Goal: Task Accomplishment & Management: Use online tool/utility

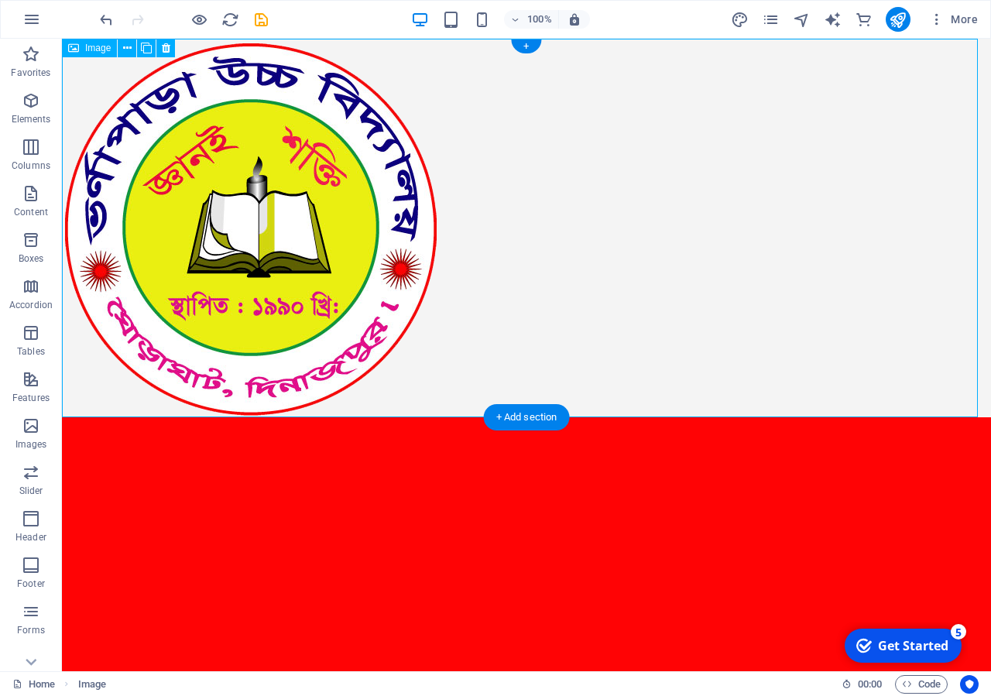
click at [191, 179] on figure at bounding box center [527, 228] width 930 height 379
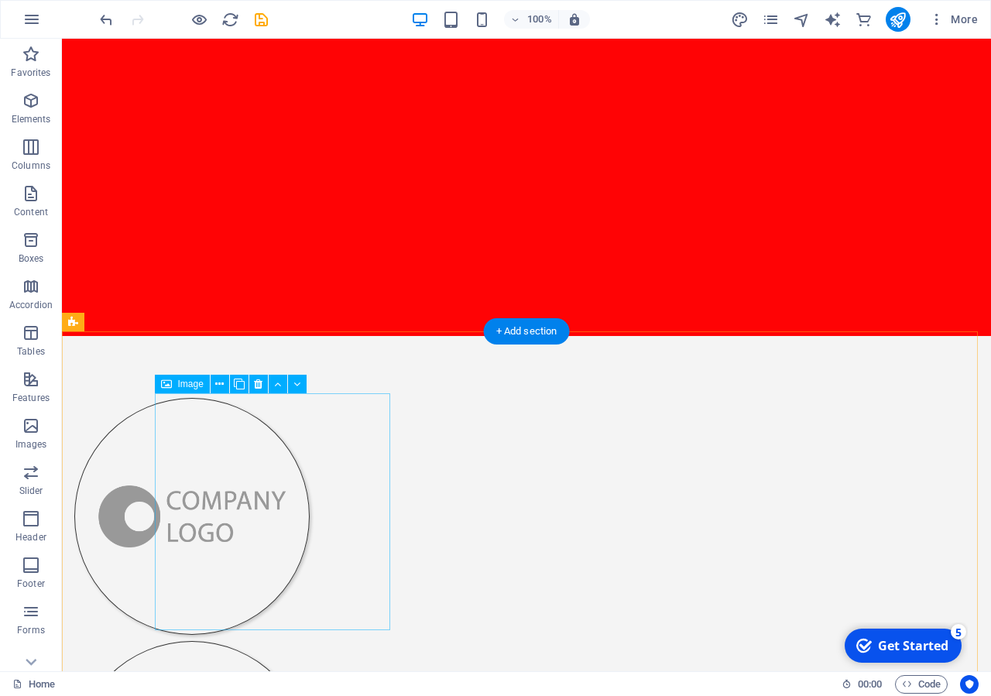
click at [256, 484] on figure at bounding box center [191, 516] width 235 height 237
click at [256, 480] on figure at bounding box center [191, 516] width 235 height 237
click at [261, 479] on figure at bounding box center [191, 516] width 235 height 237
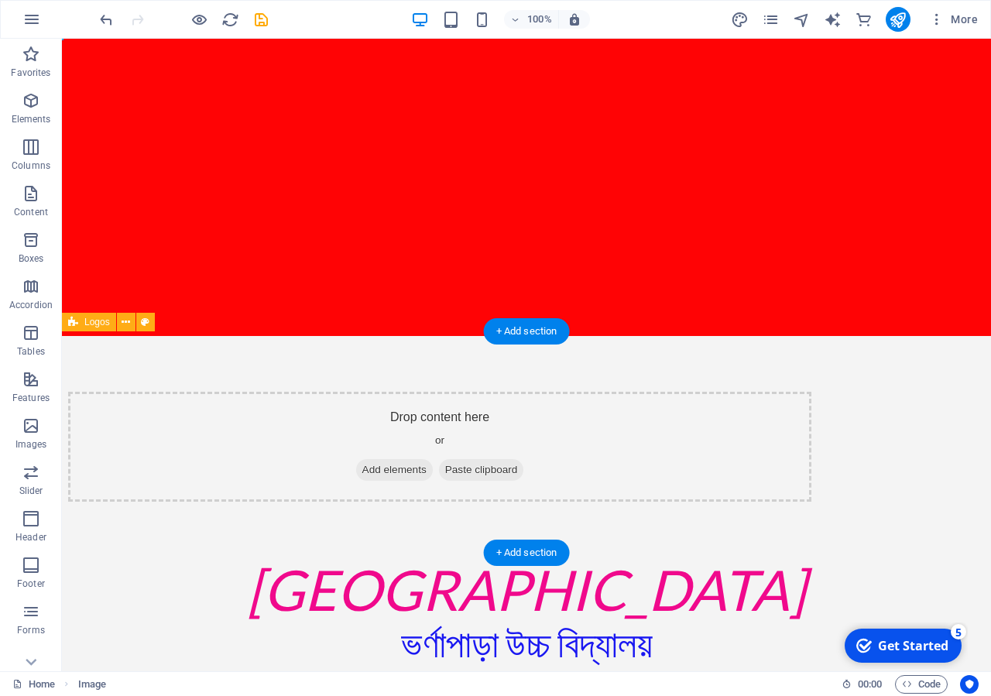
click at [290, 456] on div "Drop content here or Add elements Paste clipboard" at bounding box center [440, 447] width 744 height 110
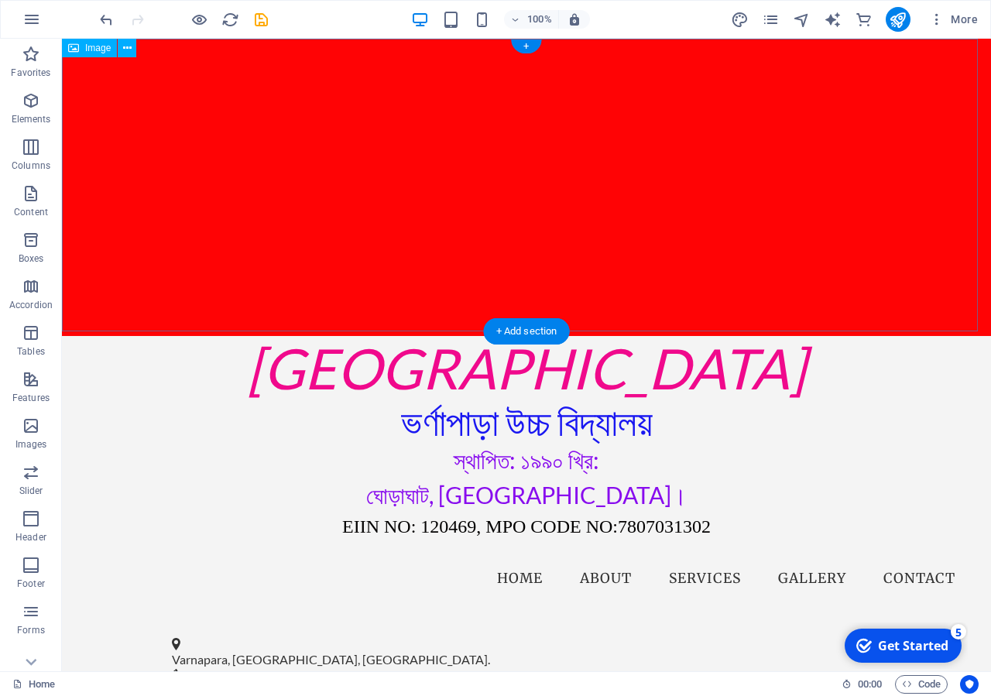
click at [309, 276] on figure at bounding box center [527, 187] width 930 height 297
click at [340, 195] on figure at bounding box center [527, 187] width 930 height 297
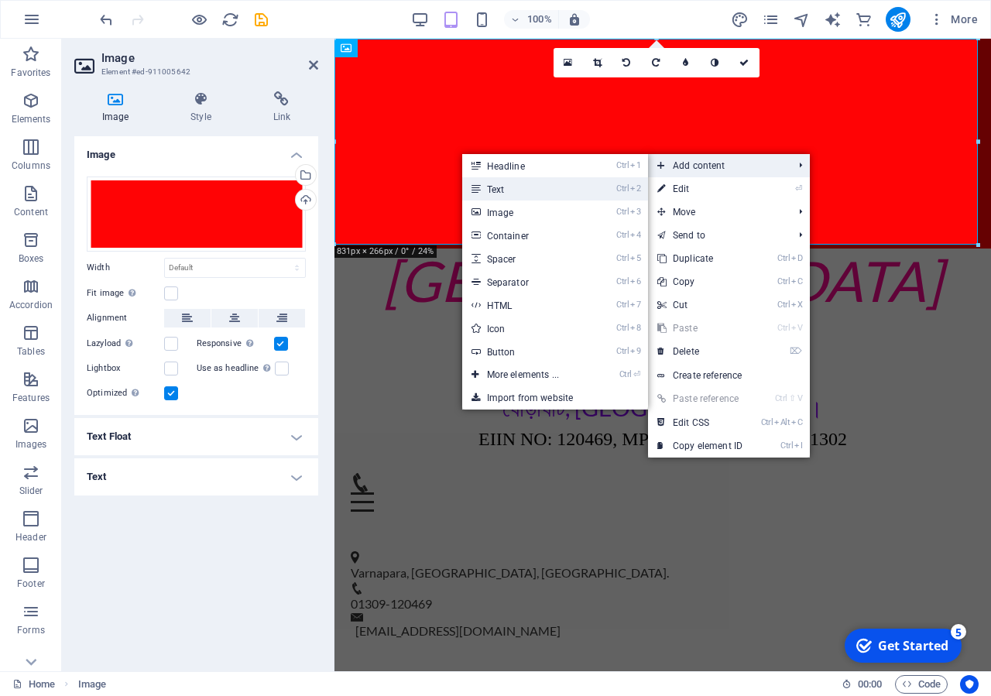
click at [555, 190] on link "Ctrl 2 Text" at bounding box center [526, 188] width 128 height 23
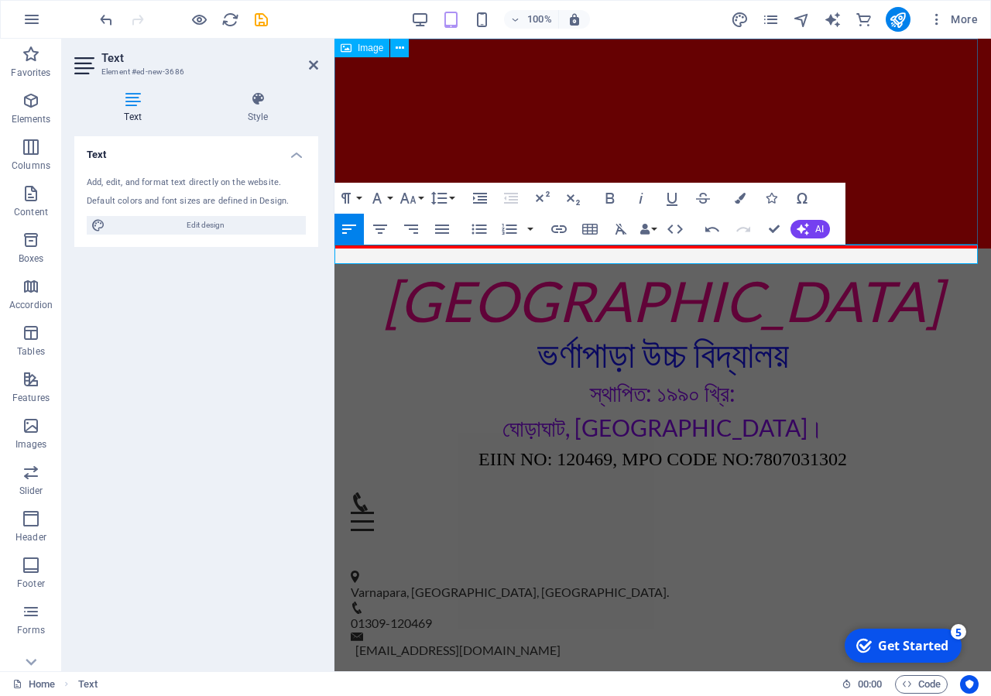
click at [534, 144] on figure at bounding box center [663, 144] width 657 height 210
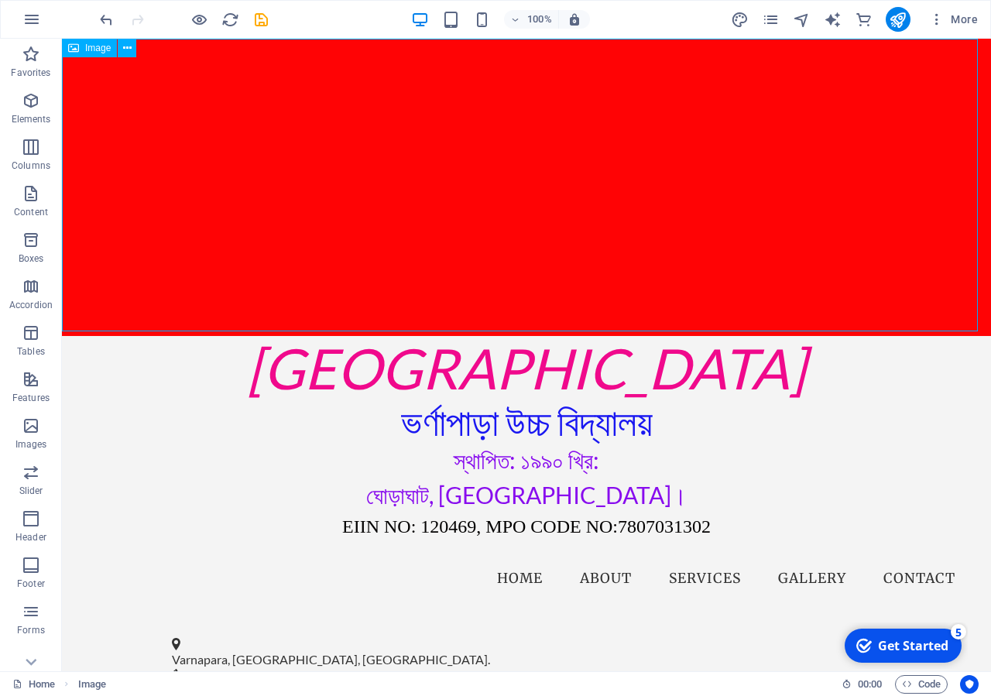
click at [469, 153] on figure at bounding box center [527, 187] width 930 height 297
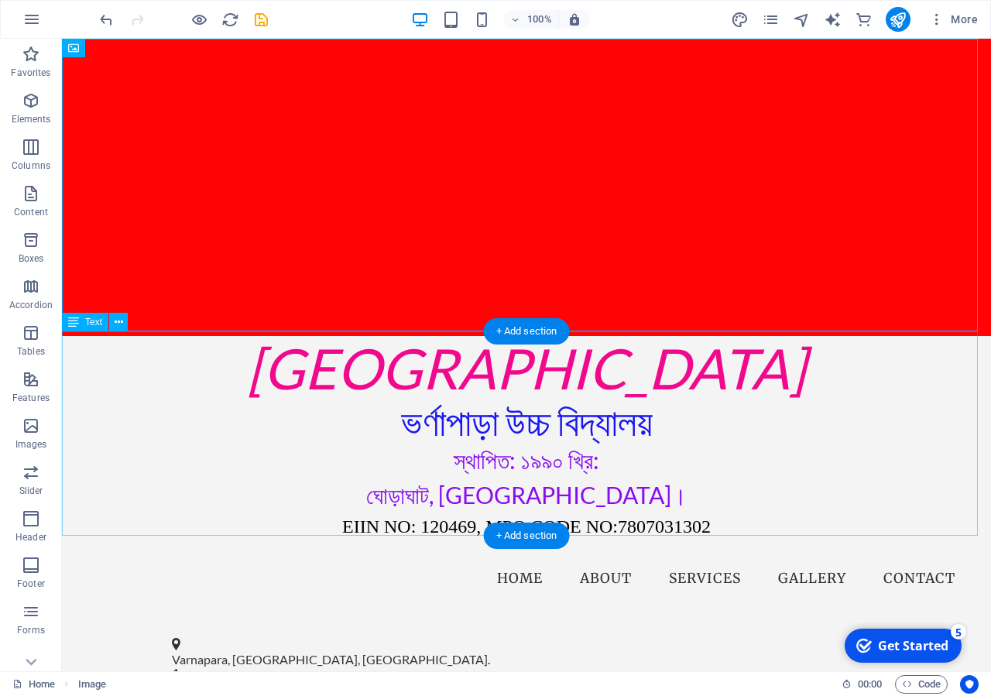
click at [541, 358] on div "Varnapara High School ভর্ণাপাড়া উচ্চ বিদ্যালয় স্থাপিত: ১৯৯০ খ্রি: ঘোড়াঘাট, দিনা…" at bounding box center [527, 438] width 930 height 204
click at [494, 204] on figure at bounding box center [527, 187] width 930 height 297
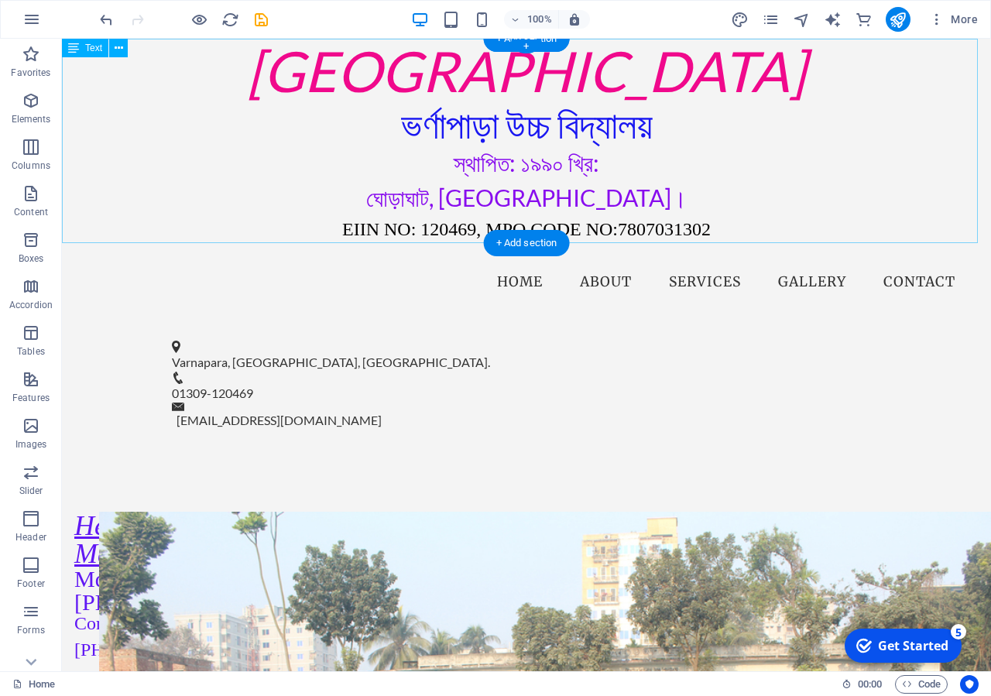
click at [149, 130] on div "Varnapara High School ভর্ণাপাড়া উচ্চ বিদ্যালয় স্থাপিত: ১৯৯০ খ্রি: ঘোড়াঘাট, দিনা…" at bounding box center [527, 141] width 930 height 204
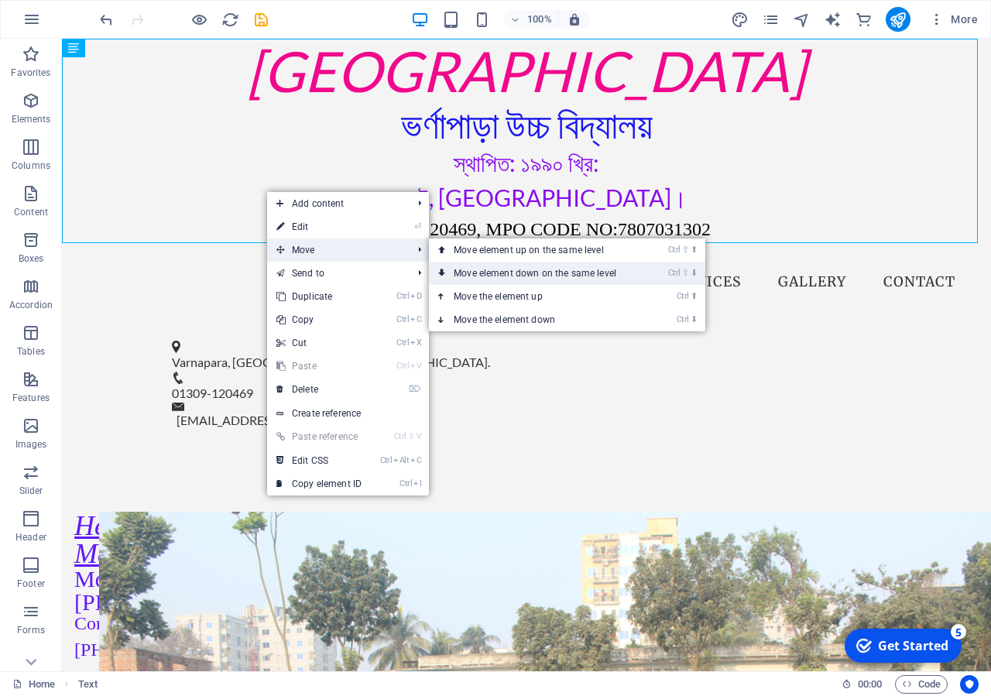
click at [469, 273] on link "Ctrl ⇧ ⬇ Move element down on the same level" at bounding box center [538, 273] width 218 height 23
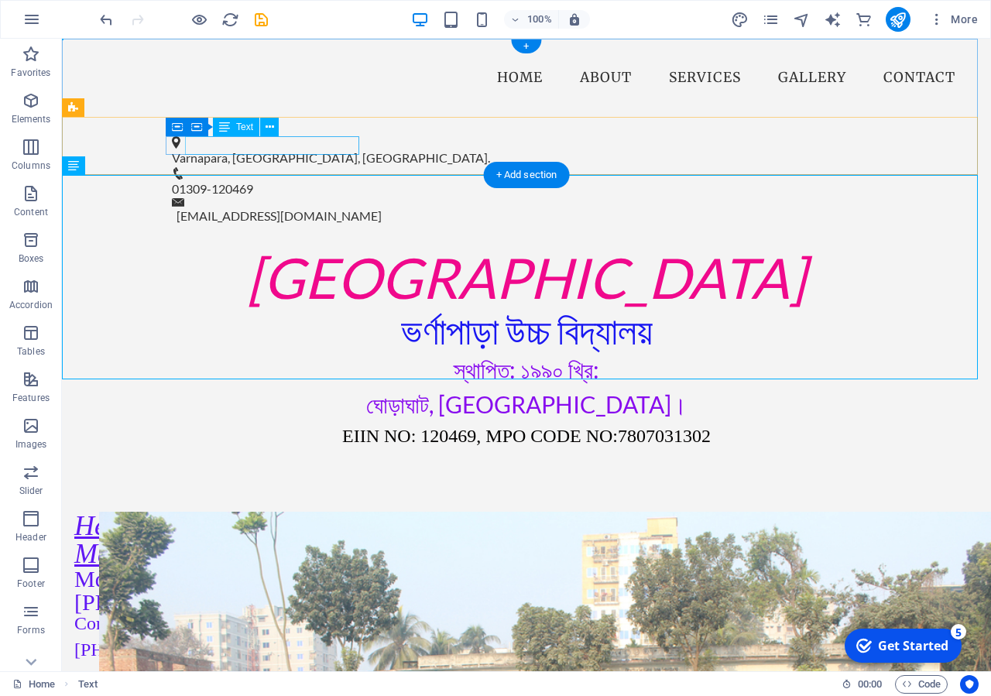
click at [268, 153] on div "Varnapara, [GEOGRAPHIC_DATA], [GEOGRAPHIC_DATA]." at bounding box center [520, 158] width 697 height 19
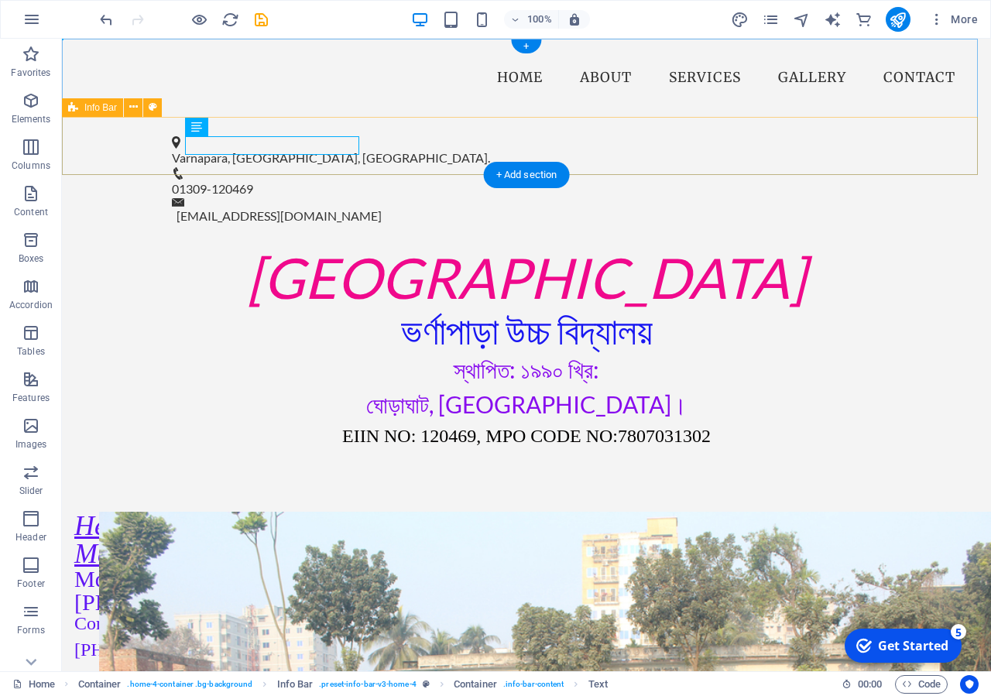
click at [113, 151] on div "Varnapara, Ghoraghat, Dinajpur. 01309-120469 info@varnaparahs.edu.bd" at bounding box center [527, 181] width 930 height 129
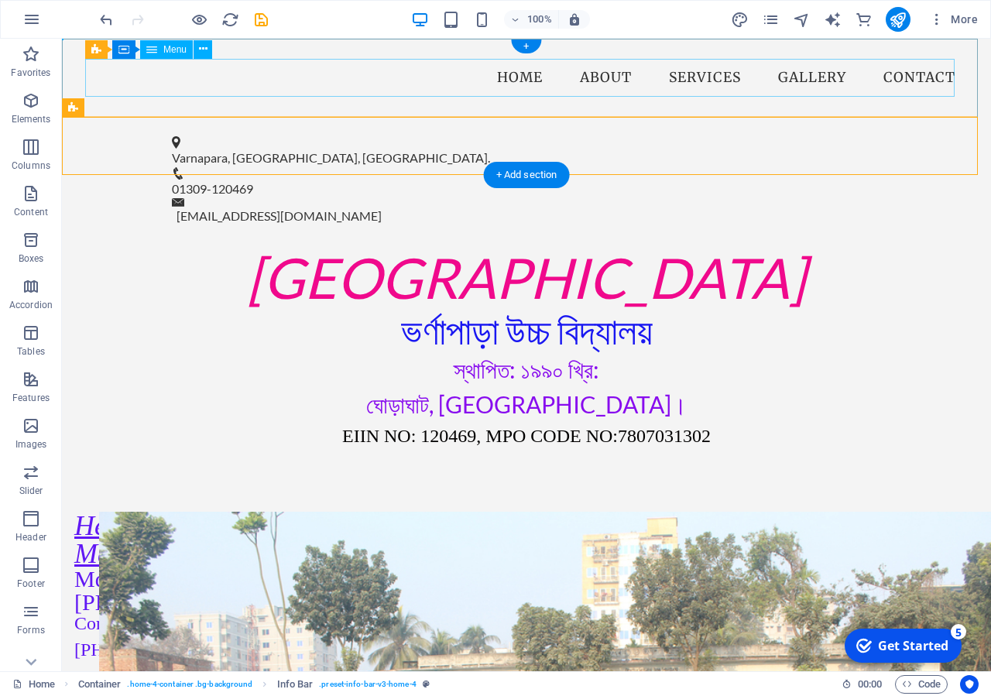
click at [503, 84] on nav "Home About Services Gallery Contact" at bounding box center [526, 78] width 883 height 39
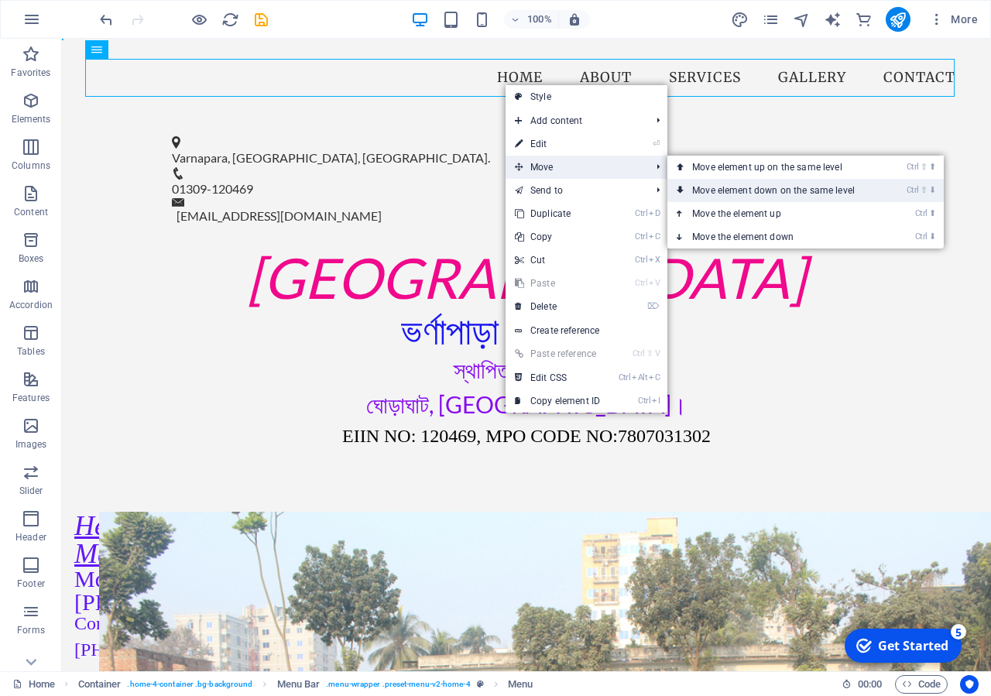
click at [751, 189] on link "Ctrl ⇧ ⬇ Move element down on the same level" at bounding box center [777, 190] width 218 height 23
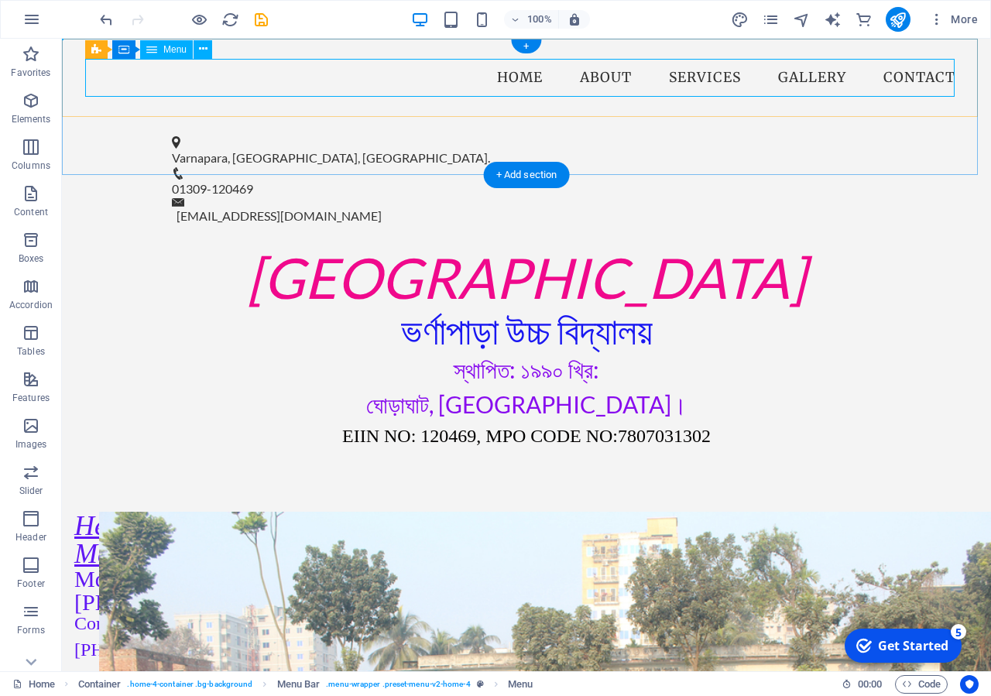
click at [405, 77] on nav "Home About Services Gallery Contact" at bounding box center [526, 78] width 883 height 39
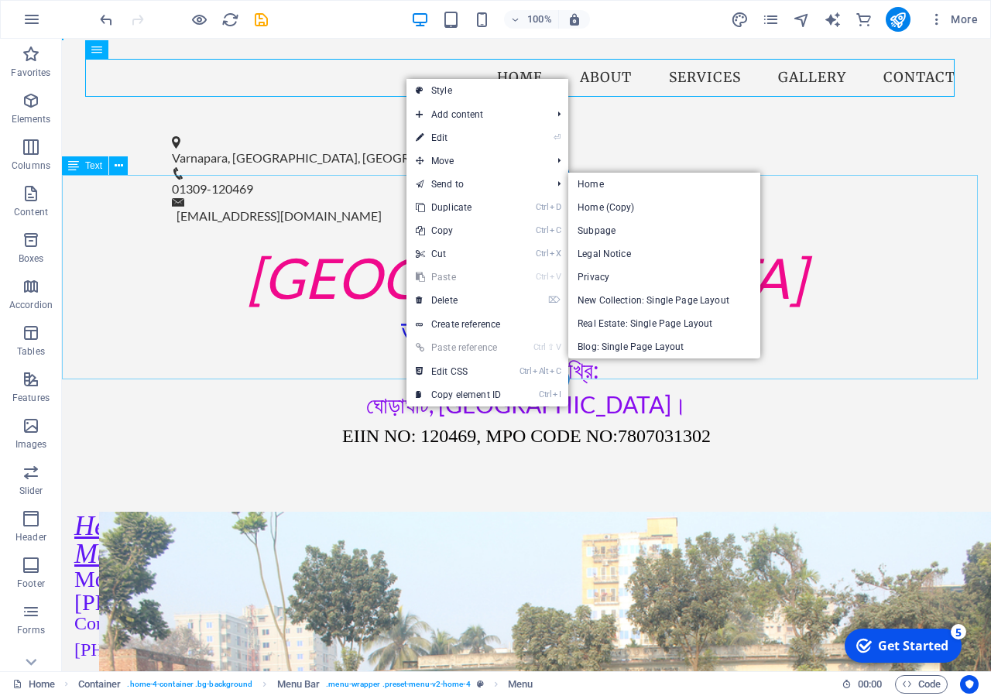
click at [218, 246] on div "Varnapara High School ভর্ণাপাড়া উচ্চ বিদ্যালয় স্থাপিত: ১৯৯০ খ্রি: ঘোড়াঘাট, দিনা…" at bounding box center [527, 348] width 930 height 204
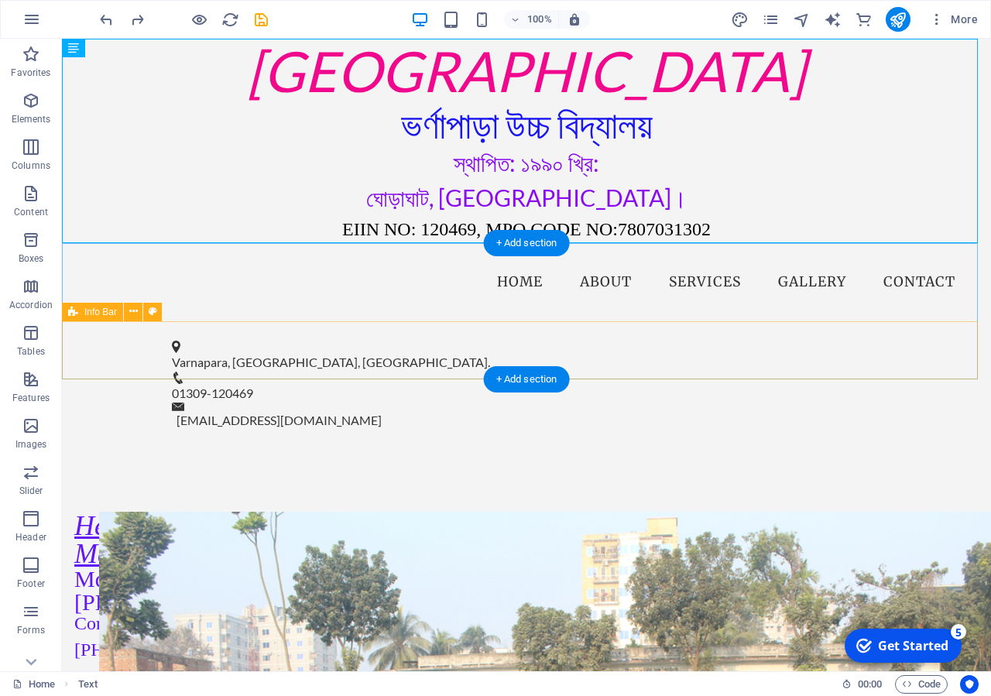
click at [95, 352] on div "Varnapara, Ghoraghat, Dinajpur. 01309-120469 info@varnaparahs.edu.bd" at bounding box center [527, 385] width 930 height 129
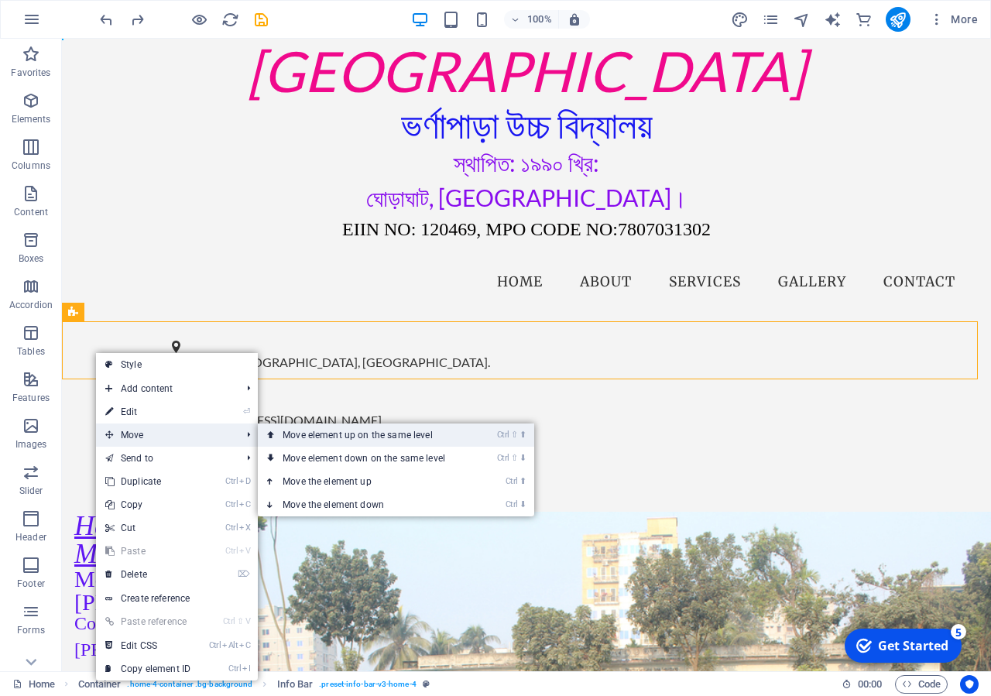
click at [346, 427] on link "Ctrl ⇧ ⬆ Move element up on the same level" at bounding box center [367, 435] width 218 height 23
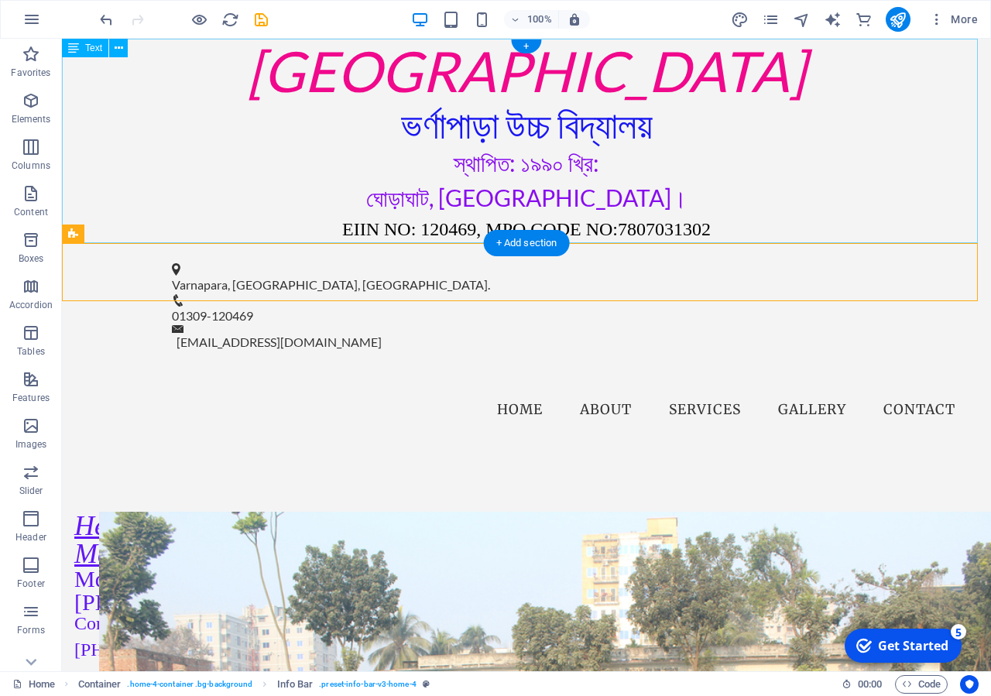
click at [820, 194] on div "Varnapara High School ভর্ণাপাড়া উচ্চ বিদ্যালয় স্থাপিত: ১৯৯০ খ্রি: ঘোড়াঘাট, দিনা…" at bounding box center [527, 141] width 930 height 204
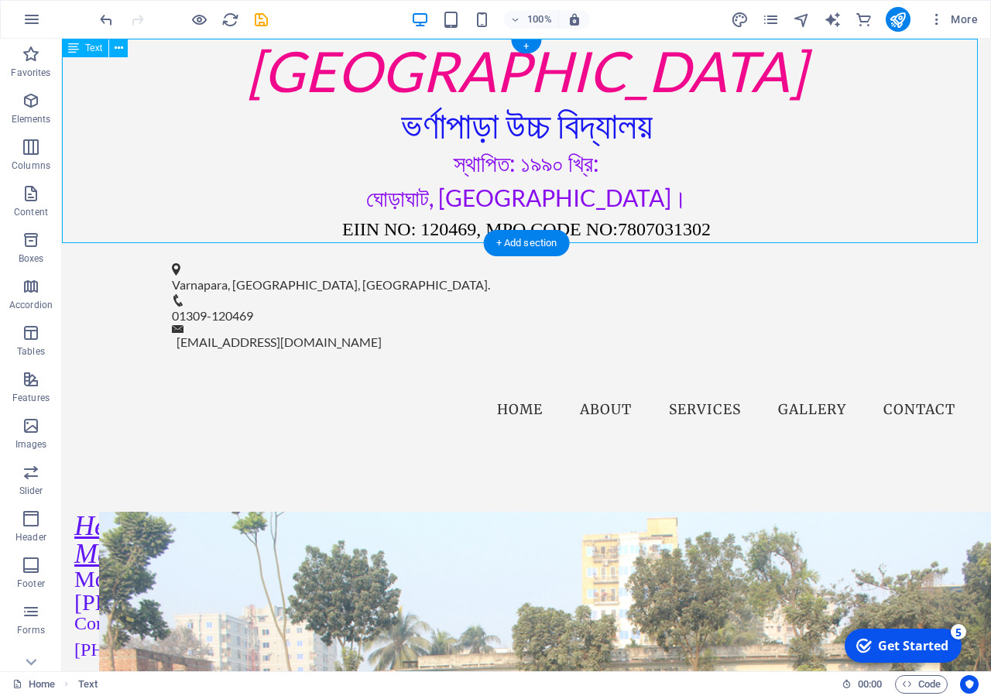
click at [803, 179] on div "Varnapara High School ভর্ণাপাড়া উচ্চ বিদ্যালয় স্থাপিত: ১৯৯০ খ্রি: ঘোড়াঘাট, দিনা…" at bounding box center [527, 141] width 930 height 204
click at [296, 143] on div "Varnapara High School ভর্ণাপাড়া উচ্চ বিদ্যালয় স্থাপিত: ১৯৯০ খ্রি: ঘোড়াঘাট, দিনা…" at bounding box center [527, 141] width 930 height 204
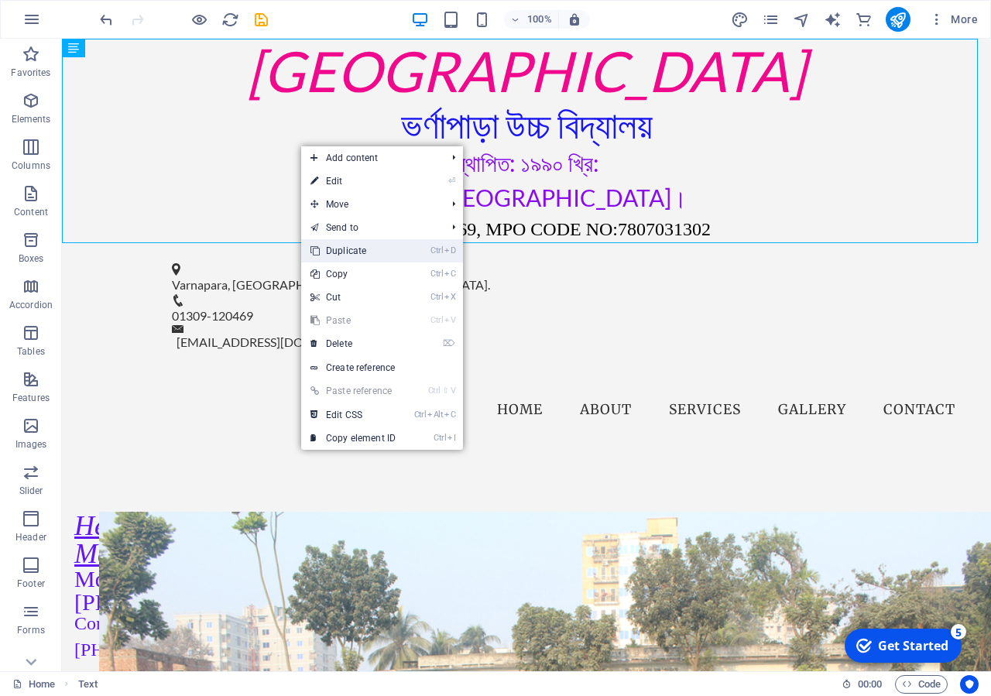
click at [425, 259] on li "Ctrl D Duplicate" at bounding box center [382, 250] width 162 height 23
click at [410, 367] on link "Create reference" at bounding box center [382, 367] width 162 height 23
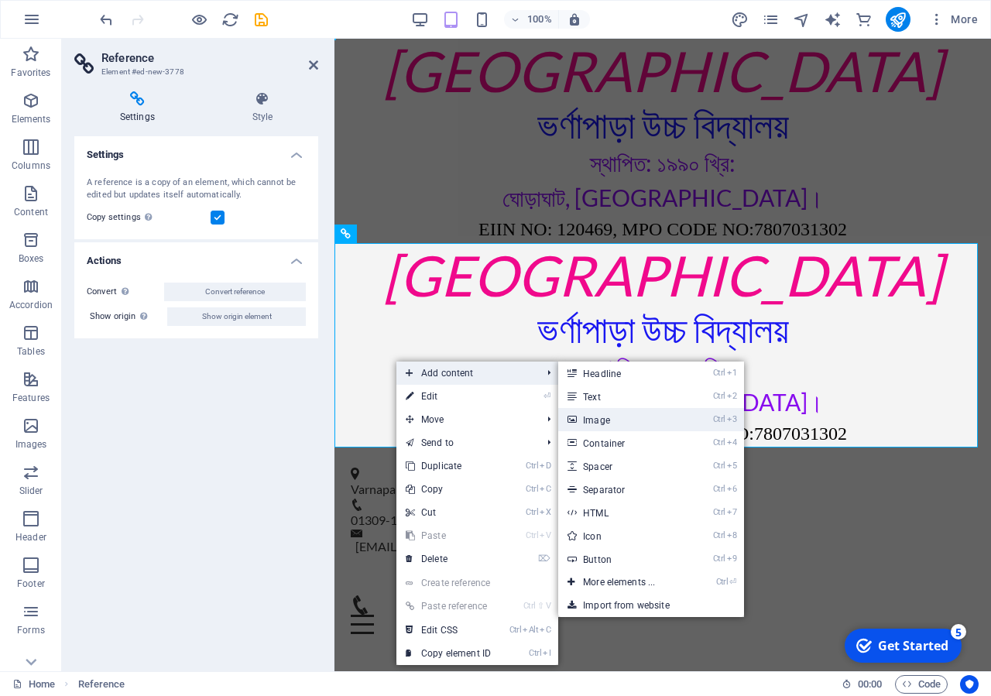
click at [630, 424] on link "Ctrl 3 Image" at bounding box center [622, 419] width 128 height 23
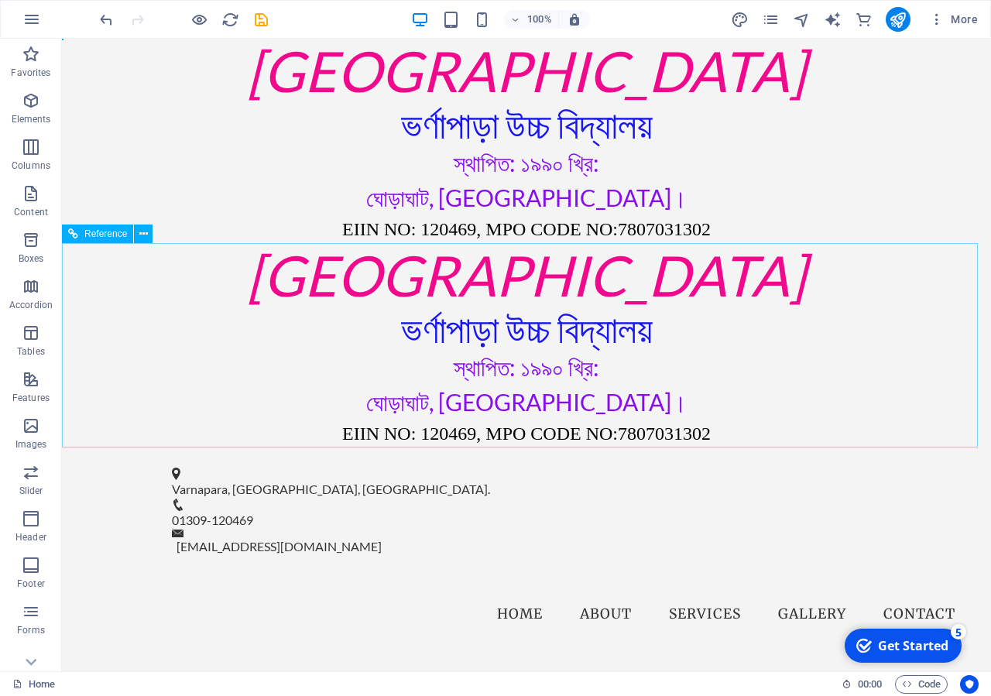
click at [165, 337] on div "Varnapara High School ভর্ণাপাড়া উচ্চ বিদ্যালয় স্থাপিত: ১৯৯০ খ্রি: ঘোড়াঘাট, দিনা…" at bounding box center [527, 345] width 930 height 204
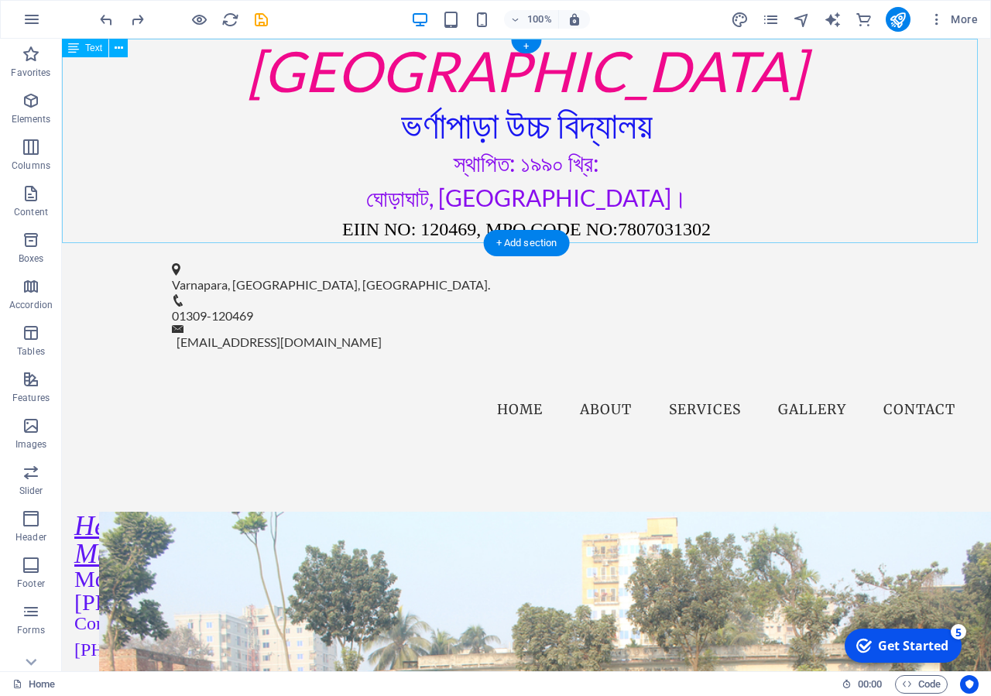
click at [484, 167] on div "Varnapara High School ভর্ণাপাড়া উচ্চ বিদ্যালয় স্থাপিত: ১৯৯০ খ্রি: ঘোড়াঘাট, দিনা…" at bounding box center [527, 141] width 930 height 204
drag, startPoint x: 484, startPoint y: 167, endPoint x: 500, endPoint y: 199, distance: 36.0
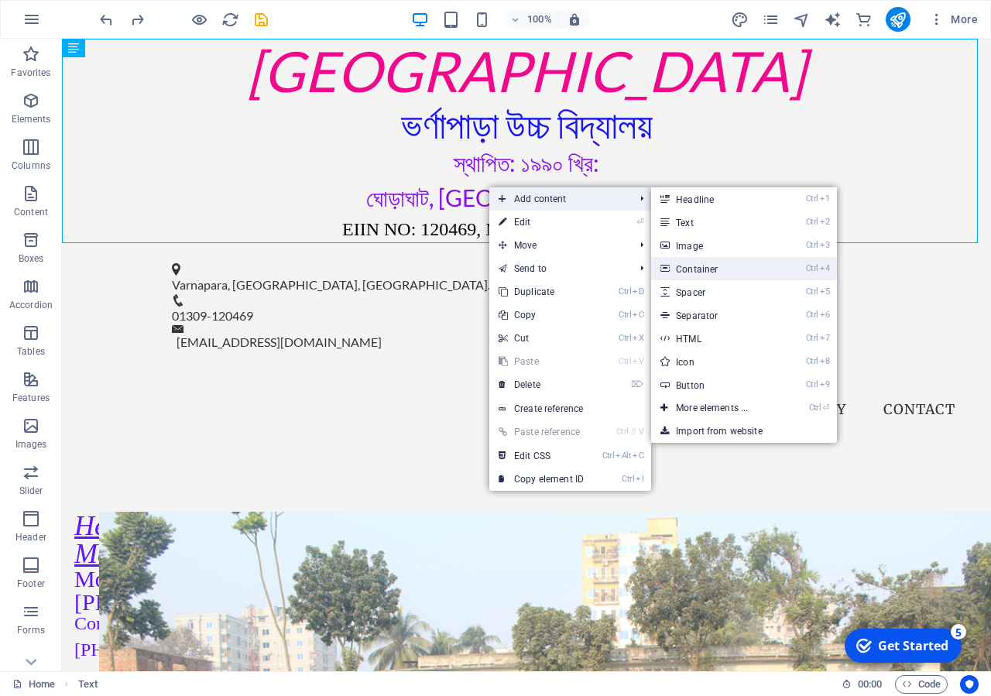
click at [758, 263] on link "Ctrl 4 Container" at bounding box center [715, 268] width 128 height 23
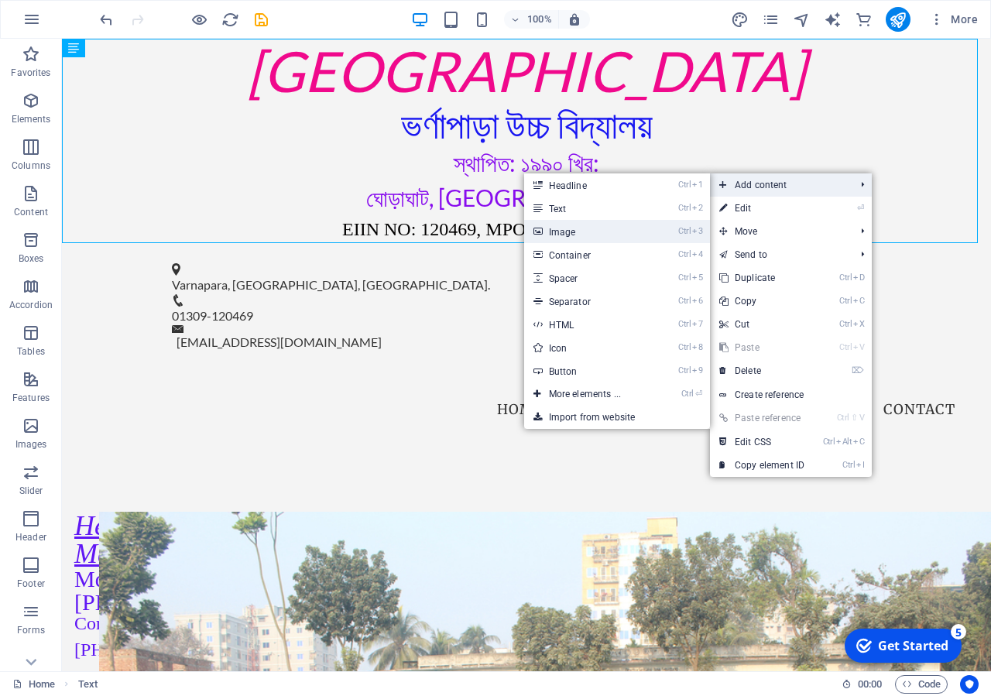
click at [582, 235] on link "Ctrl 3 Image" at bounding box center [588, 231] width 128 height 23
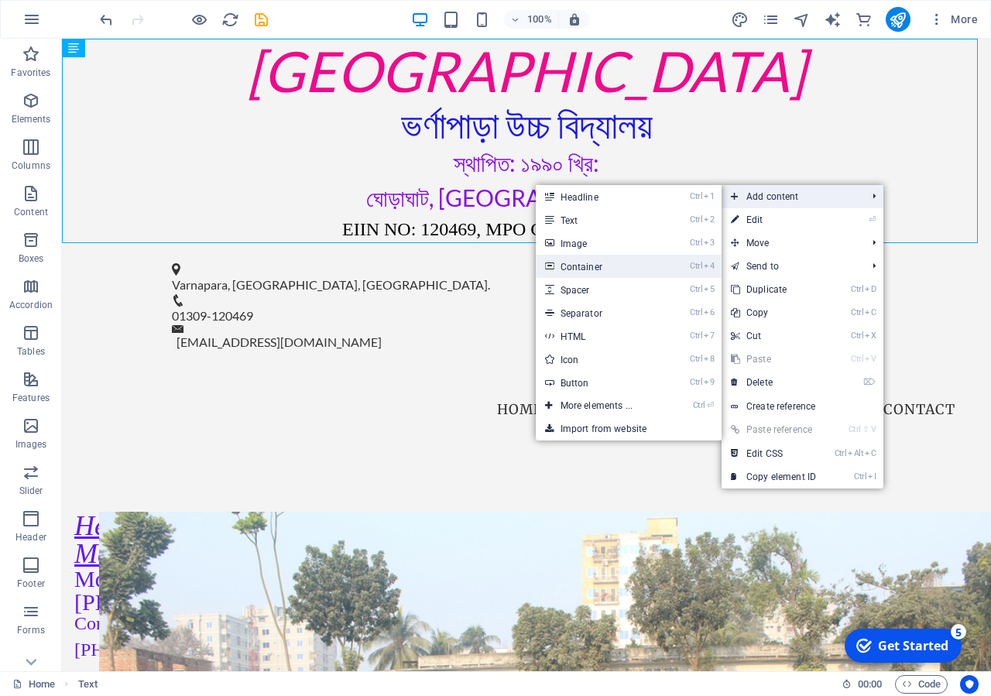
click at [589, 273] on link "Ctrl 4 Container" at bounding box center [600, 266] width 128 height 23
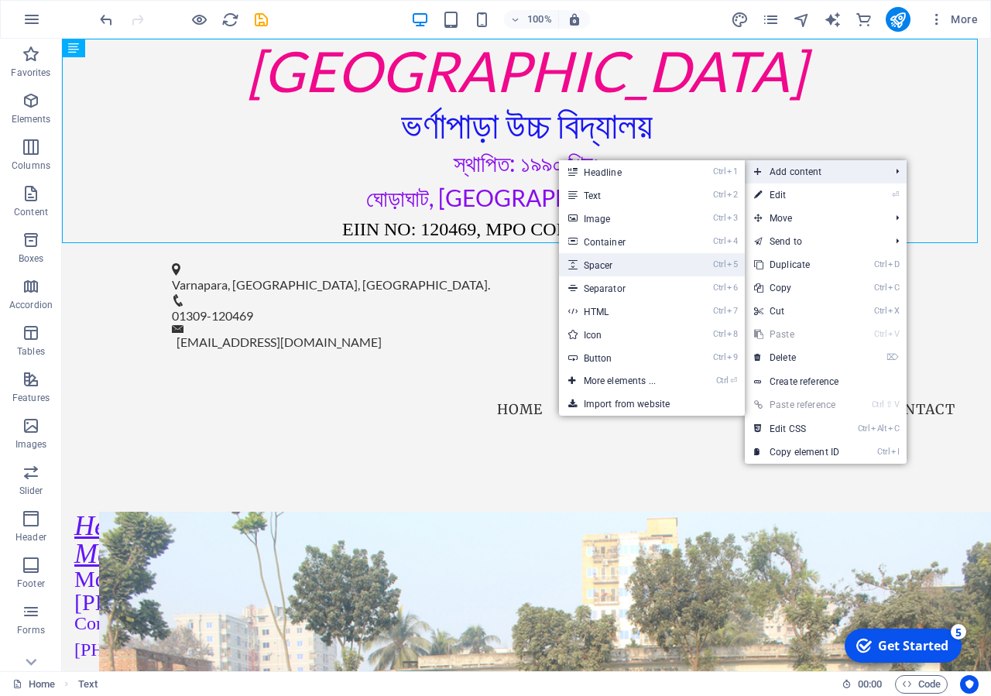
click at [617, 267] on link "Ctrl 5 Spacer" at bounding box center [623, 264] width 128 height 23
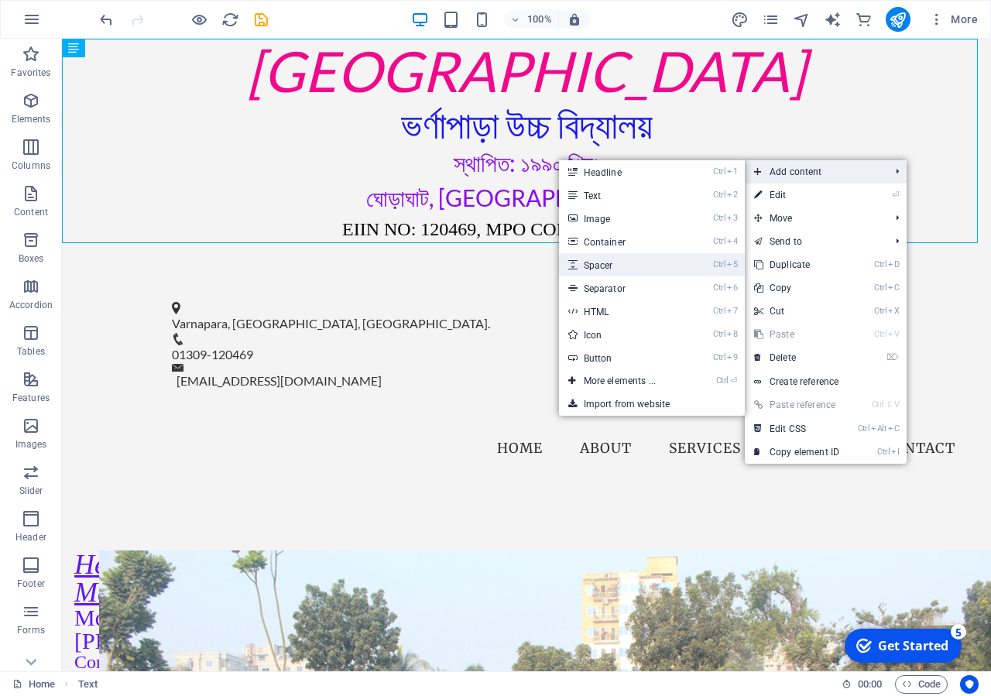
select select "px"
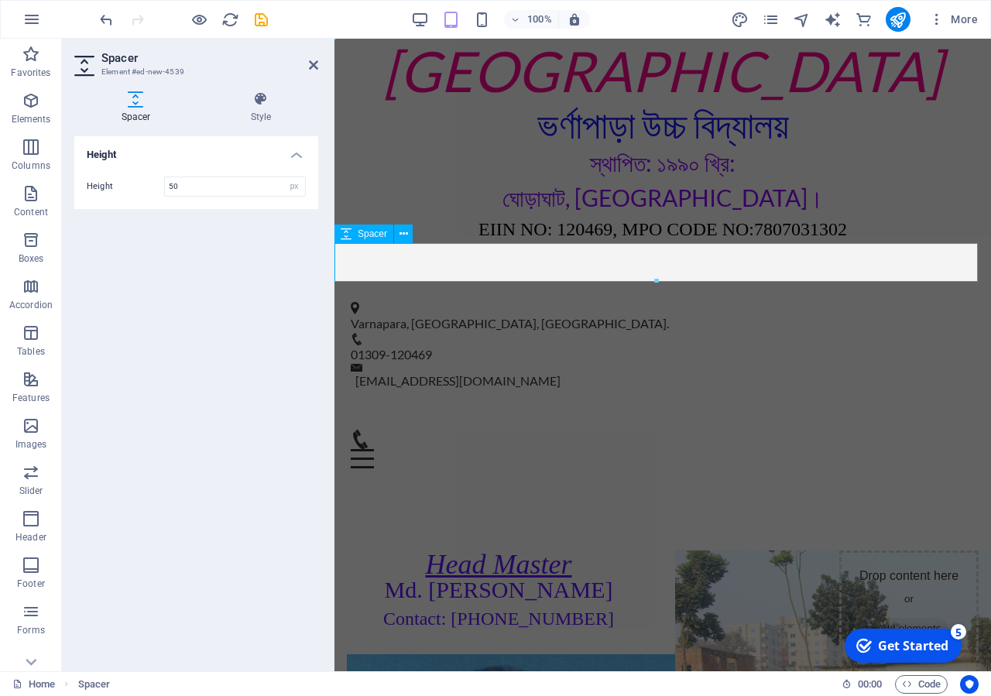
click at [368, 266] on div at bounding box center [663, 262] width 657 height 39
click at [349, 239] on icon at bounding box center [346, 234] width 11 height 19
click at [409, 237] on button at bounding box center [403, 234] width 19 height 19
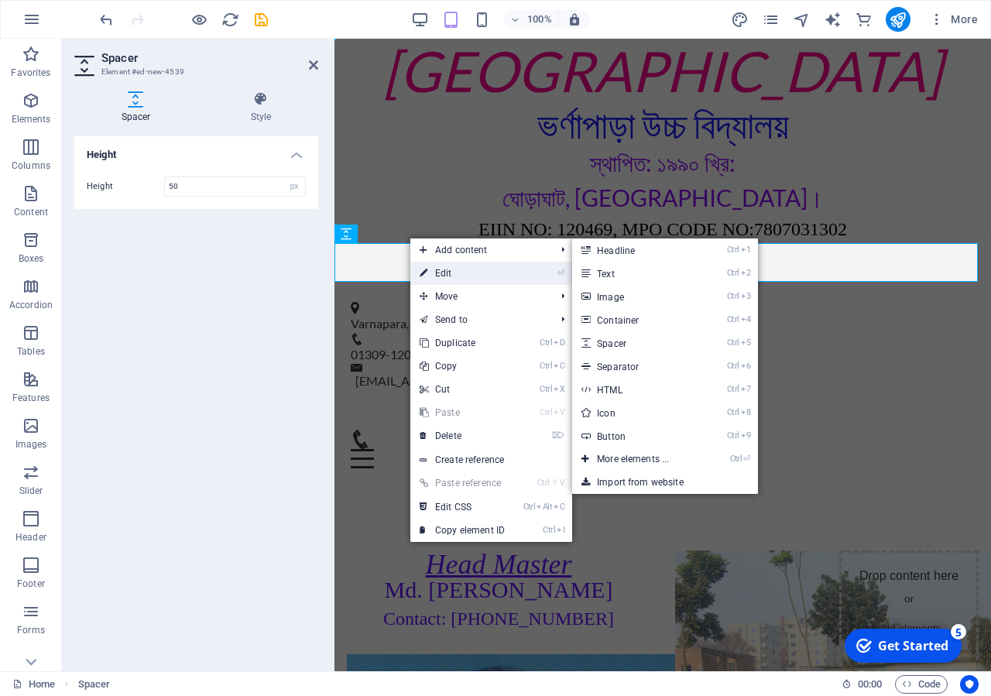
click at [460, 274] on link "⏎ Edit" at bounding box center [463, 273] width 104 height 23
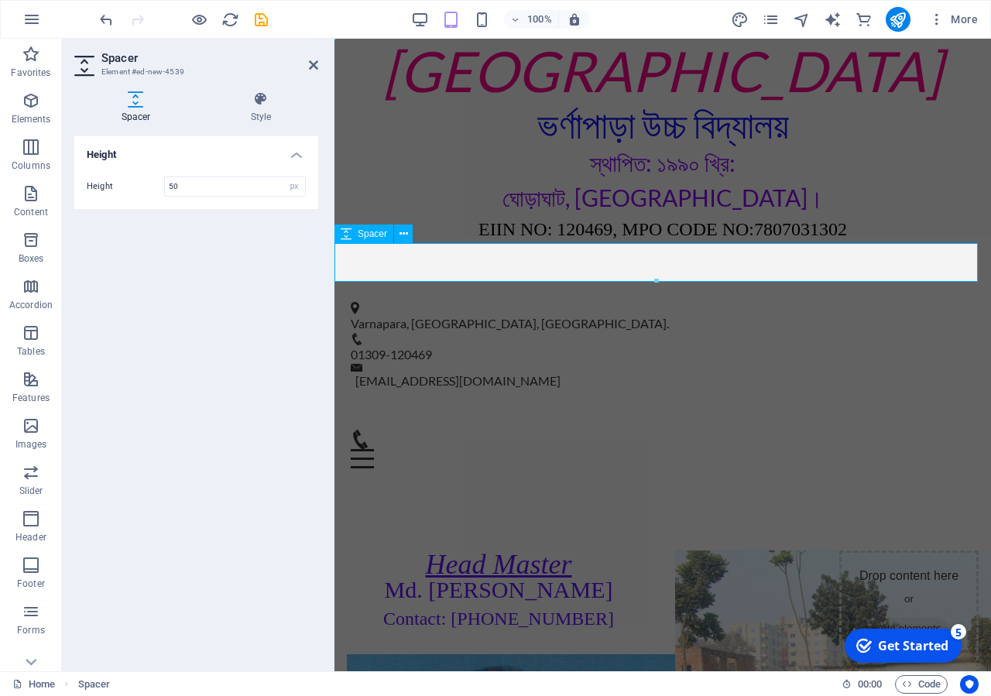
click at [429, 261] on div at bounding box center [663, 262] width 657 height 39
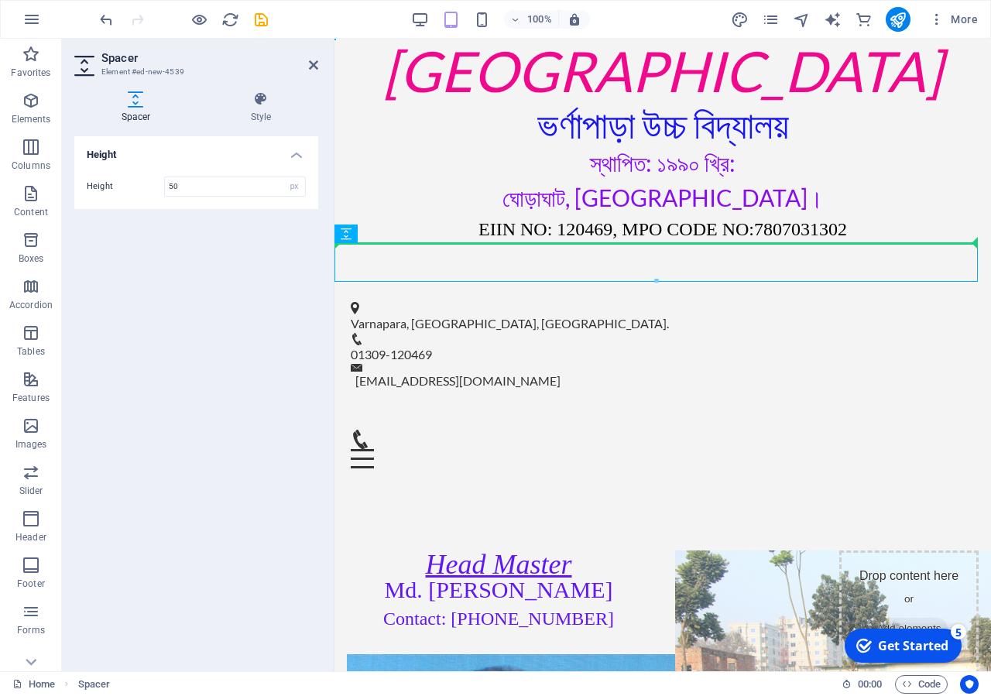
drag, startPoint x: 675, startPoint y: 276, endPoint x: 340, endPoint y: 206, distance: 341.8
click at [345, 251] on div at bounding box center [663, 262] width 657 height 39
click at [348, 239] on icon at bounding box center [346, 234] width 11 height 19
click at [406, 235] on icon at bounding box center [404, 234] width 9 height 16
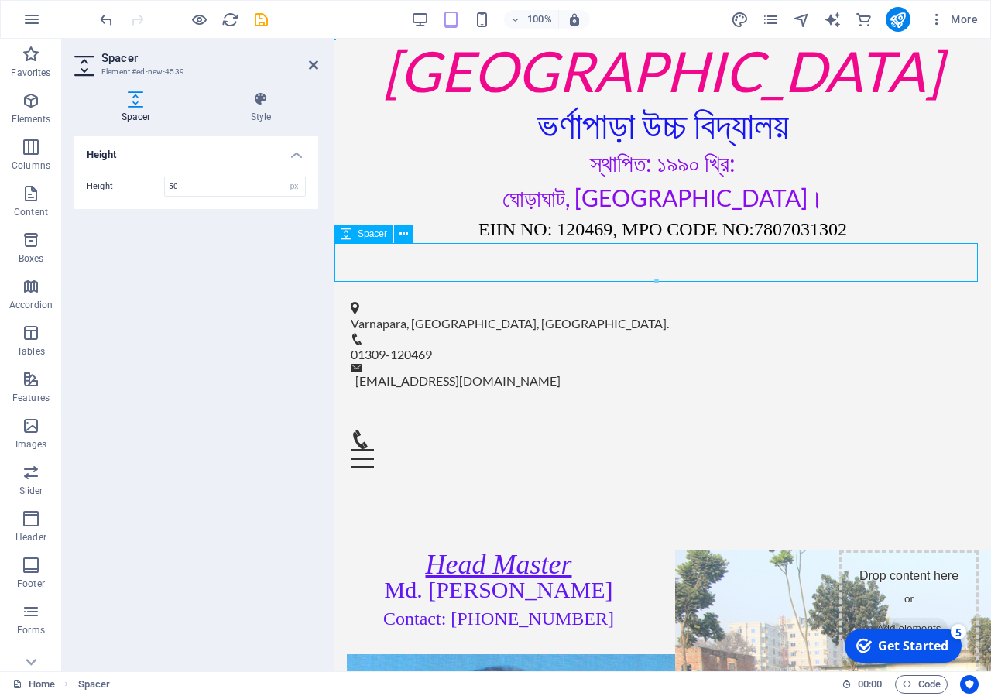
click at [346, 229] on icon at bounding box center [346, 234] width 11 height 19
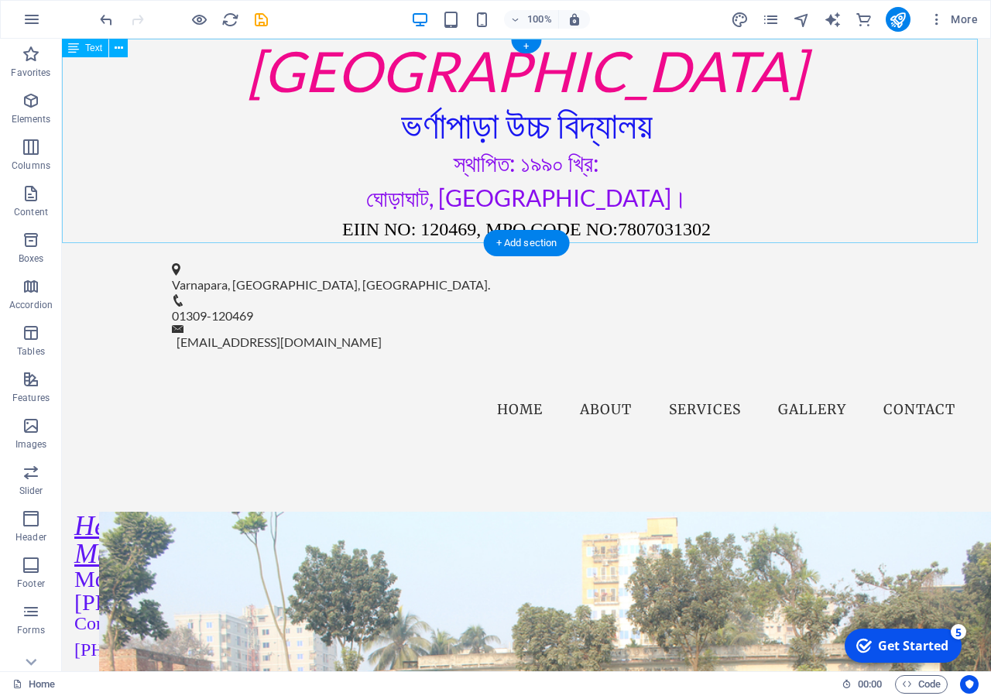
click at [450, 191] on div "Varnapara High School ভর্ণাপাড়া উচ্চ বিদ্যালয় স্থাপিত: ১৯৯০ খ্রি: ঘোড়াঘাট, দিনা…" at bounding box center [527, 141] width 930 height 204
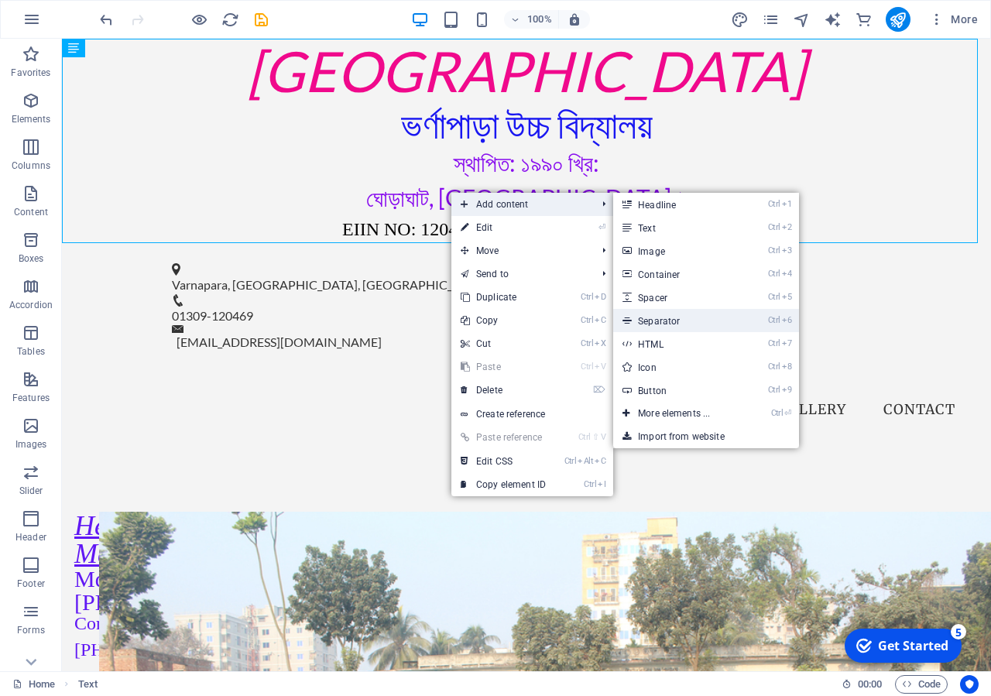
click at [676, 320] on link "Ctrl 6 Separator" at bounding box center [677, 320] width 128 height 23
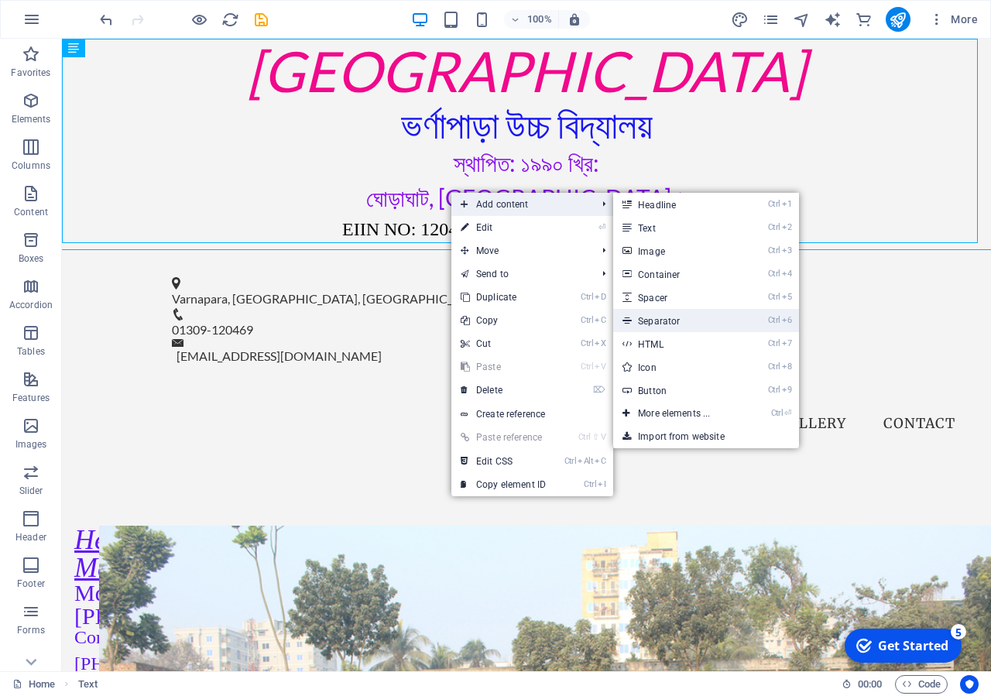
select select "%"
select select "px"
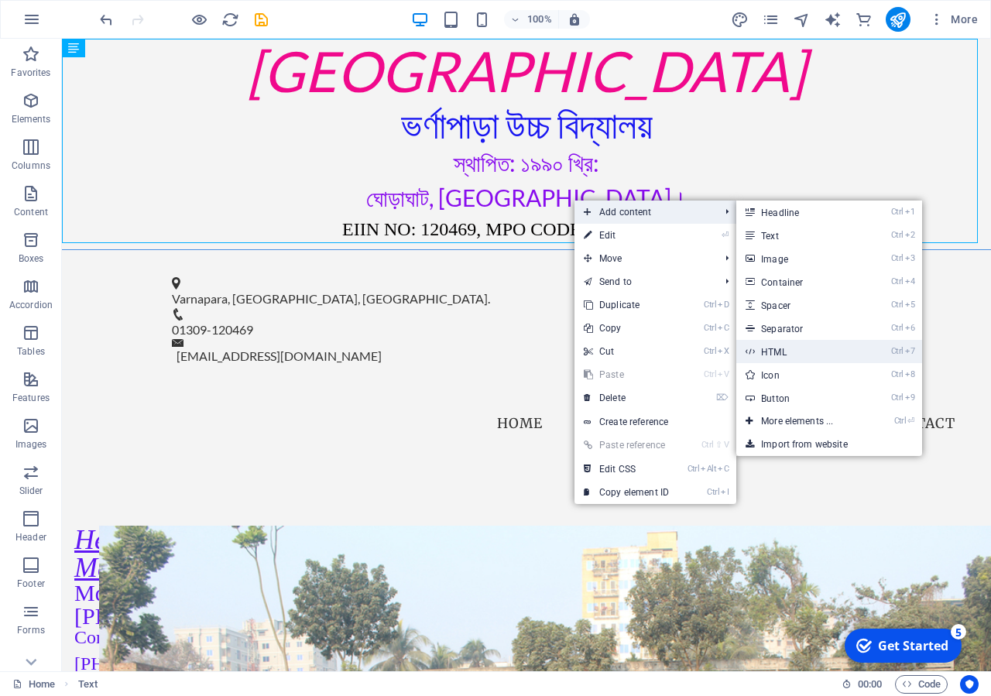
click at [799, 351] on link "Ctrl 7 HTML" at bounding box center [801, 351] width 128 height 23
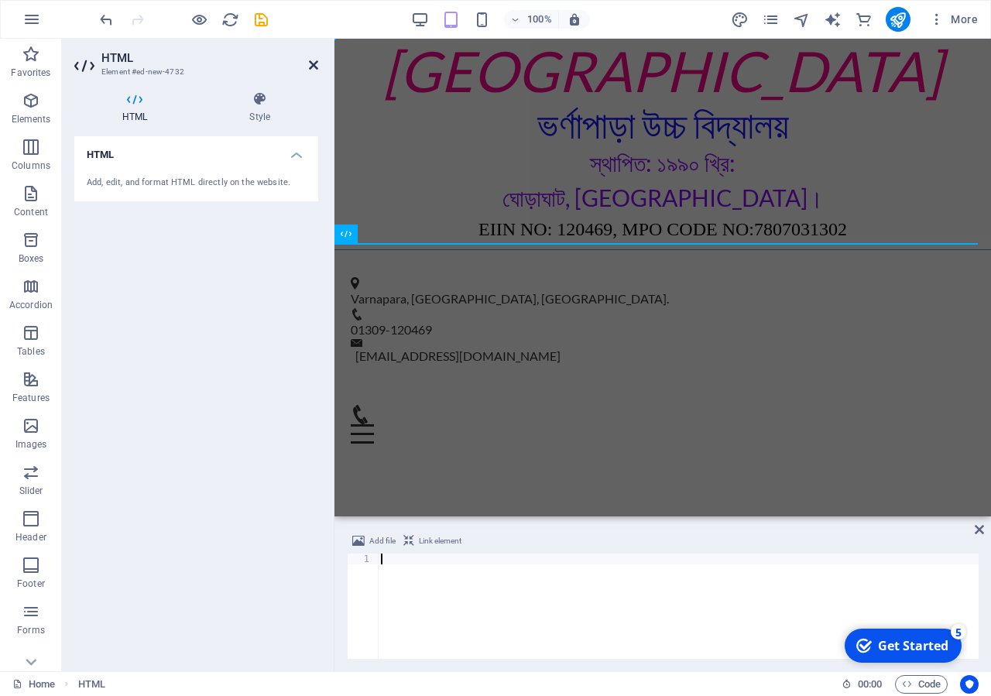
click at [309, 60] on icon at bounding box center [313, 65] width 9 height 12
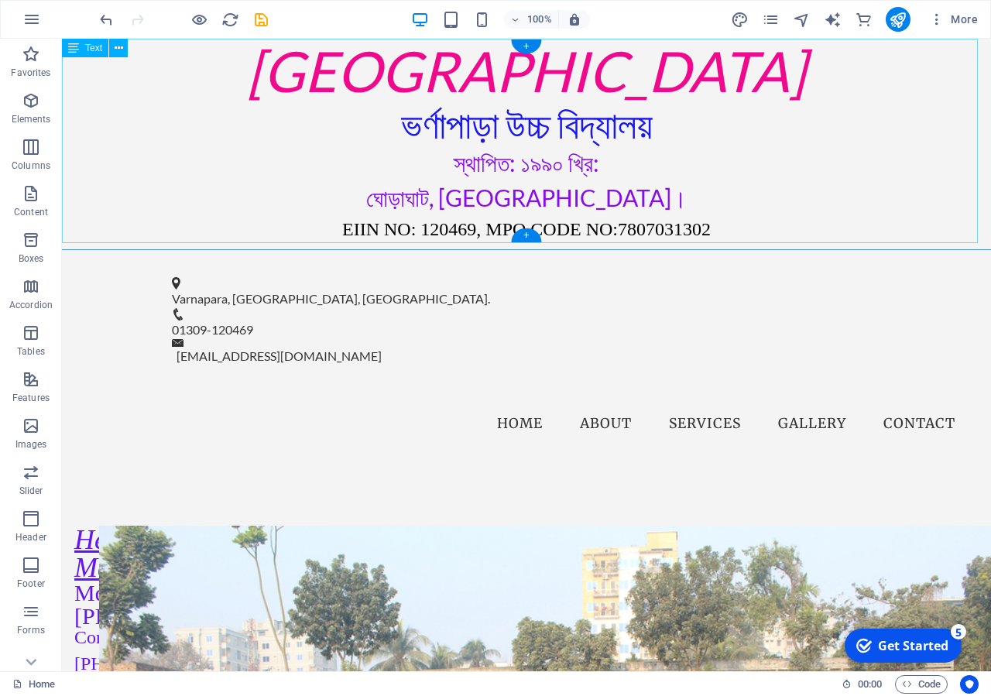
click at [723, 211] on div "Varnapara High School ভর্ণাপাড়া উচ্চ বিদ্যালয় স্থাপিত: ১৯৯০ খ্রি: ঘোড়াঘাট, দিনা…" at bounding box center [527, 141] width 930 height 204
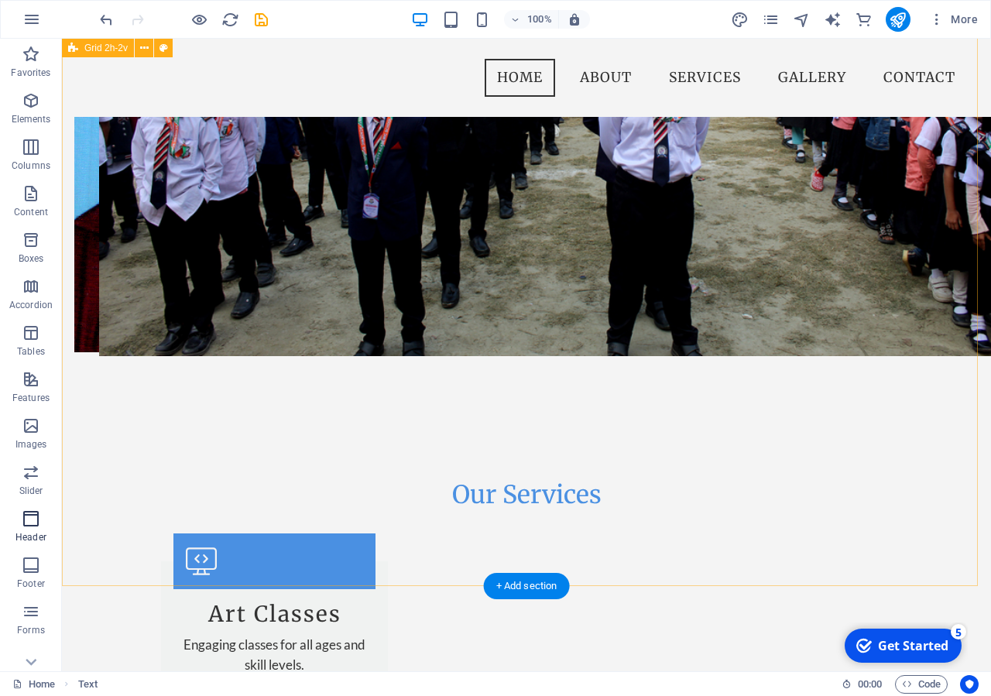
scroll to position [395, 0]
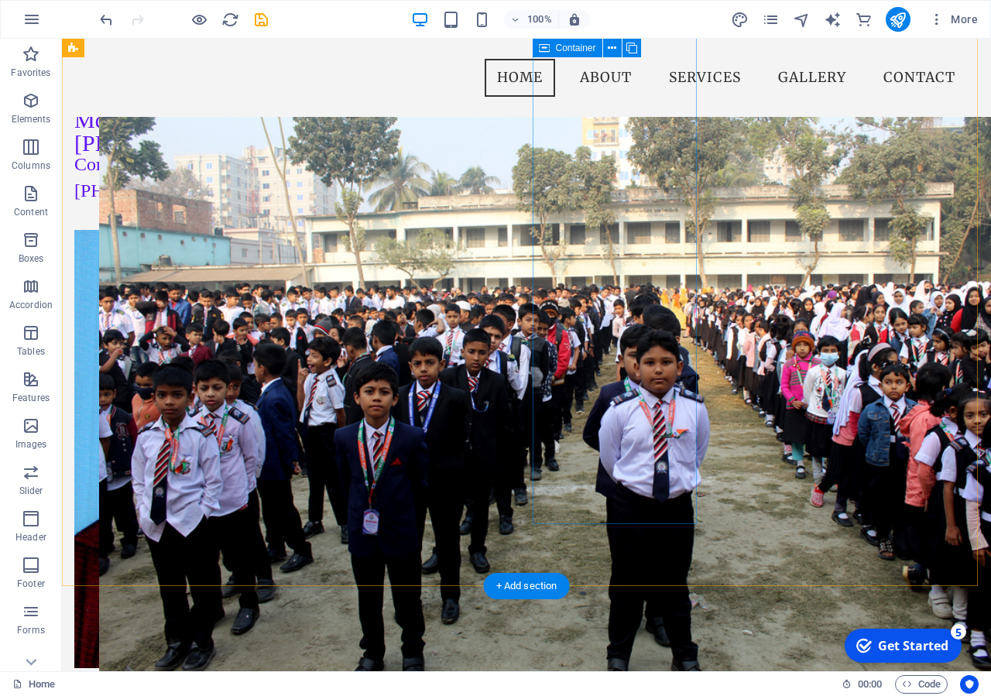
click at [625, 439] on div at bounding box center [564, 363] width 930 height 620
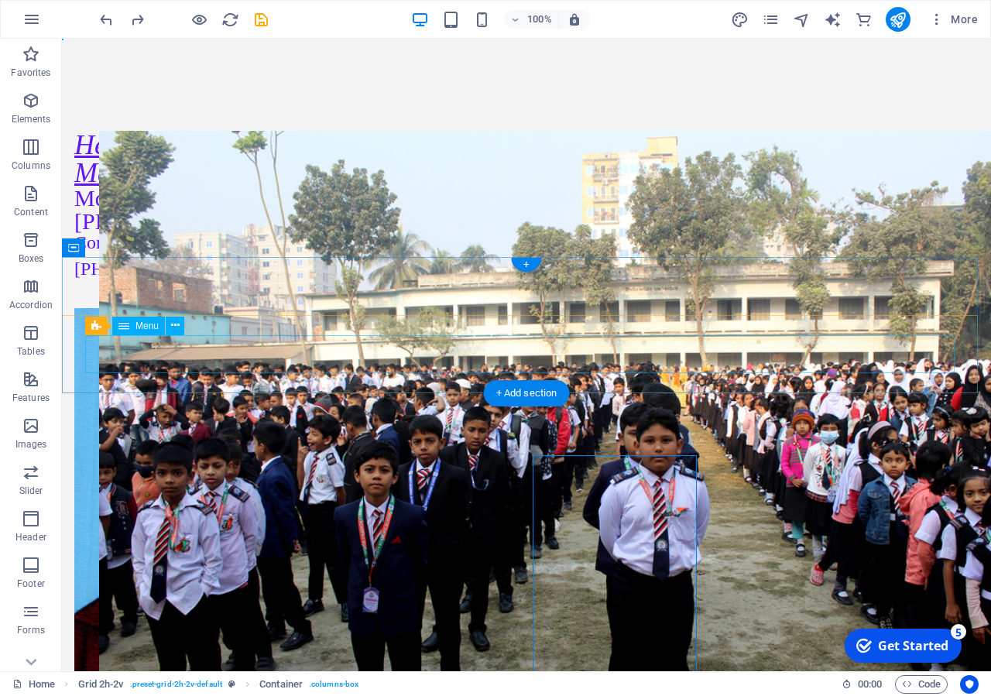
scroll to position [0, 0]
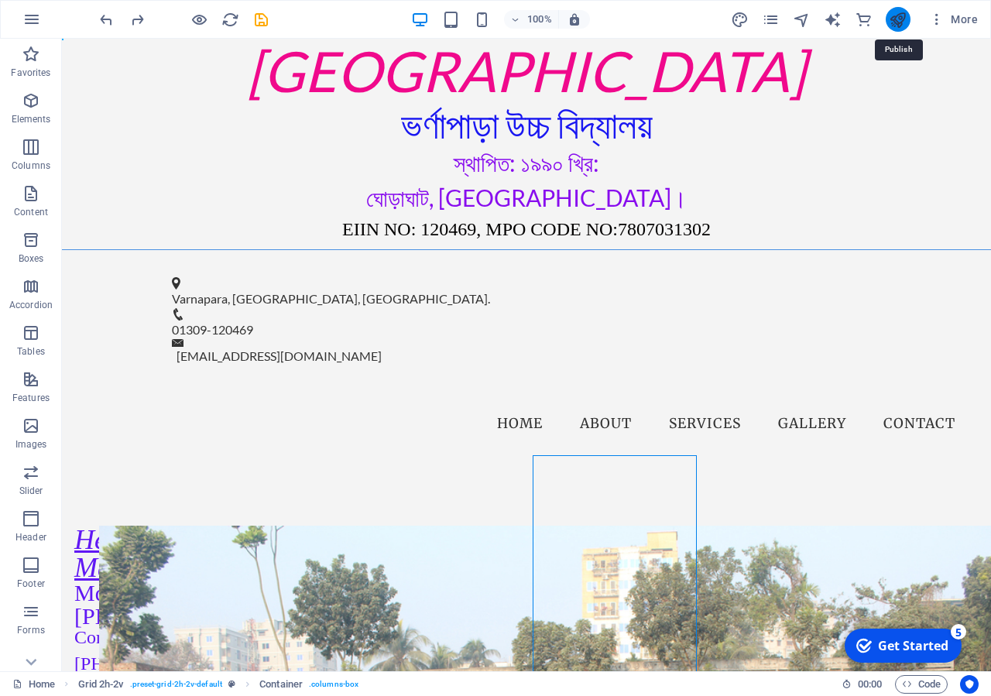
click at [905, 17] on icon "publish" at bounding box center [898, 20] width 18 height 18
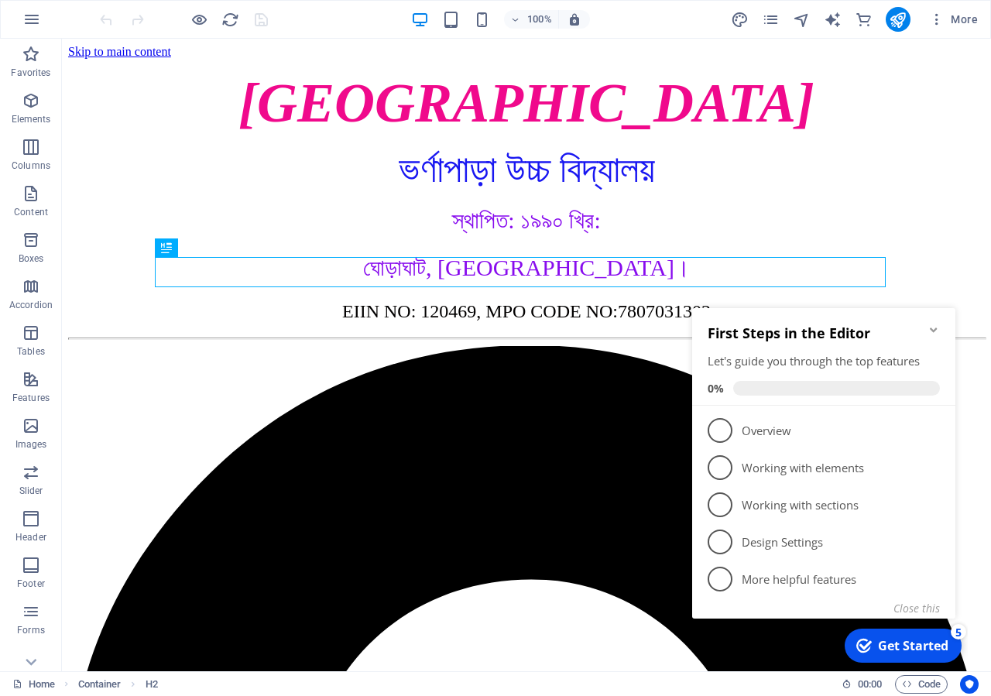
scroll to position [786, 0]
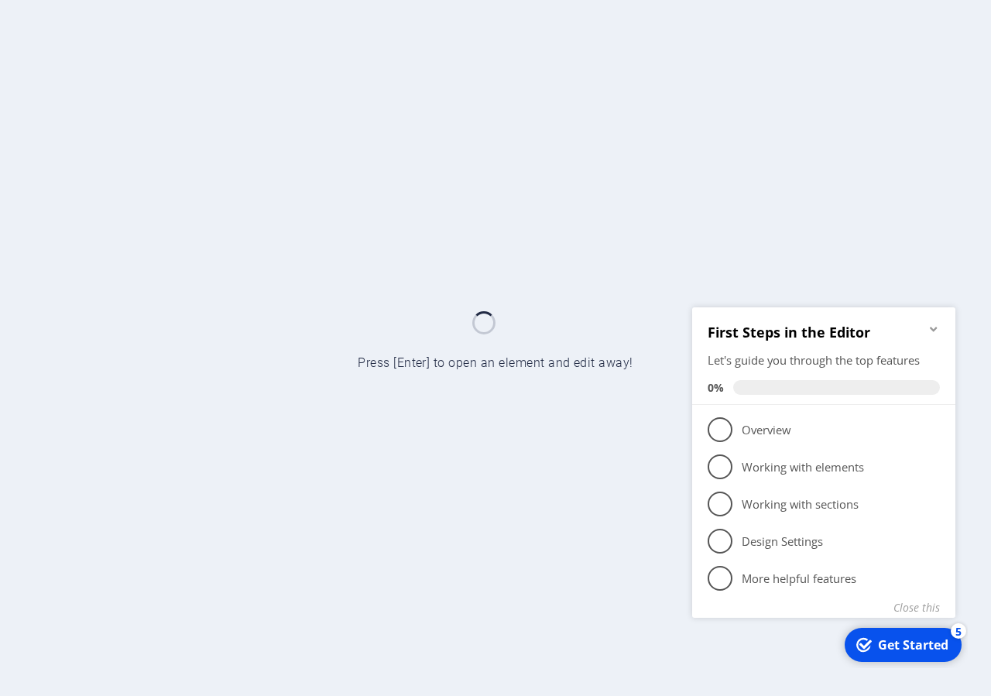
click at [938, 330] on icon "Minimize checklist" at bounding box center [934, 328] width 12 height 12
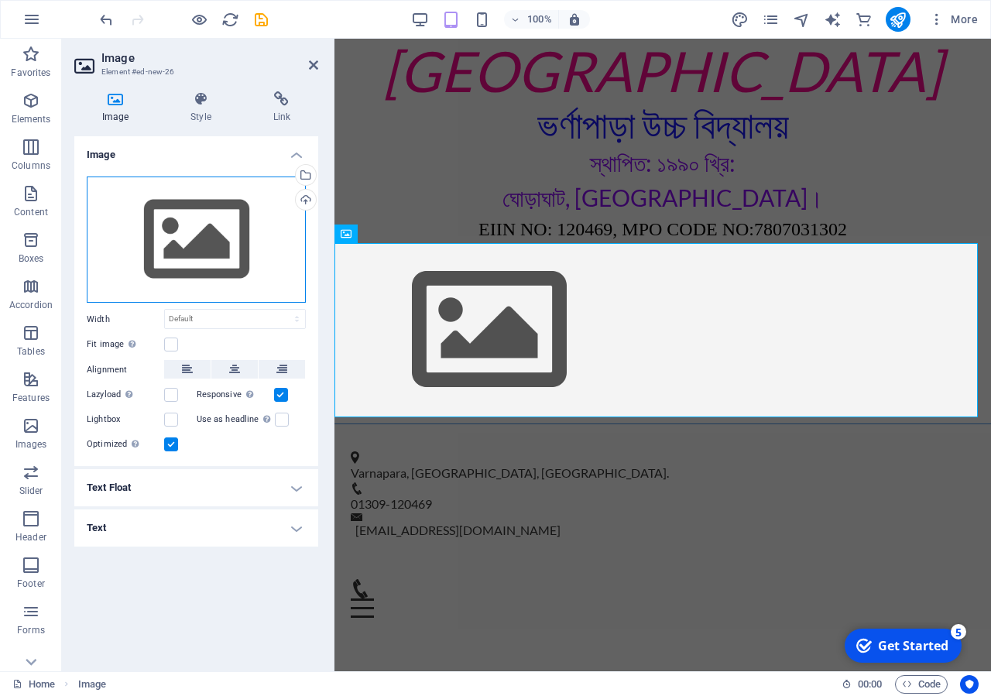
click at [203, 237] on div "Drag files here, click to choose files or select files from Files or our free s…" at bounding box center [196, 240] width 219 height 127
click at [203, 237] on body "varnaparahs.edu.bd Home Favorites Elements Columns Content Boxes Accordion Tabl…" at bounding box center [495, 348] width 991 height 696
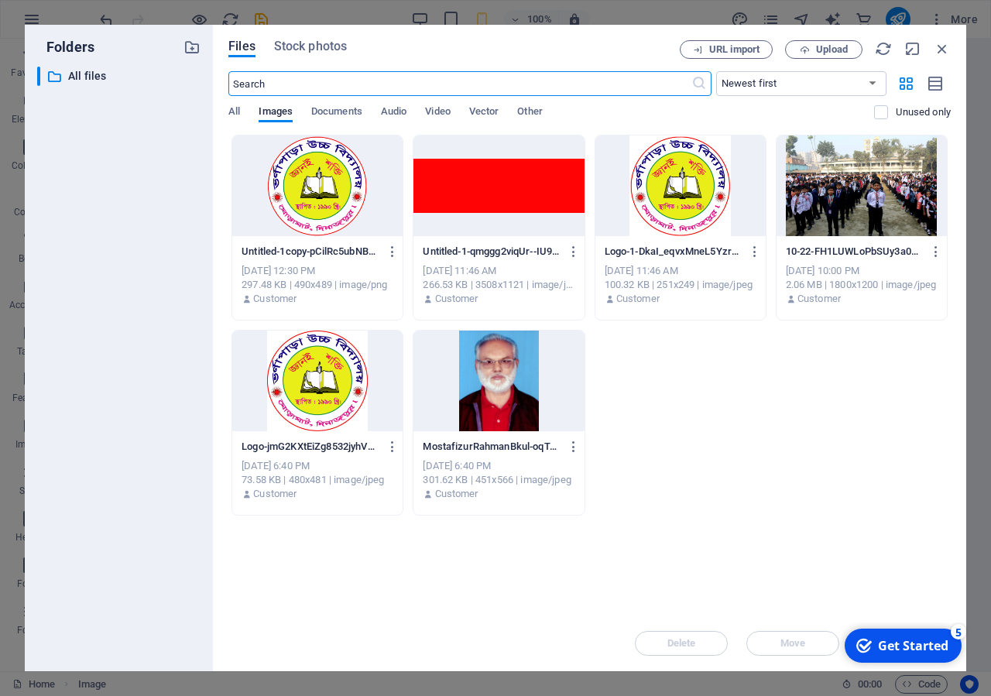
click at [508, 204] on div at bounding box center [499, 186] width 170 height 101
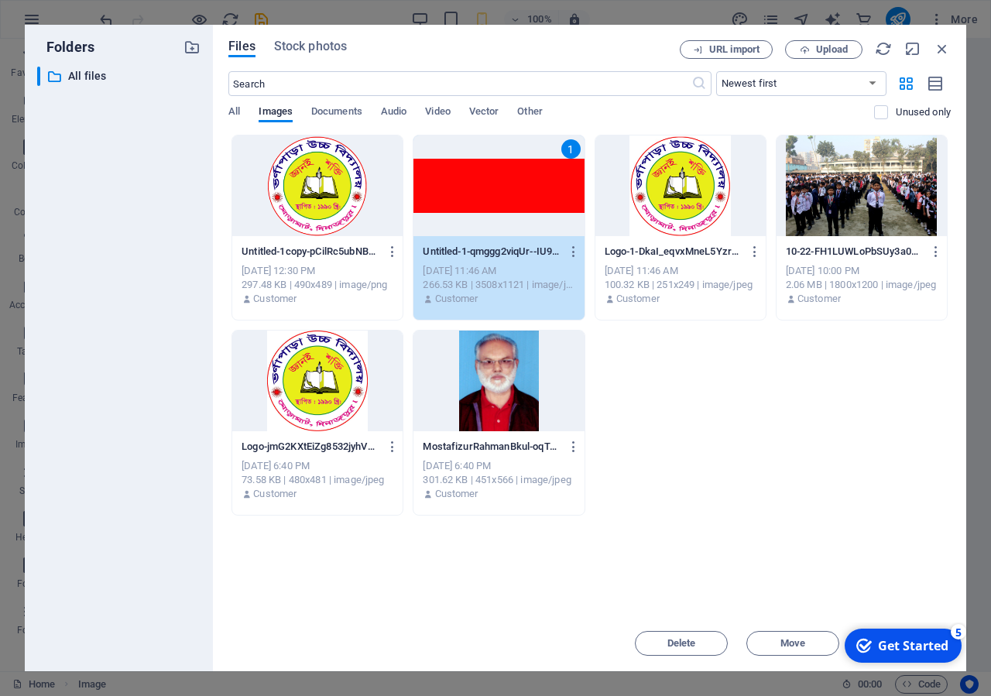
click at [508, 204] on div "1" at bounding box center [499, 186] width 170 height 101
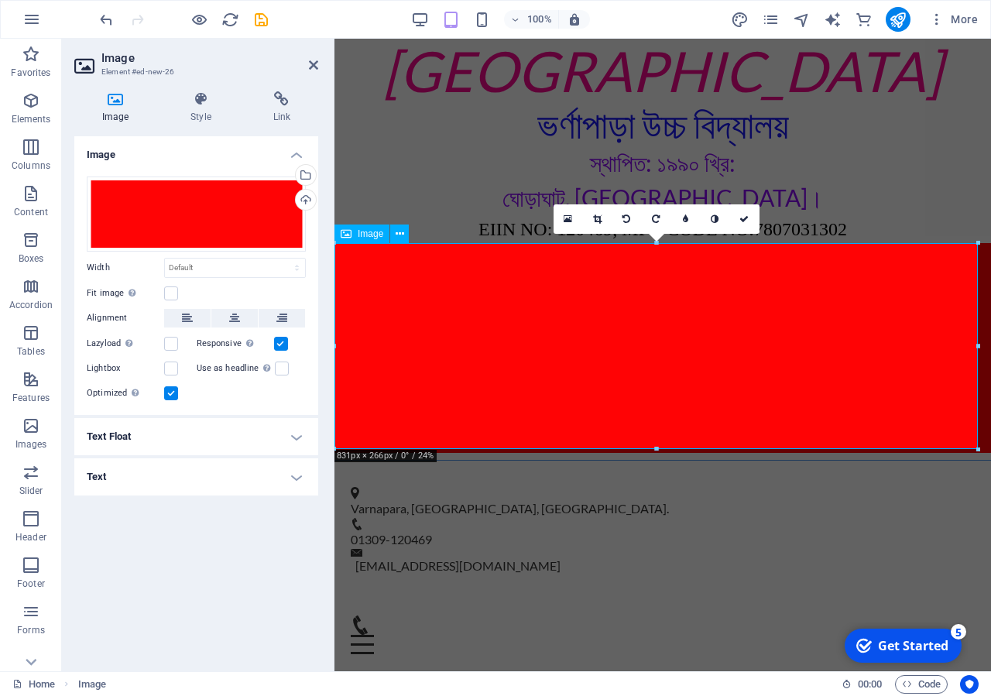
click at [510, 370] on figure at bounding box center [663, 348] width 657 height 210
click at [565, 616] on div "Menu" at bounding box center [663, 635] width 624 height 39
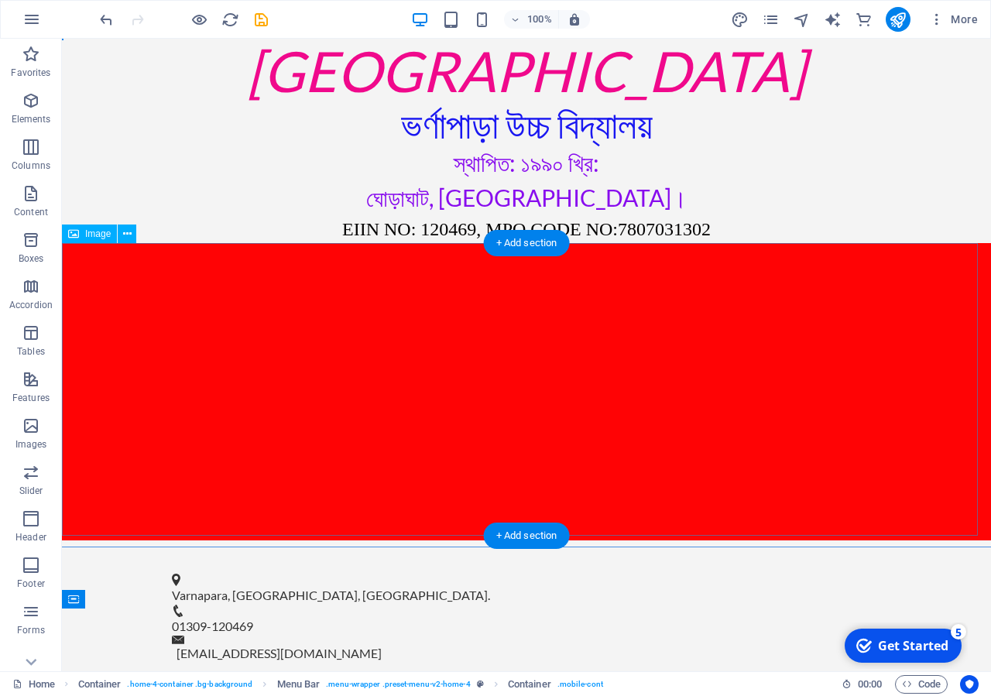
click at [393, 347] on figure at bounding box center [527, 391] width 930 height 297
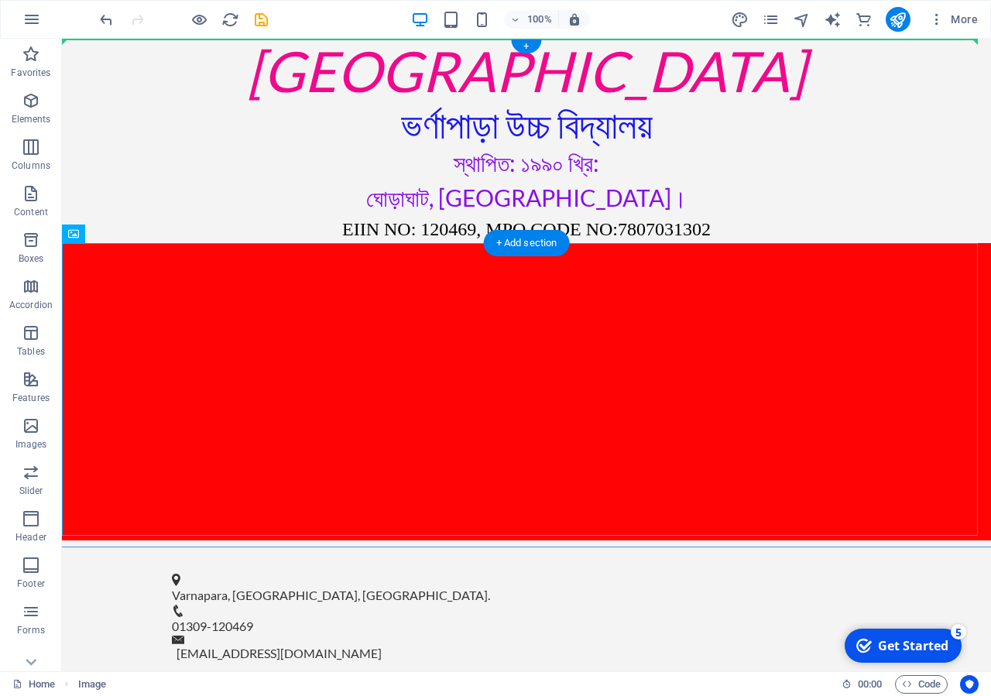
drag, startPoint x: 456, startPoint y: 381, endPoint x: 459, endPoint y: 124, distance: 257.2
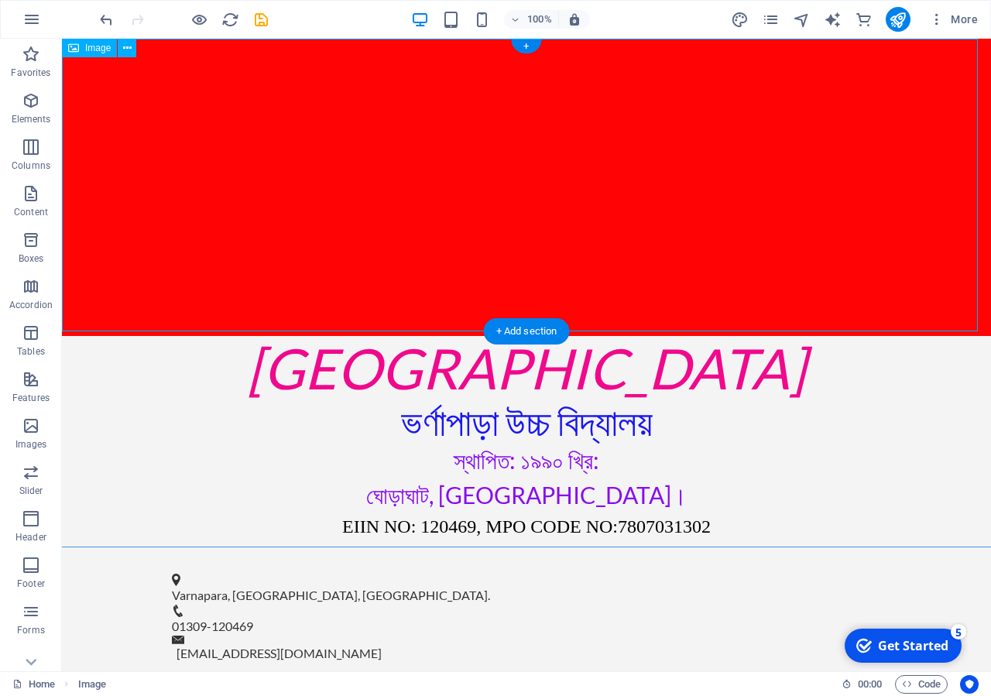
click at [440, 174] on figure at bounding box center [527, 187] width 930 height 297
click at [428, 172] on figure at bounding box center [527, 187] width 930 height 297
click at [40, 115] on p "Elements" at bounding box center [32, 119] width 40 height 12
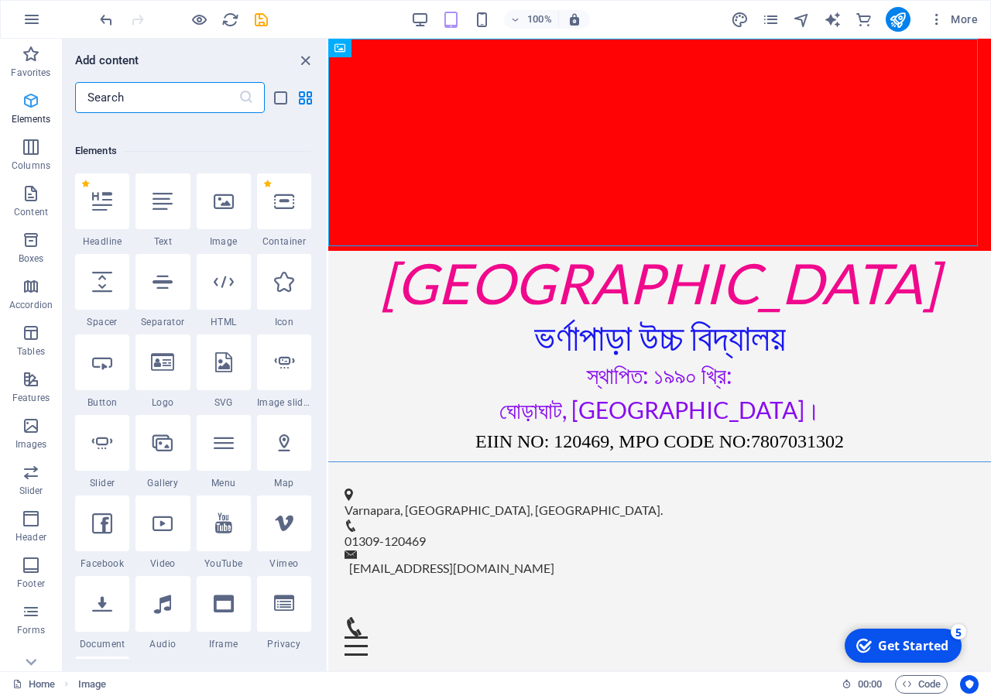
scroll to position [165, 0]
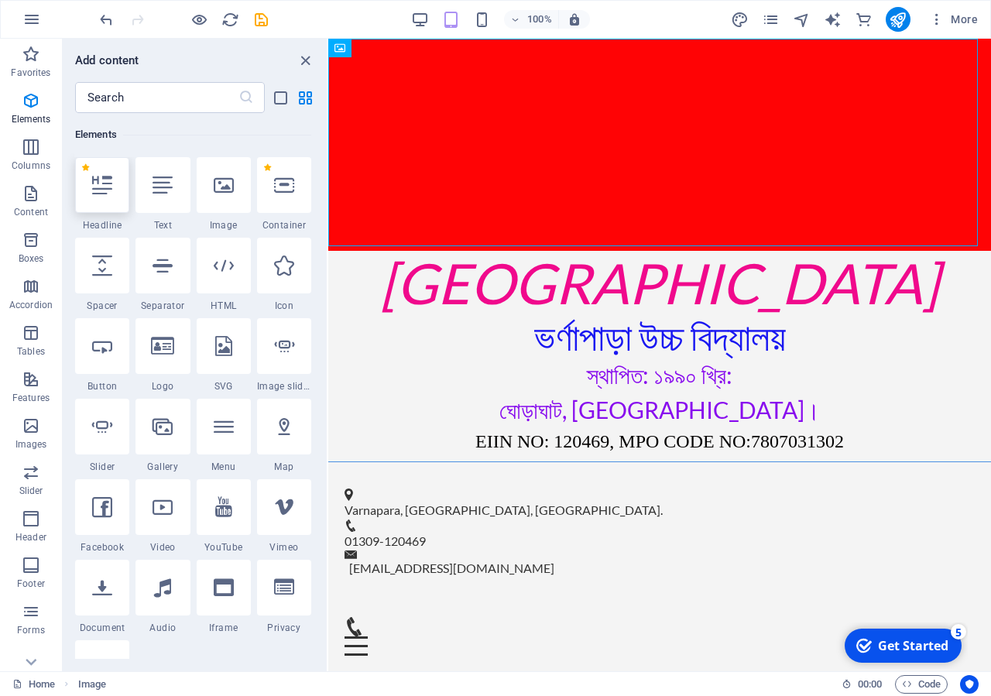
click at [112, 195] on div at bounding box center [102, 185] width 54 height 56
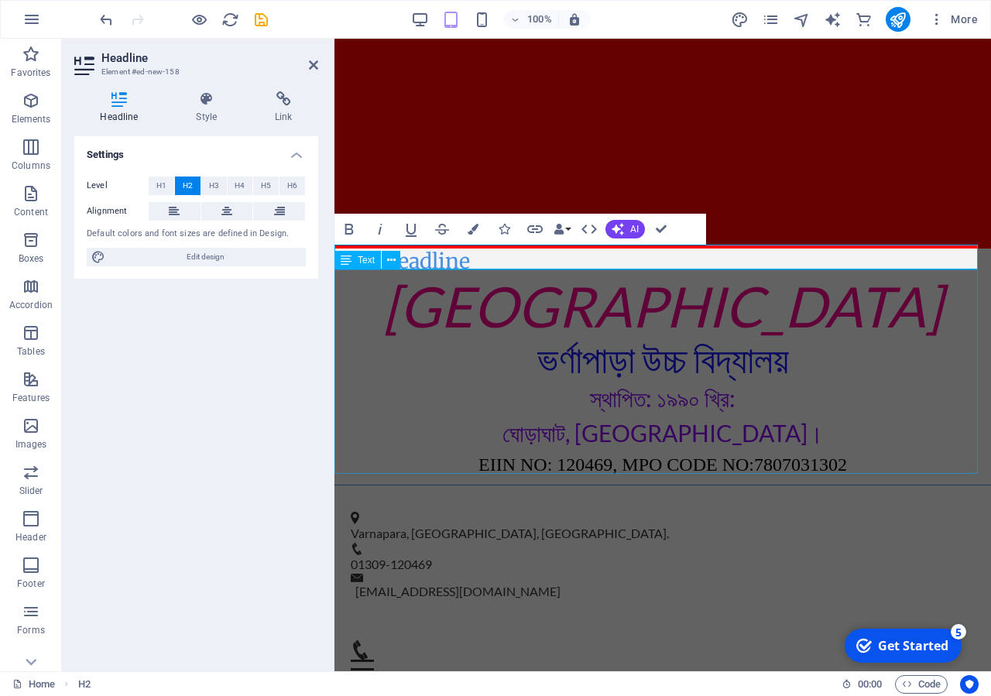
click at [443, 377] on div "Varnapara High School ভর্ণাপাড়া উচ্চ বিদ্যালয় স্থাপিত: ১৯৯০ খ্রি: ঘোড়াঘাট, দিনা…" at bounding box center [663, 376] width 657 height 204
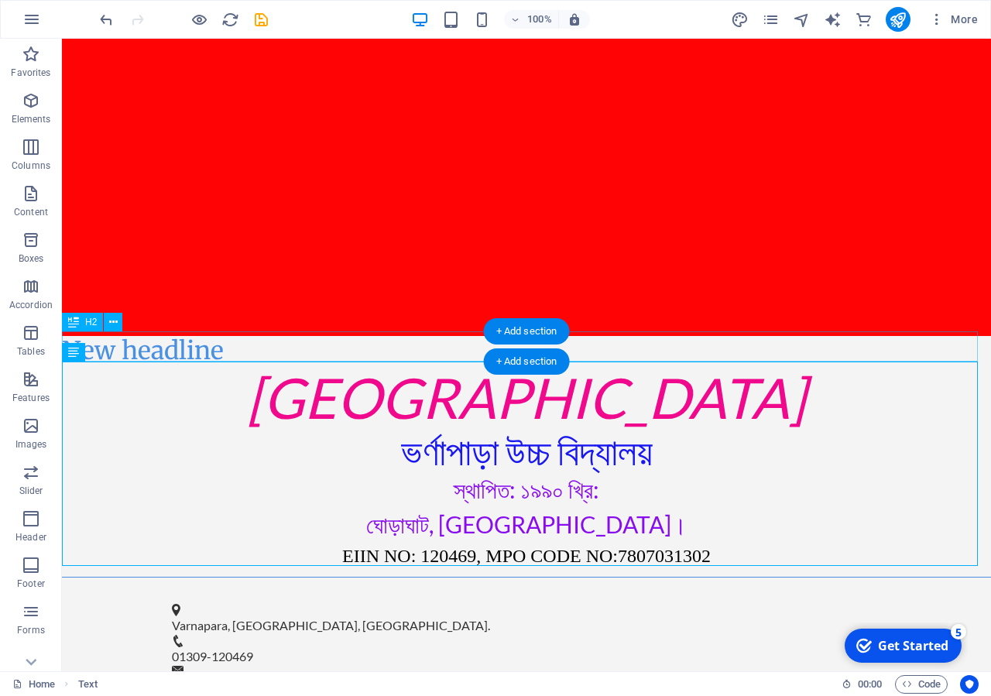
click at [144, 345] on div "New headline" at bounding box center [527, 350] width 930 height 29
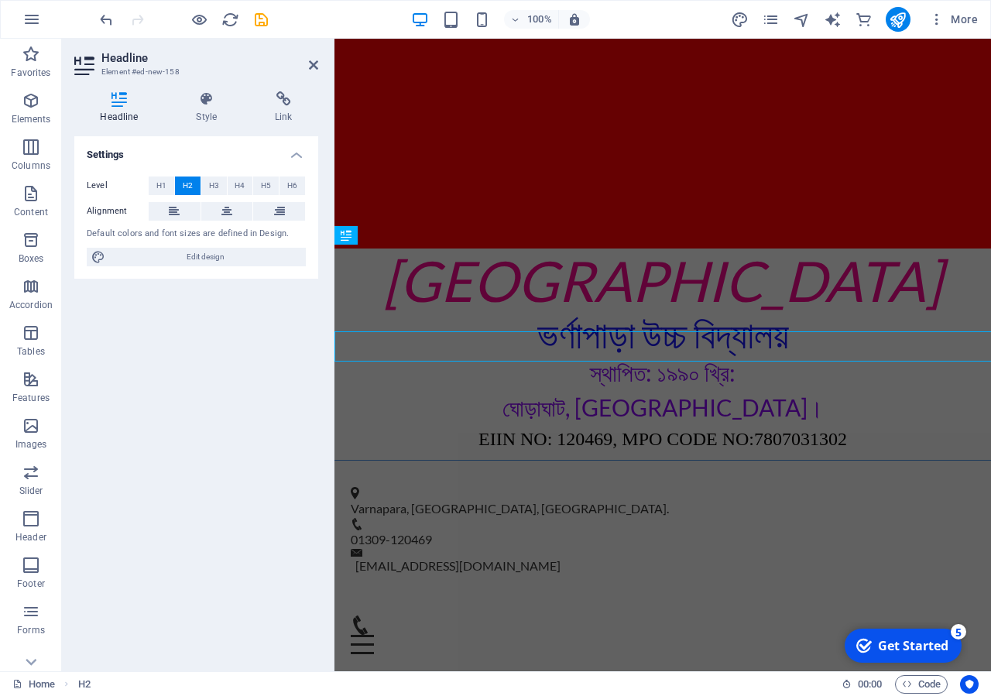
click at [144, 345] on div "Settings Level H1 H2 H3 H4 H5 H6 Alignment Default colors and font sizes are de…" at bounding box center [196, 397] width 244 height 523
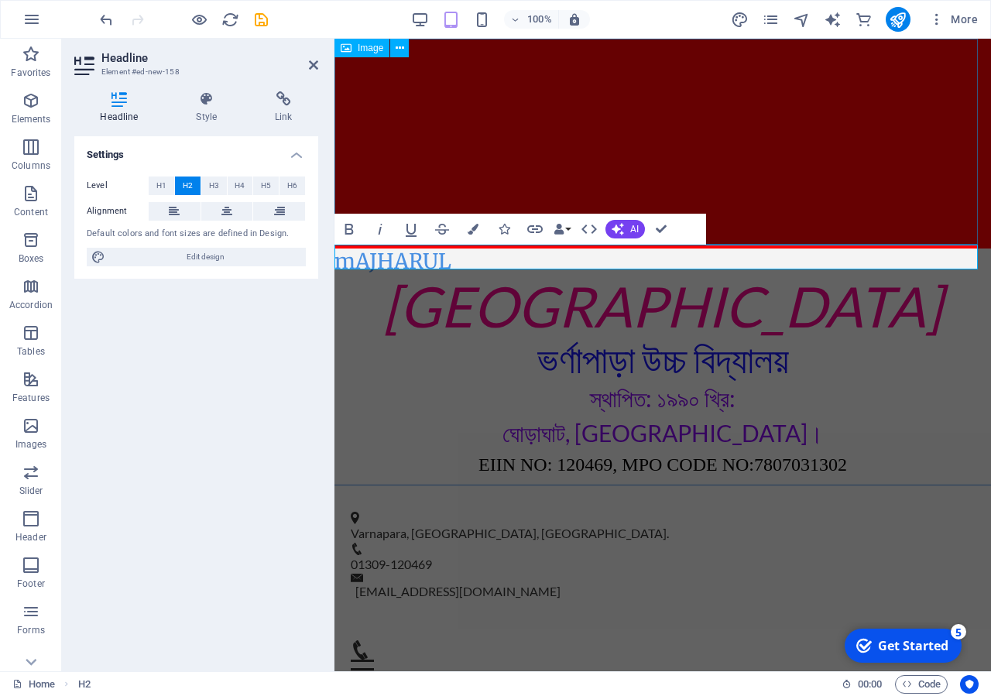
click at [569, 131] on figure at bounding box center [663, 144] width 657 height 210
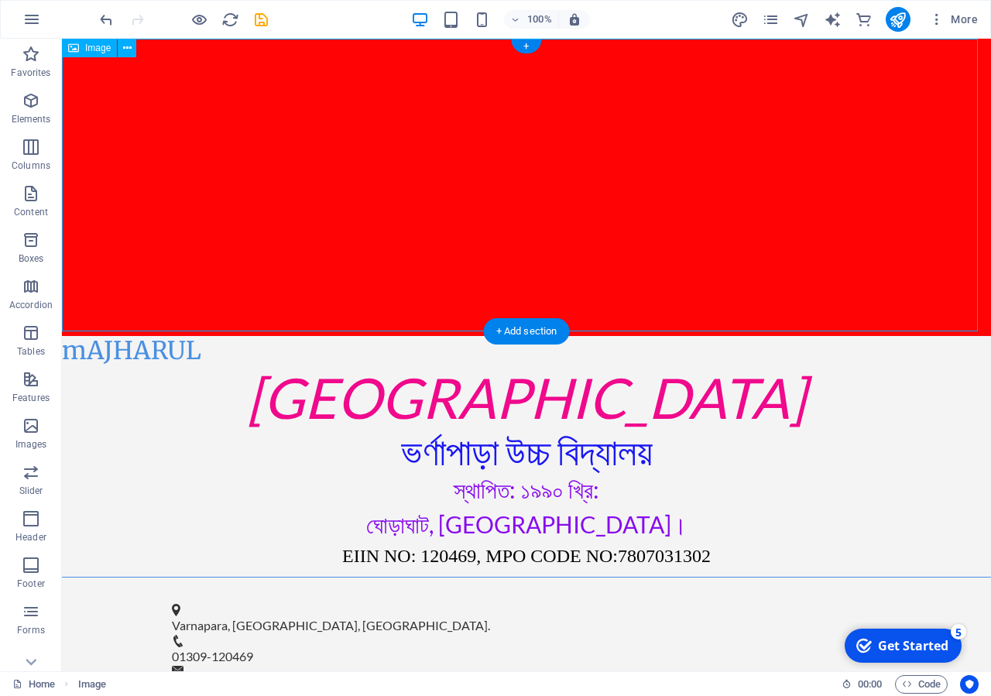
click at [335, 187] on figure at bounding box center [527, 187] width 930 height 297
click at [180, 340] on div "mAJHARUL" at bounding box center [527, 350] width 930 height 29
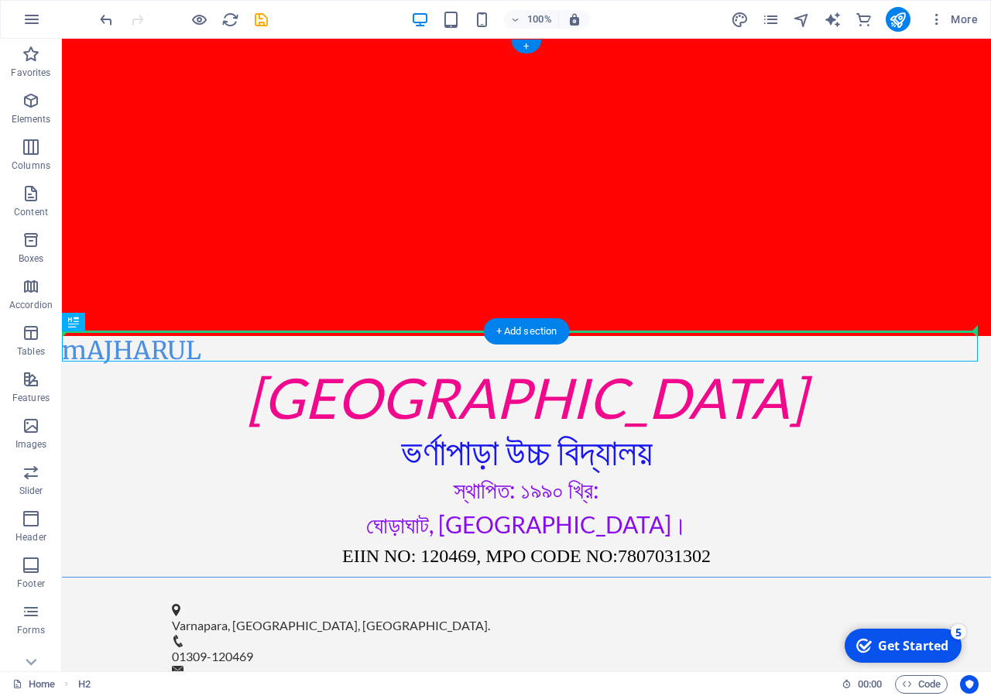
drag, startPoint x: 168, startPoint y: 343, endPoint x: 194, endPoint y: 266, distance: 81.1
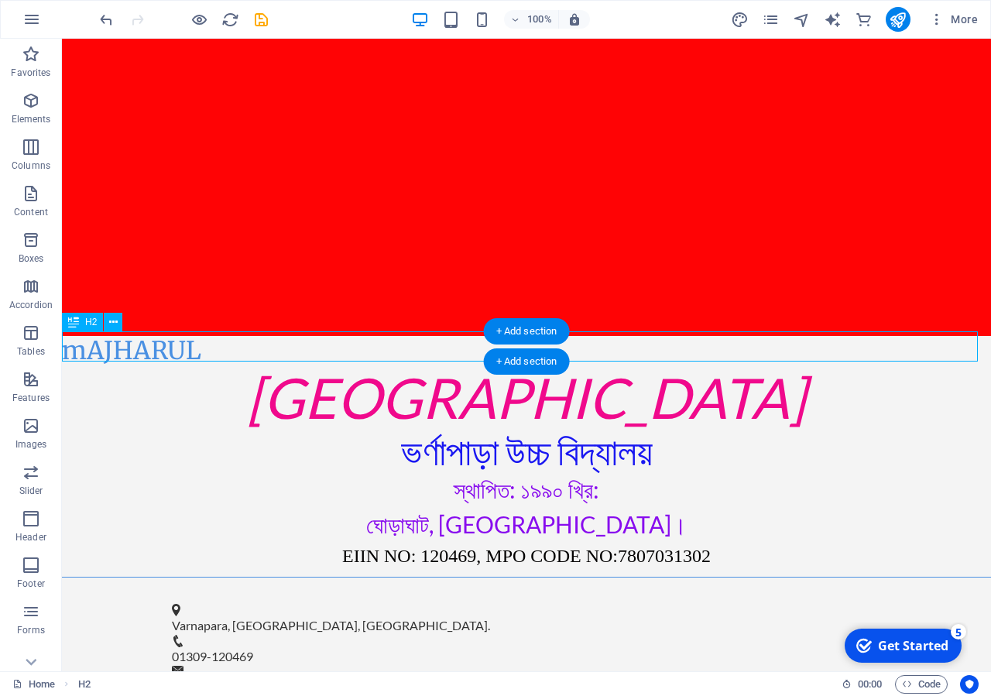
click at [198, 341] on div "mAJHARUL" at bounding box center [527, 350] width 930 height 29
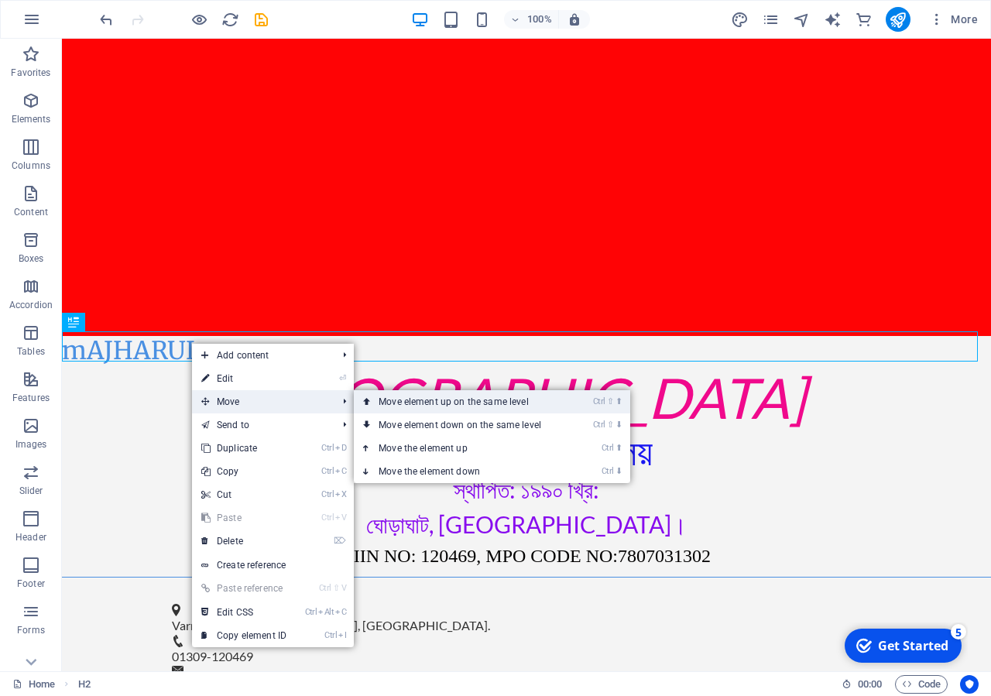
click at [472, 394] on link "Ctrl ⇧ ⬆ Move element up on the same level" at bounding box center [463, 401] width 218 height 23
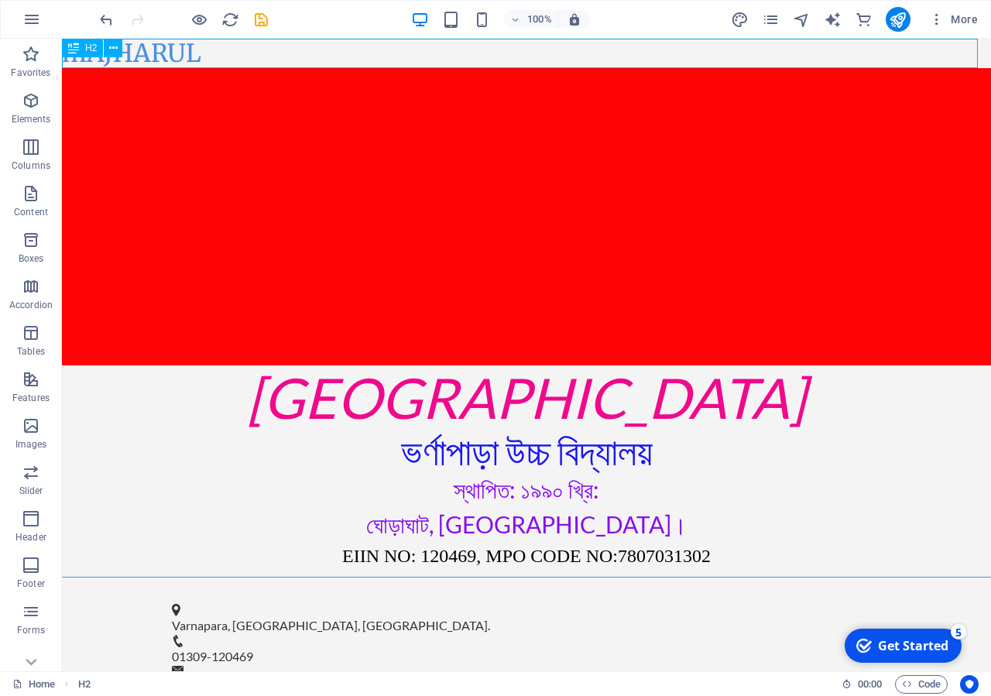
click at [68, 53] on icon at bounding box center [73, 48] width 11 height 19
click at [83, 48] on div "H2" at bounding box center [82, 48] width 41 height 19
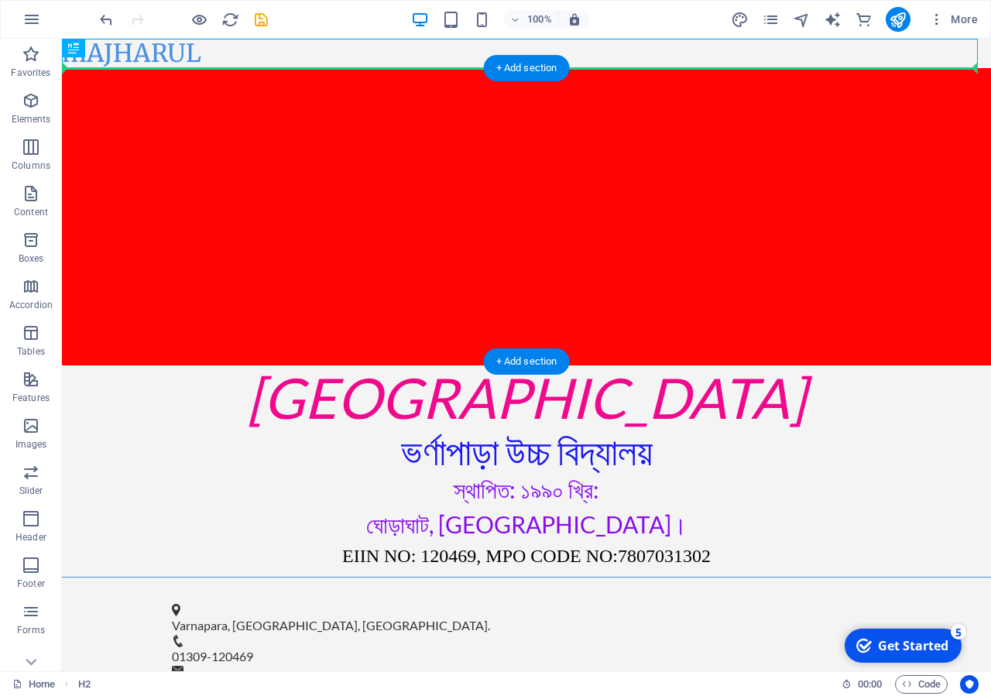
drag, startPoint x: 150, startPoint y: 88, endPoint x: 105, endPoint y: 116, distance: 52.9
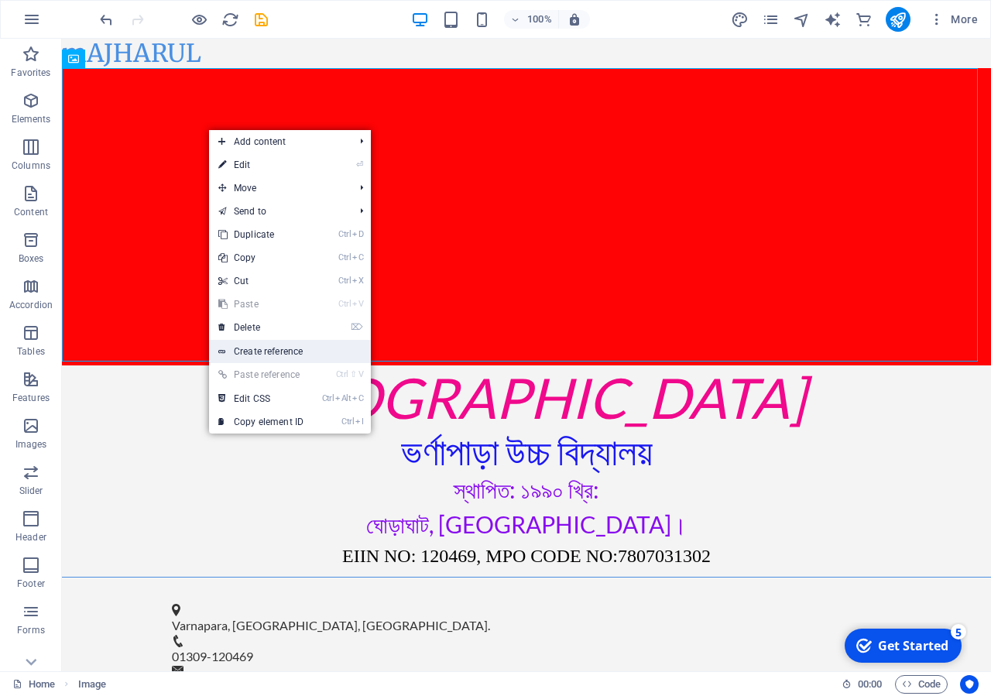
drag, startPoint x: 280, startPoint y: 349, endPoint x: 171, endPoint y: 231, distance: 160.6
click at [280, 349] on link "Create reference" at bounding box center [290, 351] width 162 height 23
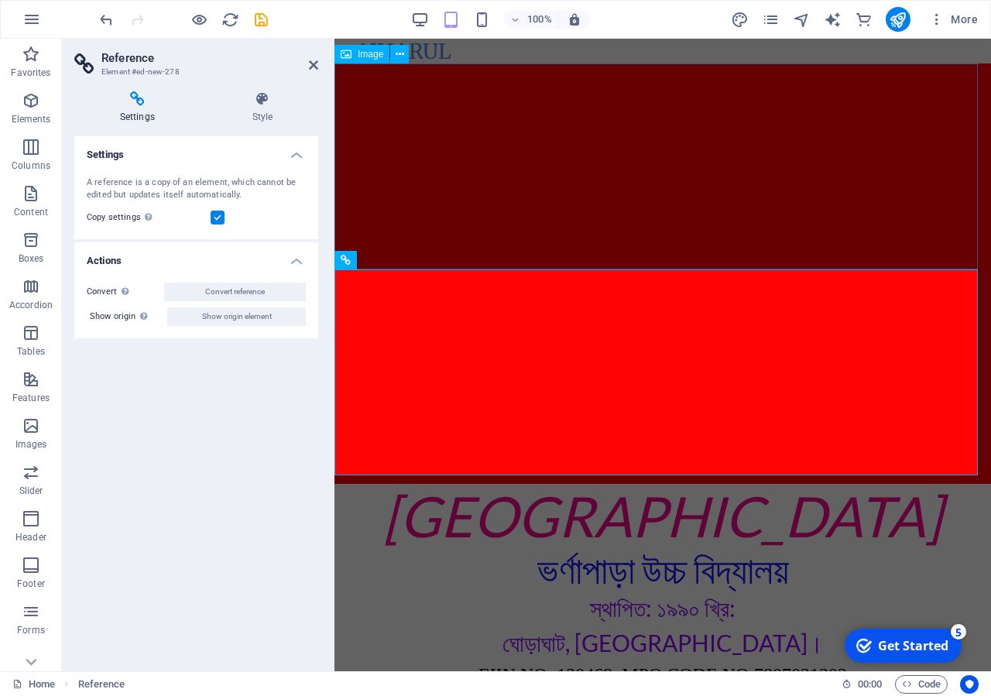
click at [398, 125] on figure at bounding box center [663, 169] width 657 height 210
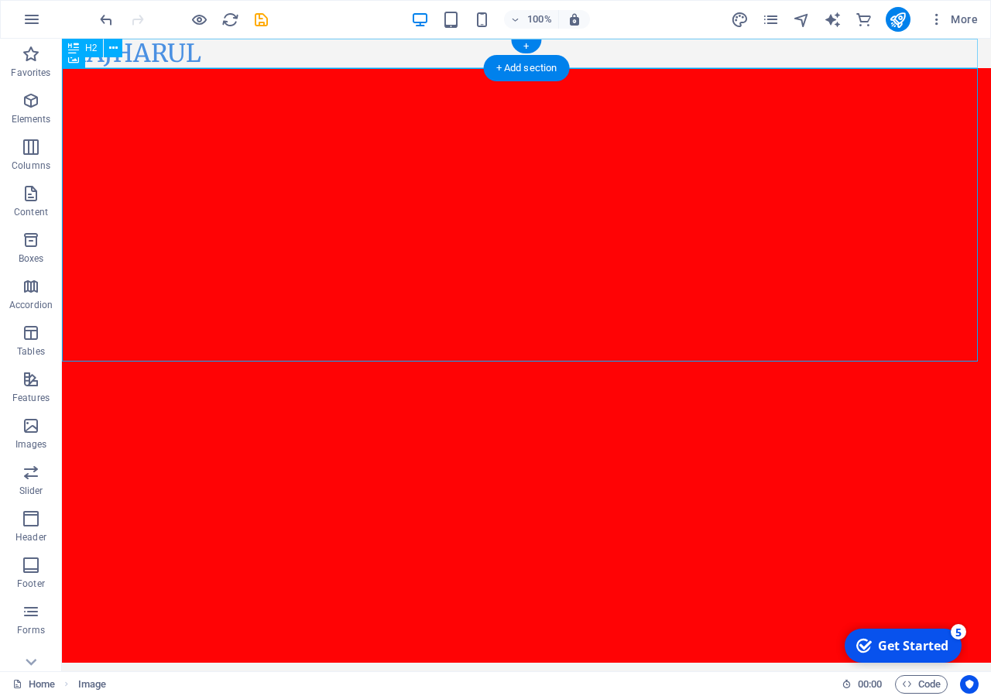
click at [320, 59] on div "mAJHARUL" at bounding box center [527, 53] width 930 height 29
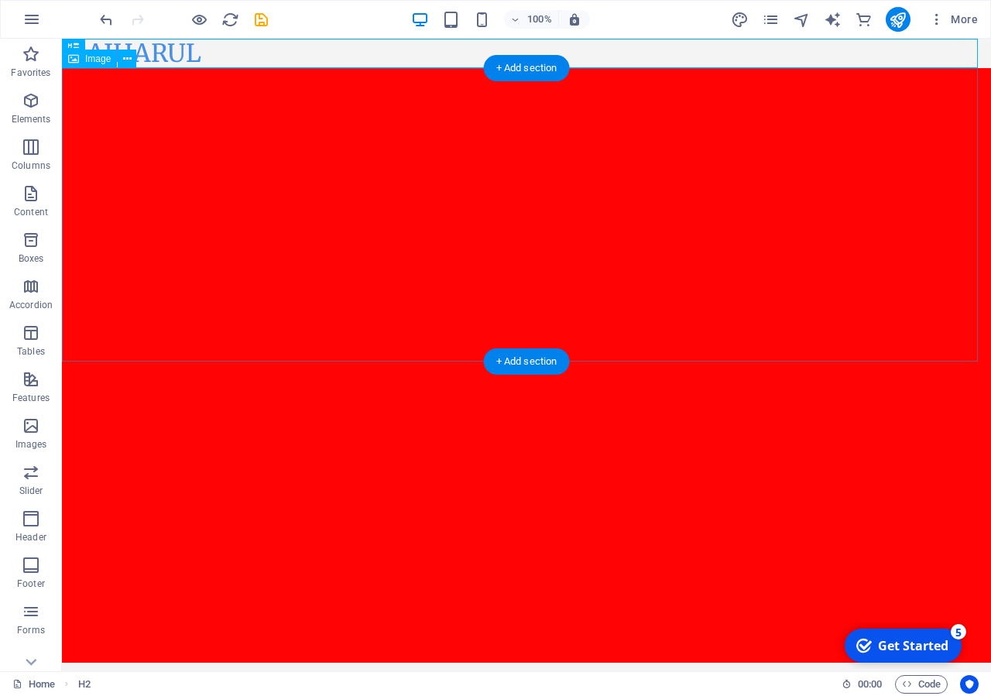
click at [201, 150] on figure at bounding box center [527, 216] width 930 height 297
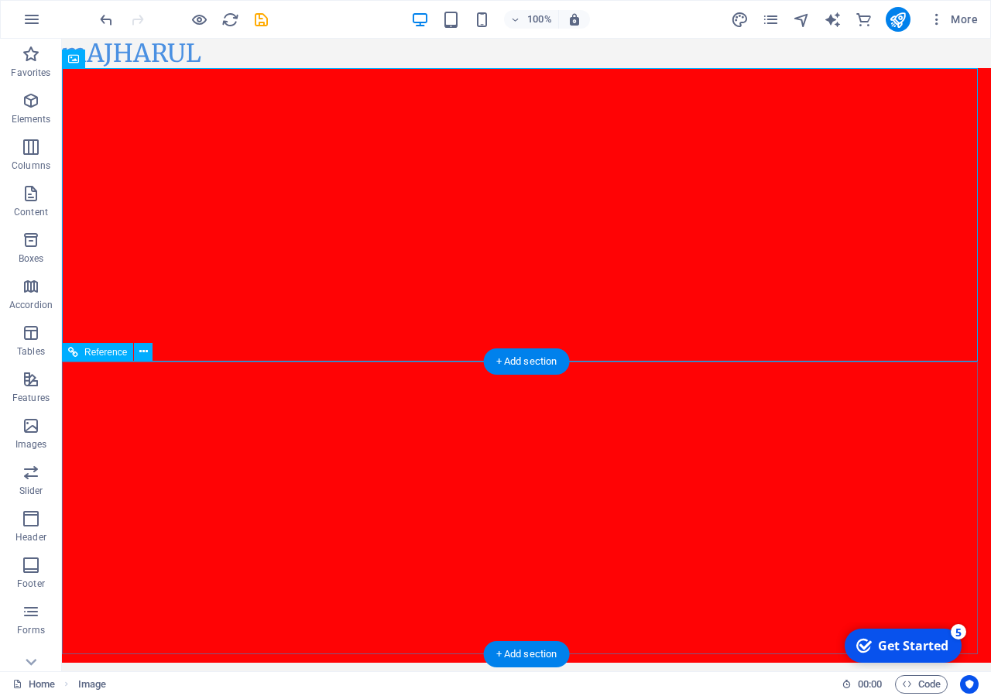
click at [345, 376] on div at bounding box center [527, 514] width 930 height 297
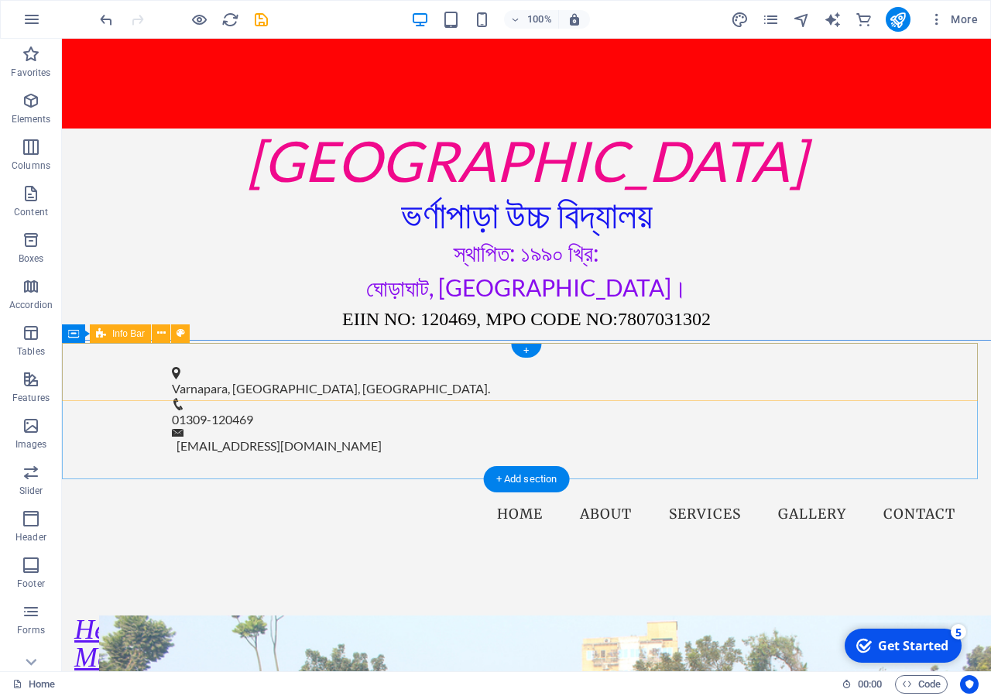
scroll to position [0, 0]
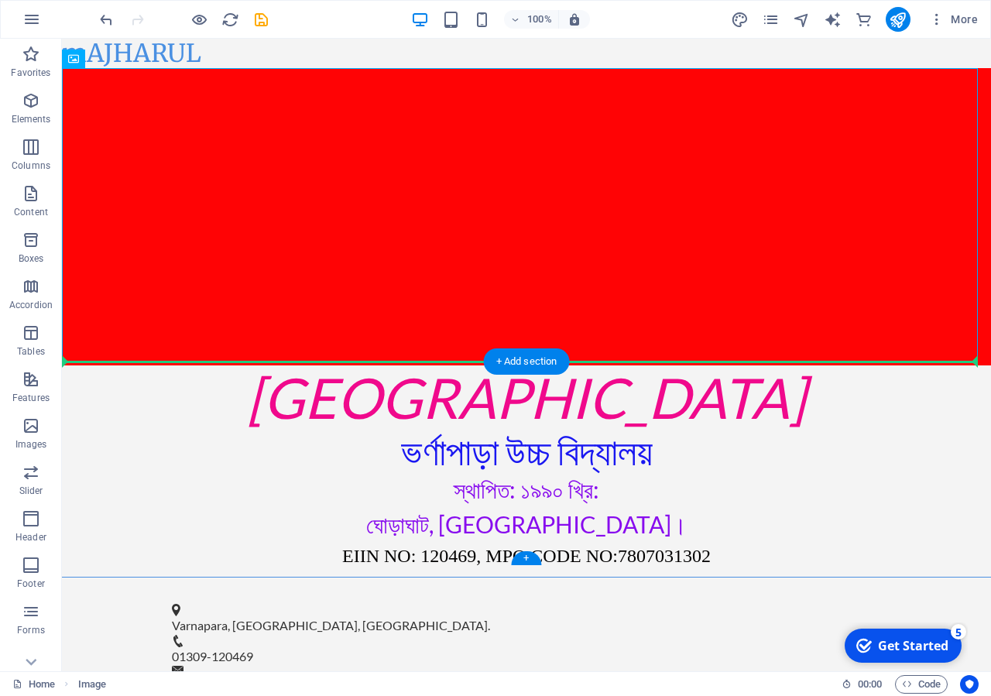
drag, startPoint x: 246, startPoint y: 274, endPoint x: 243, endPoint y: 420, distance: 145.7
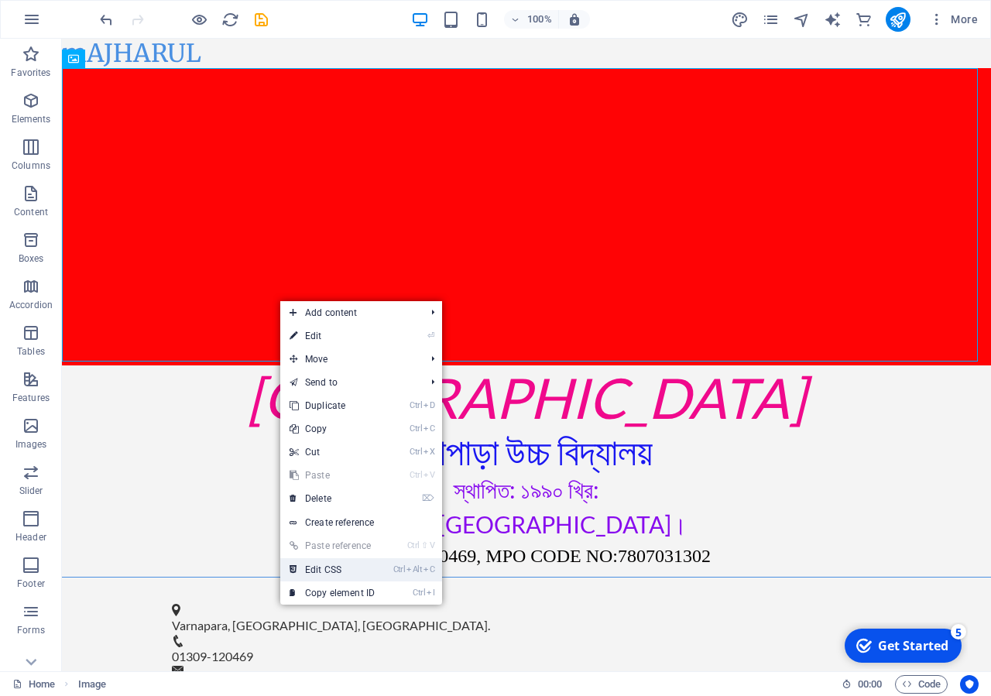
click at [384, 569] on link "Ctrl Alt C Edit CSS" at bounding box center [332, 569] width 104 height 23
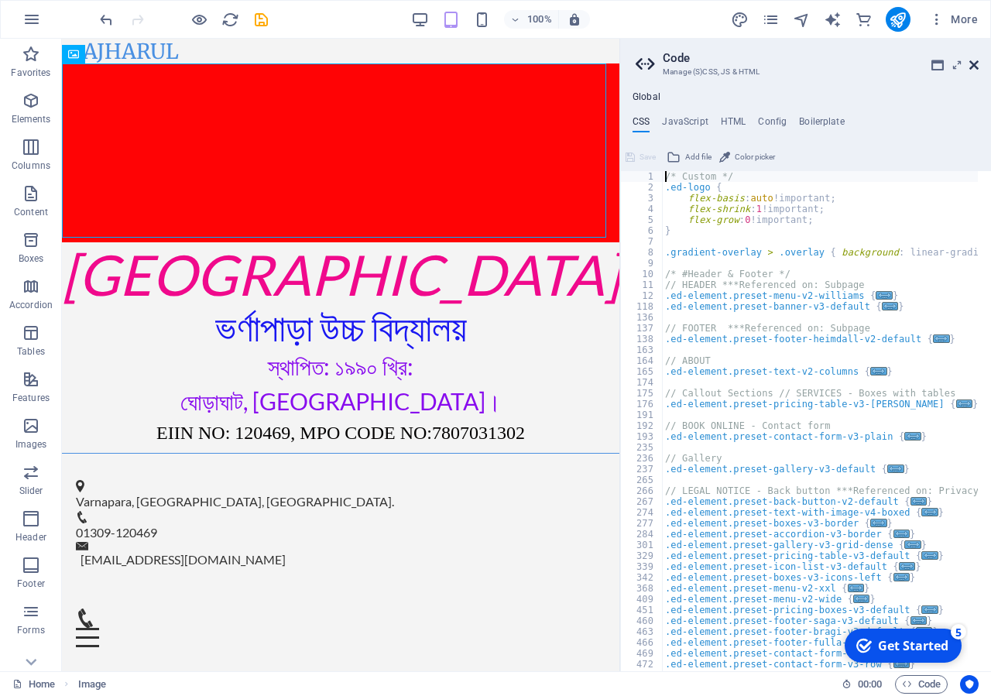
click at [971, 65] on icon at bounding box center [974, 65] width 9 height 12
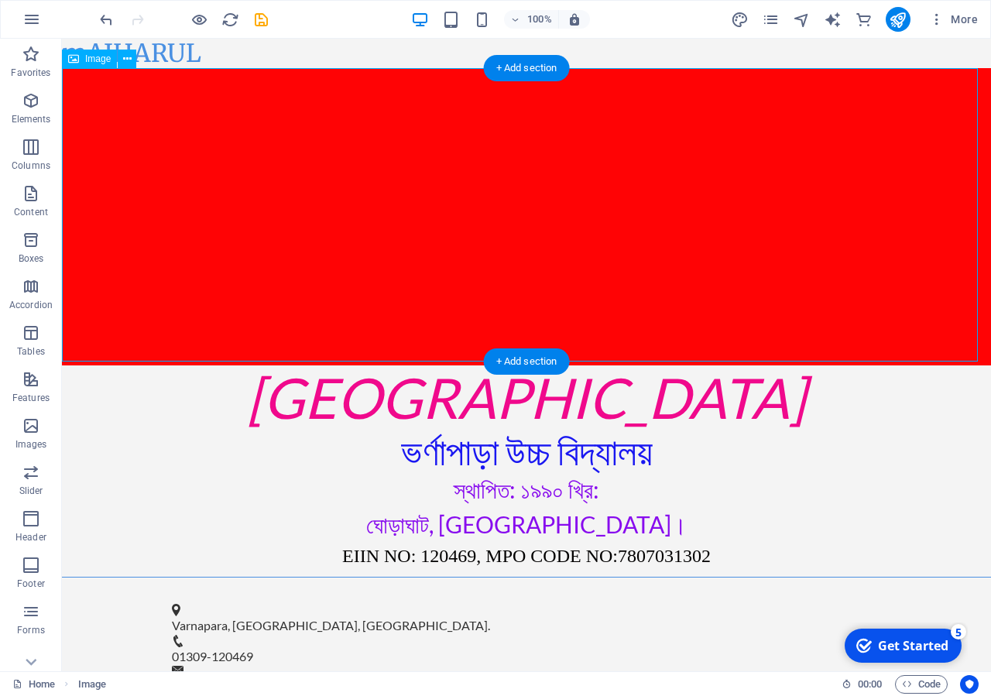
click at [607, 242] on figure at bounding box center [527, 216] width 930 height 297
click at [28, 109] on icon "button" at bounding box center [31, 100] width 19 height 19
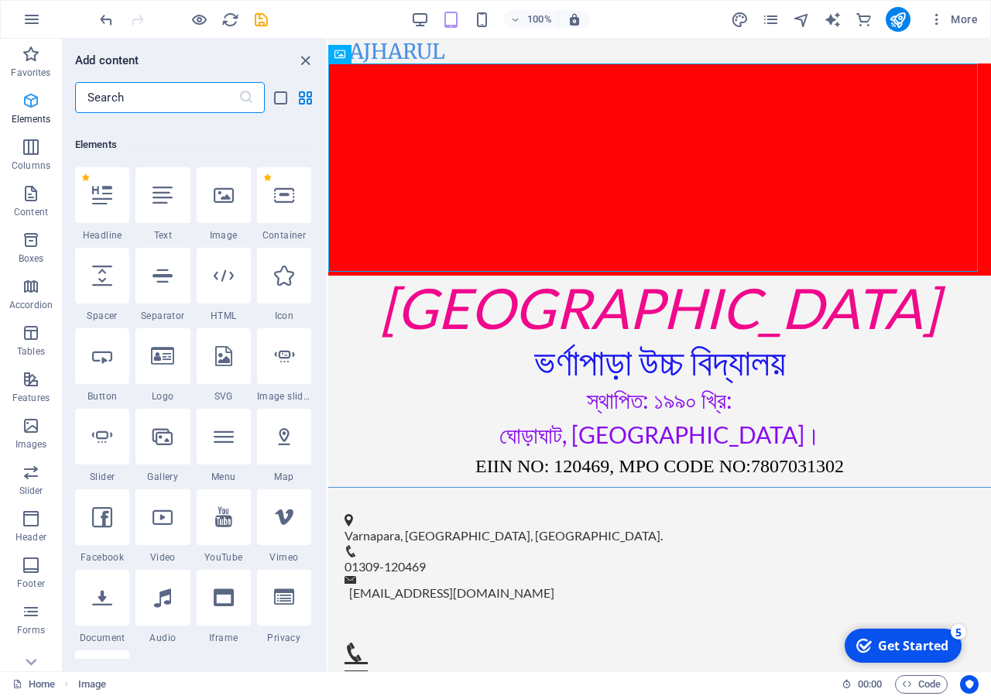
scroll to position [165, 0]
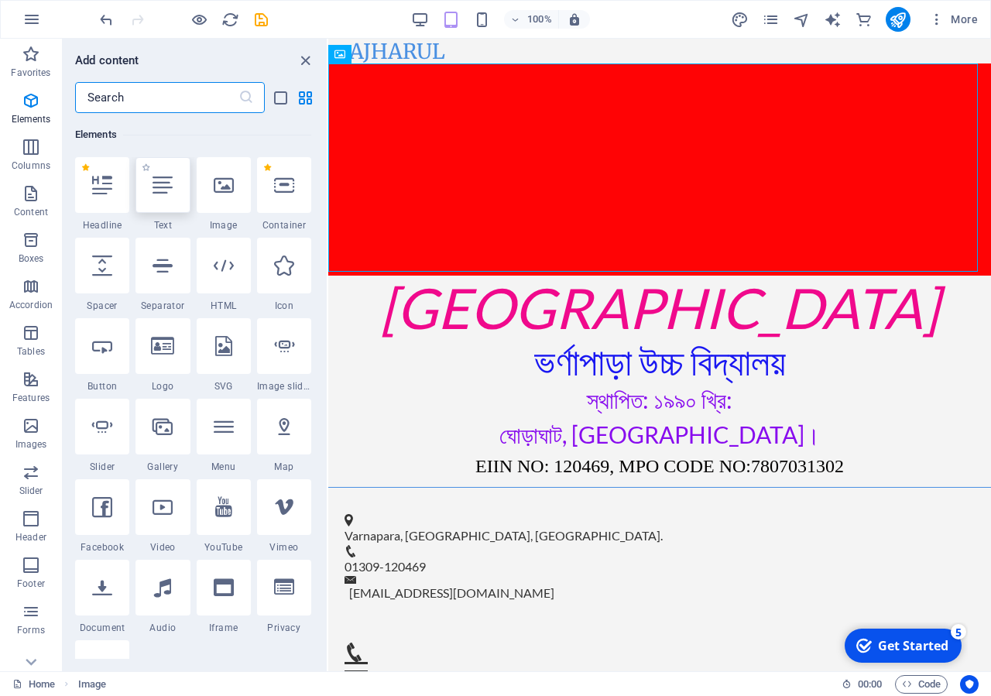
click at [158, 195] on div at bounding box center [163, 185] width 54 height 56
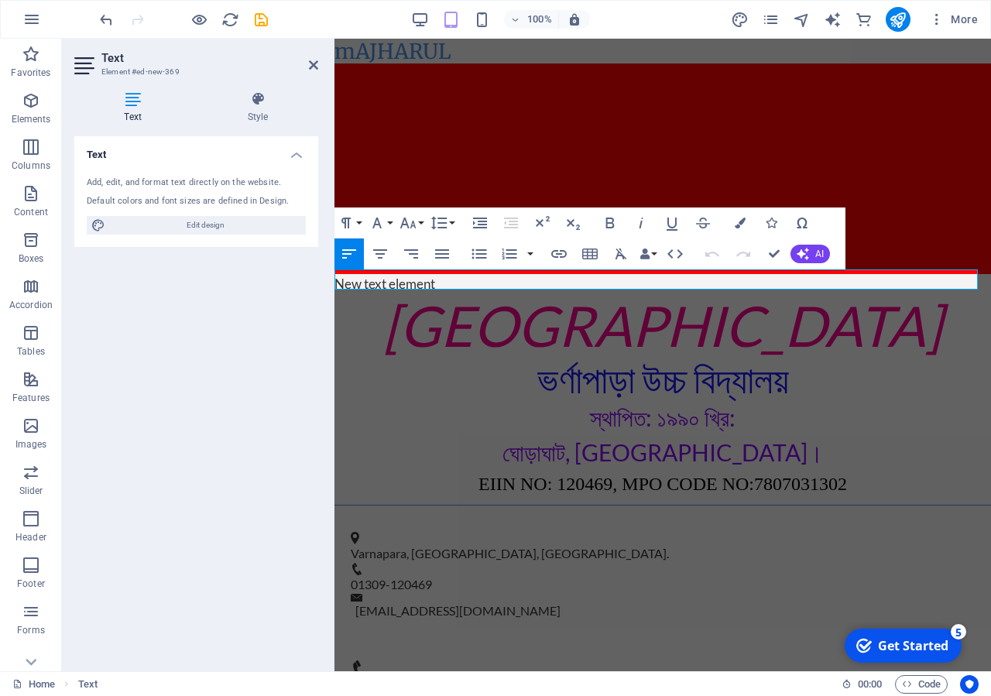
click at [469, 278] on p "New text element" at bounding box center [663, 284] width 657 height 20
click at [634, 120] on figure at bounding box center [663, 169] width 657 height 210
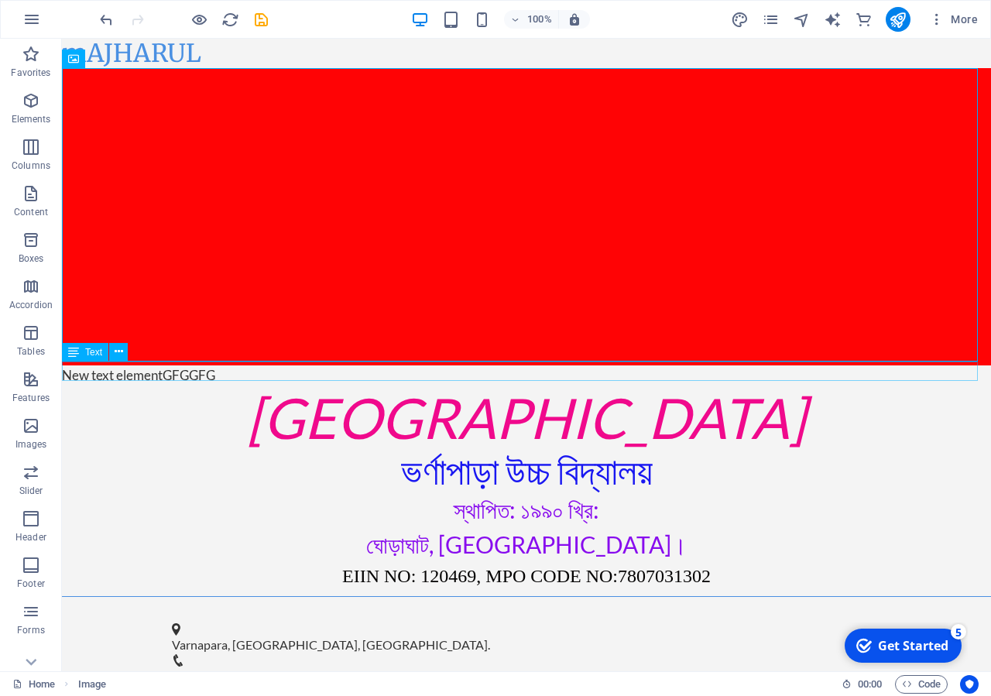
click at [95, 368] on div "New text elementGFGGFG" at bounding box center [527, 376] width 930 height 20
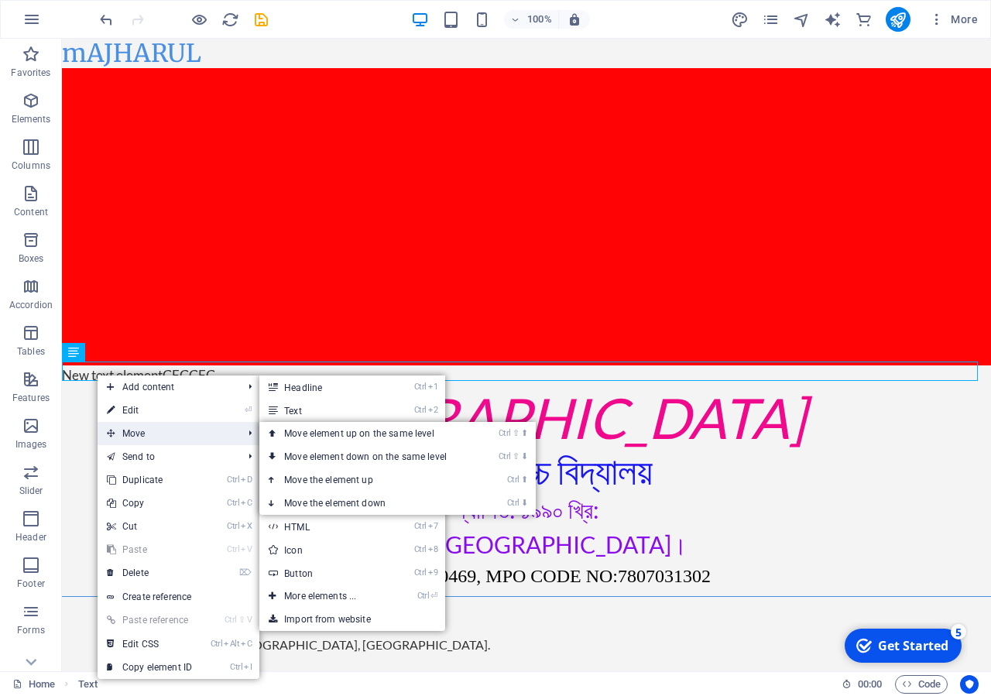
click at [125, 433] on span "Move" at bounding box center [167, 433] width 139 height 23
drag, startPoint x: 125, startPoint y: 433, endPoint x: 136, endPoint y: 395, distance: 39.5
click at [136, 395] on ul "Add content Ctrl 1 Headline Ctrl 2 Text Ctrl 3 Image Ctrl 4 Container Ctrl 5 Sp…" at bounding box center [179, 528] width 162 height 304
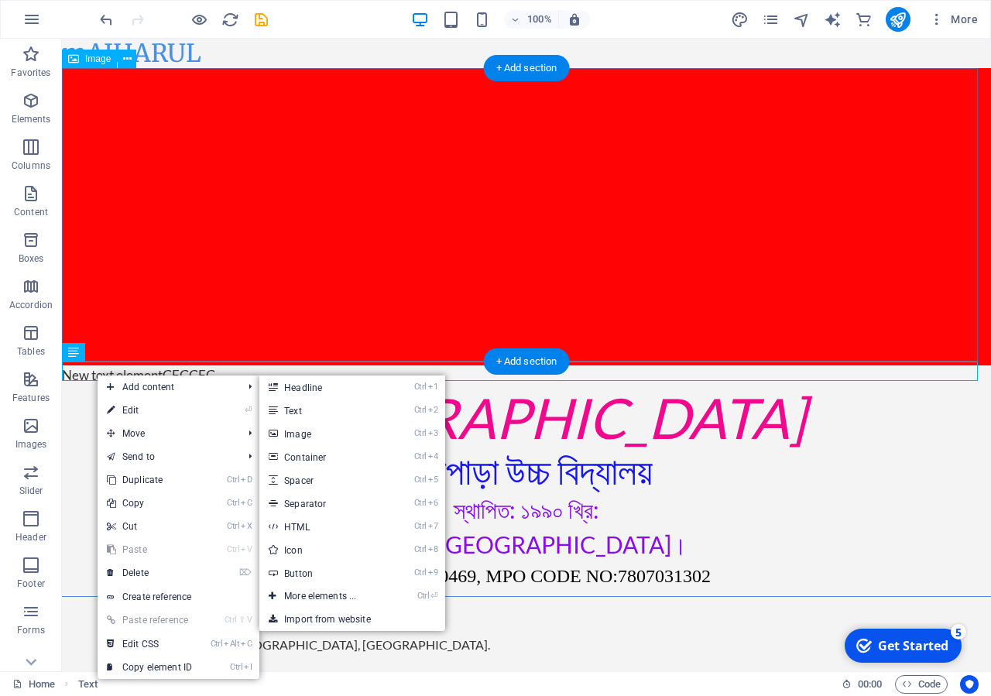
click at [204, 278] on figure at bounding box center [527, 216] width 930 height 297
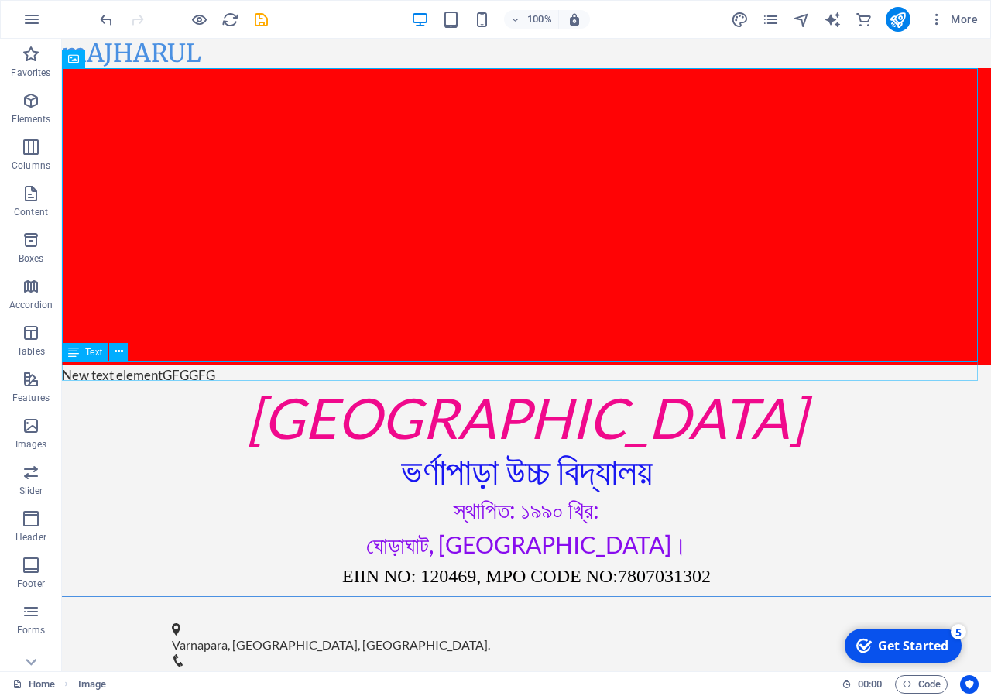
click at [132, 373] on div "New text elementGFGGFG" at bounding box center [527, 376] width 930 height 20
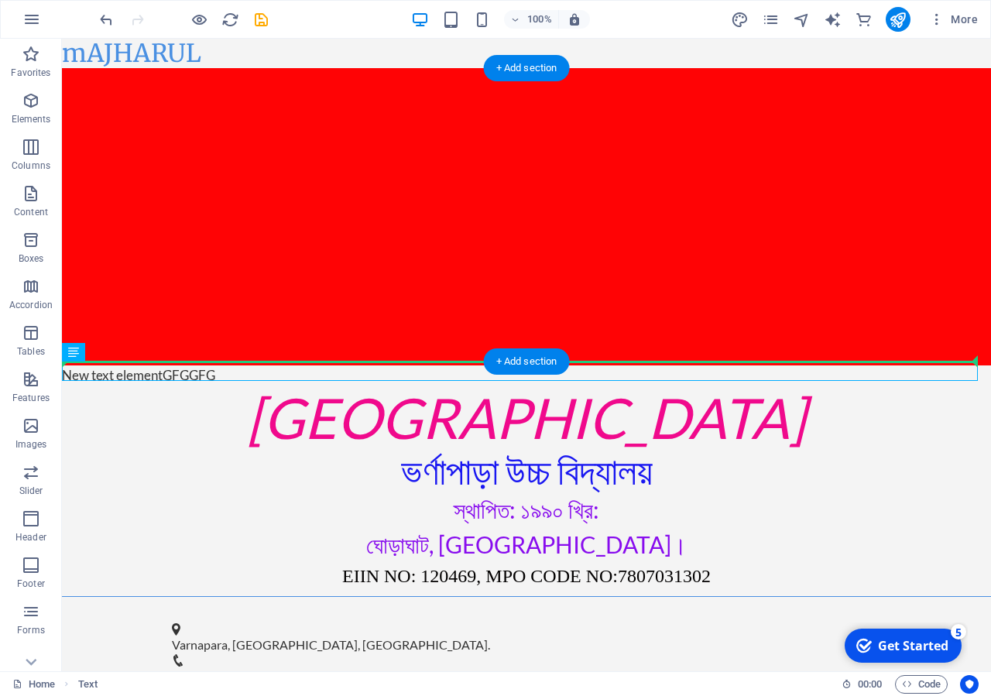
drag, startPoint x: 85, startPoint y: 373, endPoint x: 195, endPoint y: 266, distance: 153.4
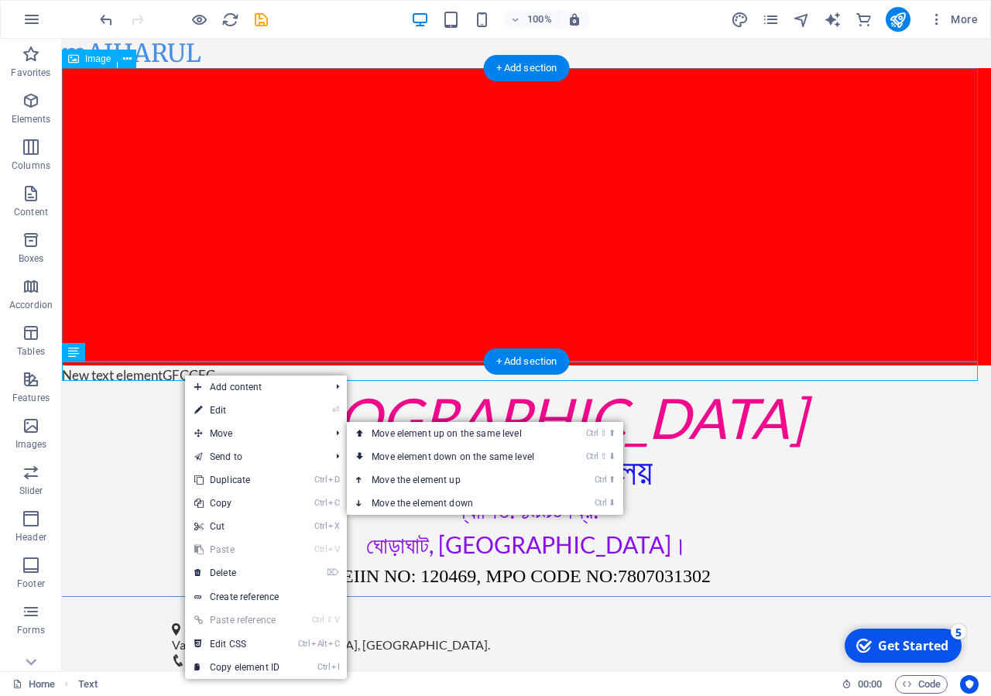
click at [275, 250] on figure at bounding box center [527, 216] width 930 height 297
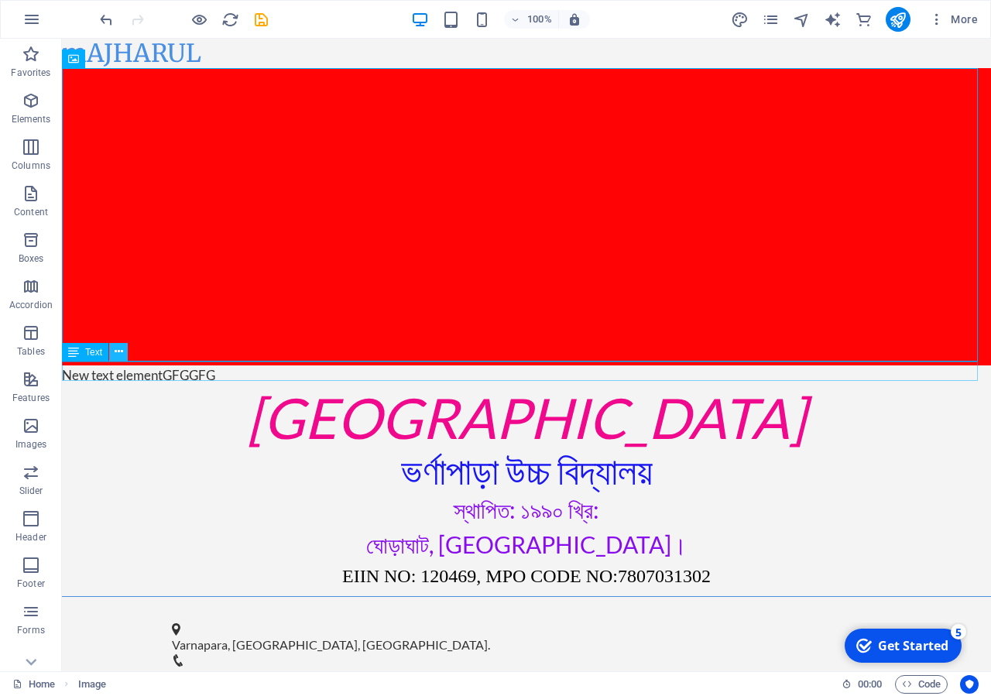
click at [118, 352] on icon at bounding box center [119, 352] width 9 height 16
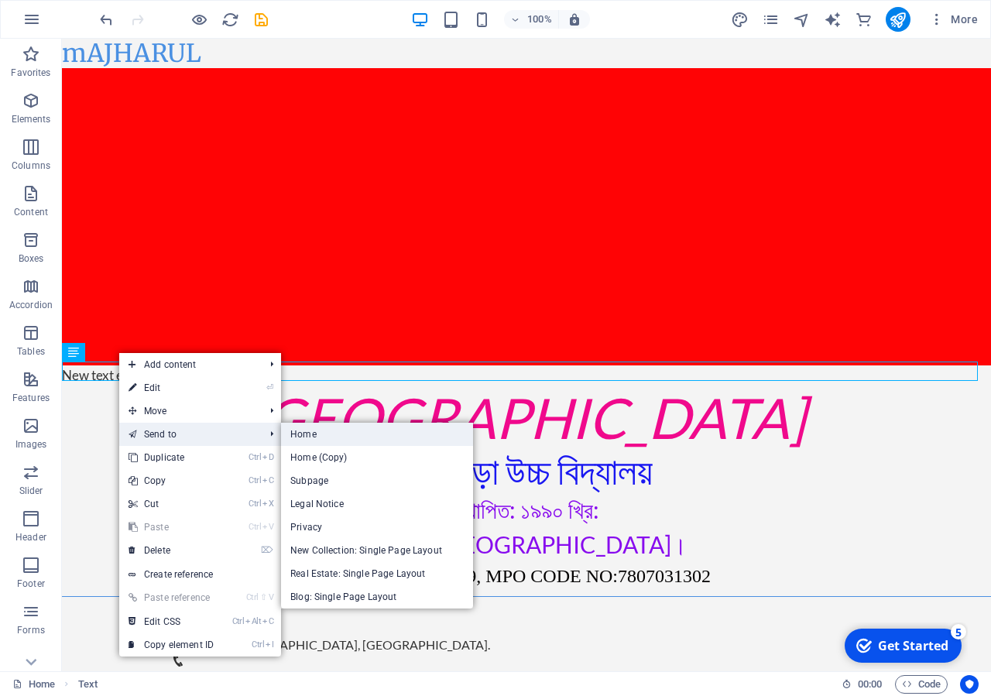
click at [325, 428] on link "Home" at bounding box center [377, 434] width 192 height 23
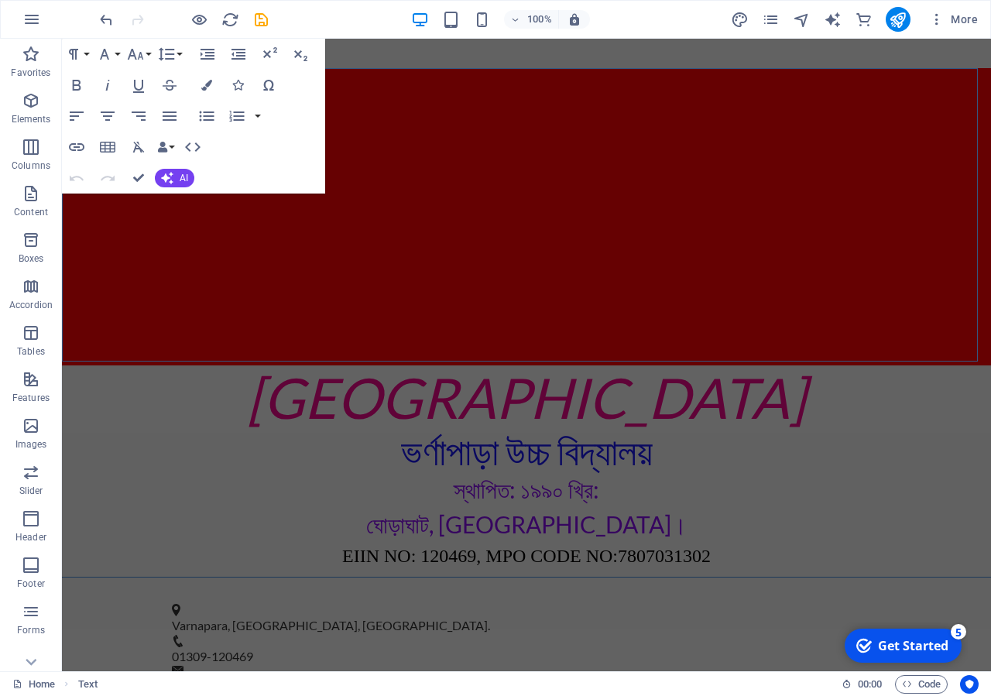
click at [417, 214] on figure at bounding box center [527, 216] width 930 height 297
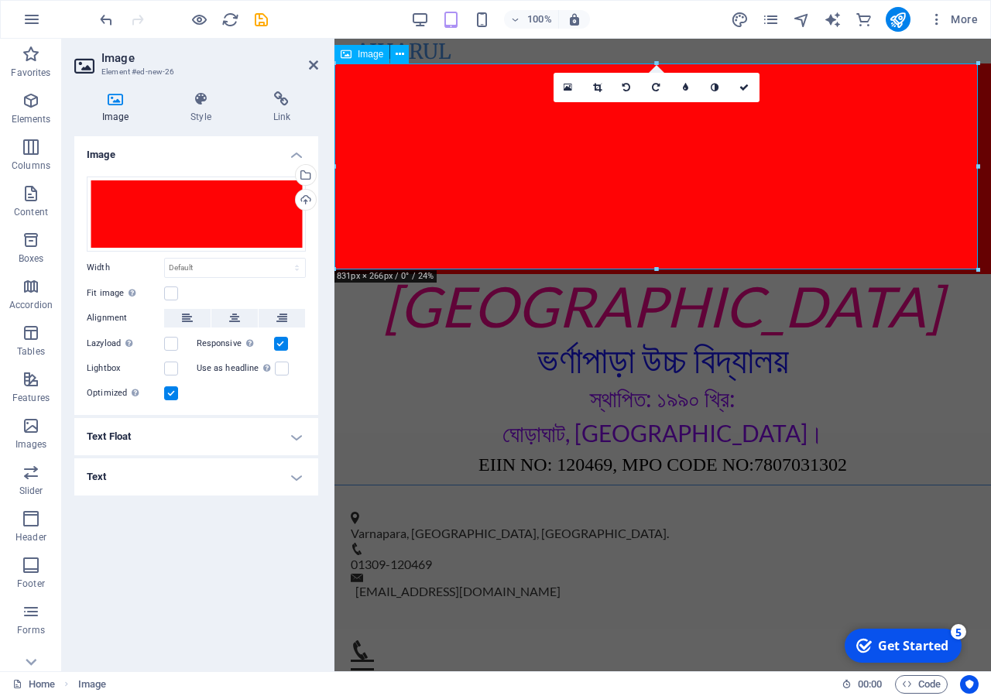
click at [473, 200] on figure at bounding box center [663, 169] width 657 height 210
click at [313, 65] on icon at bounding box center [313, 65] width 9 height 12
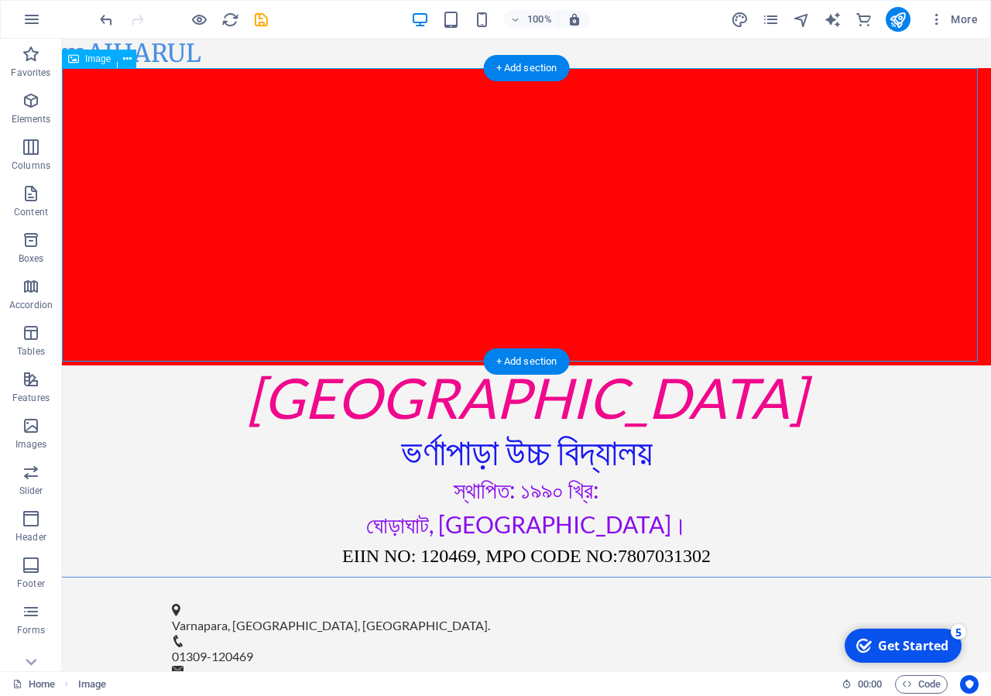
click at [264, 208] on figure at bounding box center [527, 216] width 930 height 297
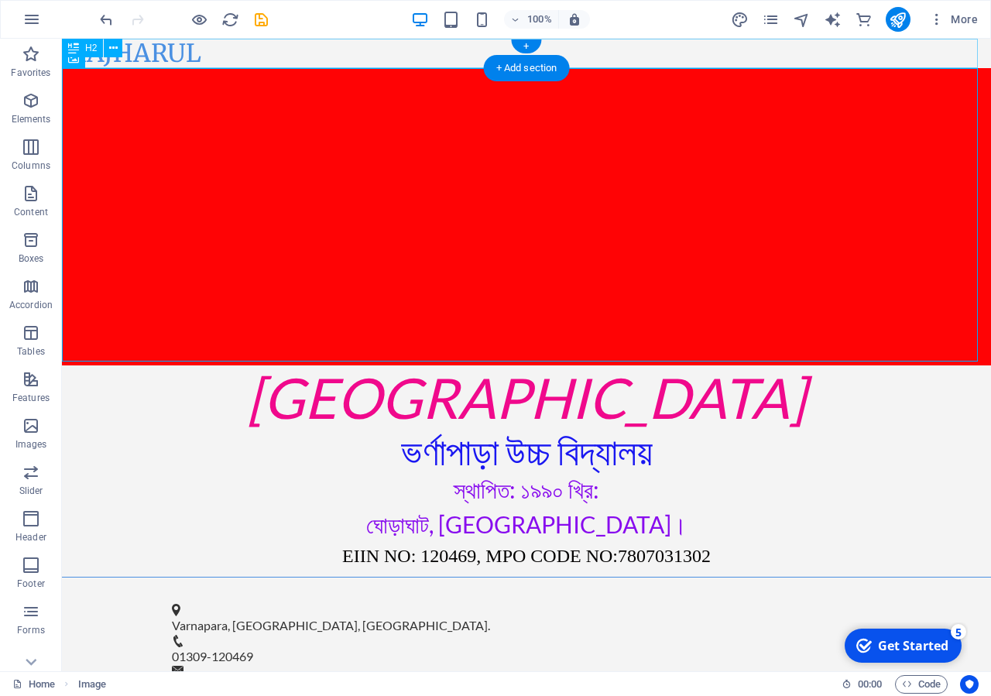
click at [174, 62] on div "mAJHARUL" at bounding box center [527, 53] width 930 height 29
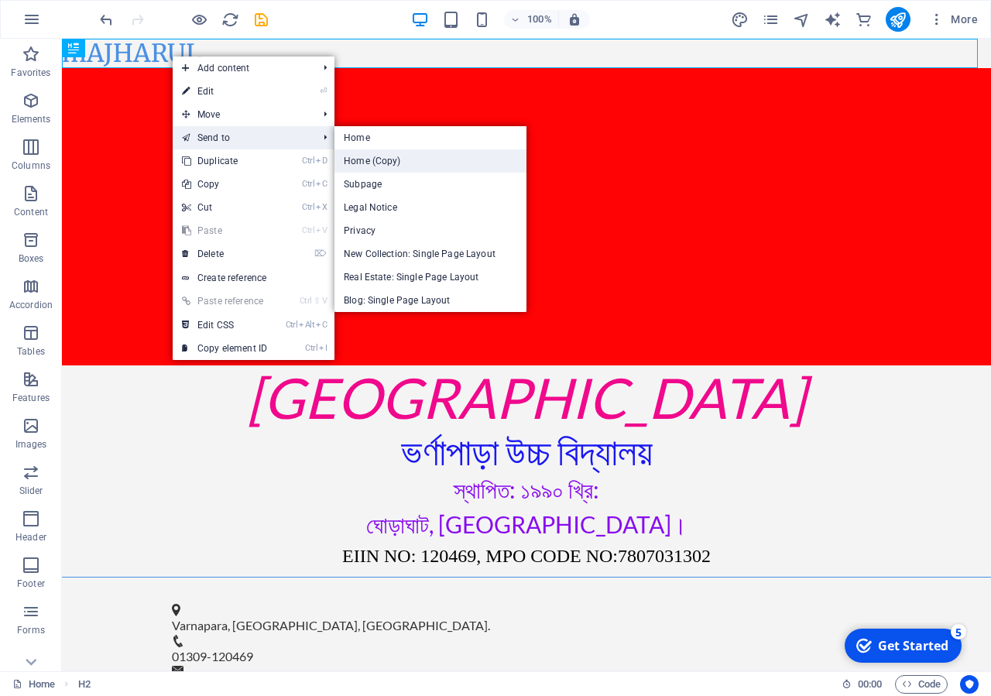
click at [395, 158] on link "Home (Copy)" at bounding box center [431, 160] width 192 height 23
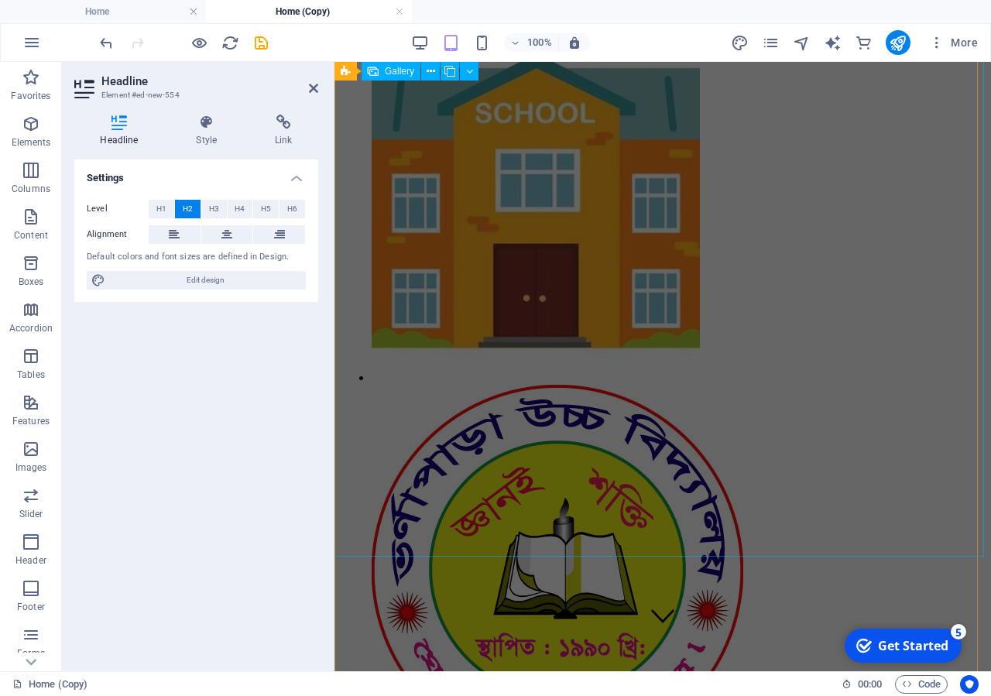
scroll to position [0, 0]
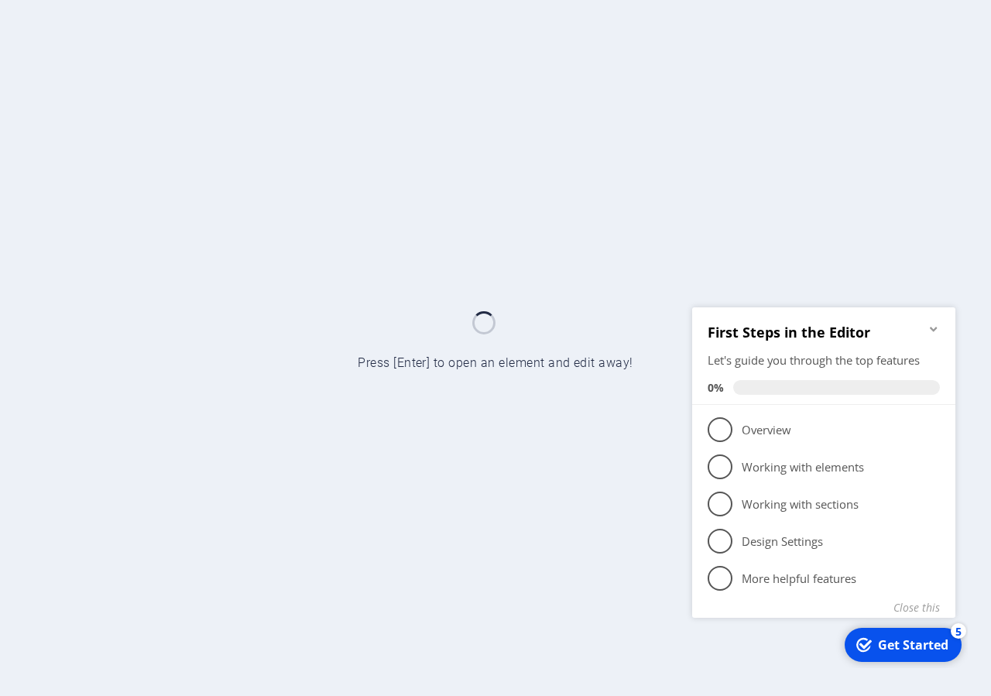
click at [933, 327] on icon "Minimize checklist" at bounding box center [934, 328] width 12 height 12
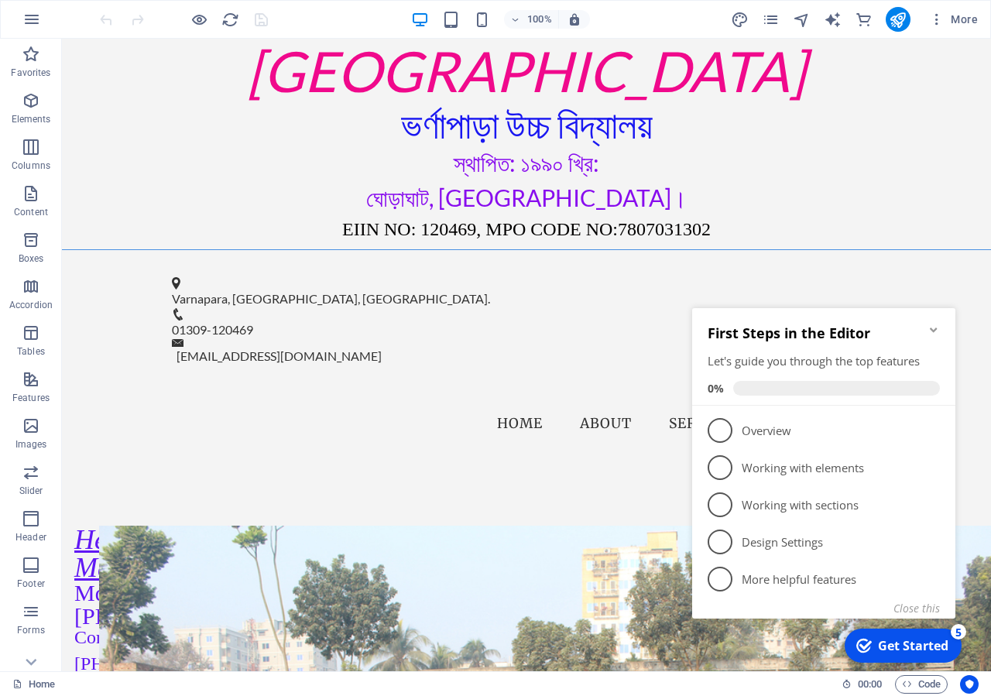
click at [936, 331] on icon "Minimize checklist" at bounding box center [933, 330] width 7 height 5
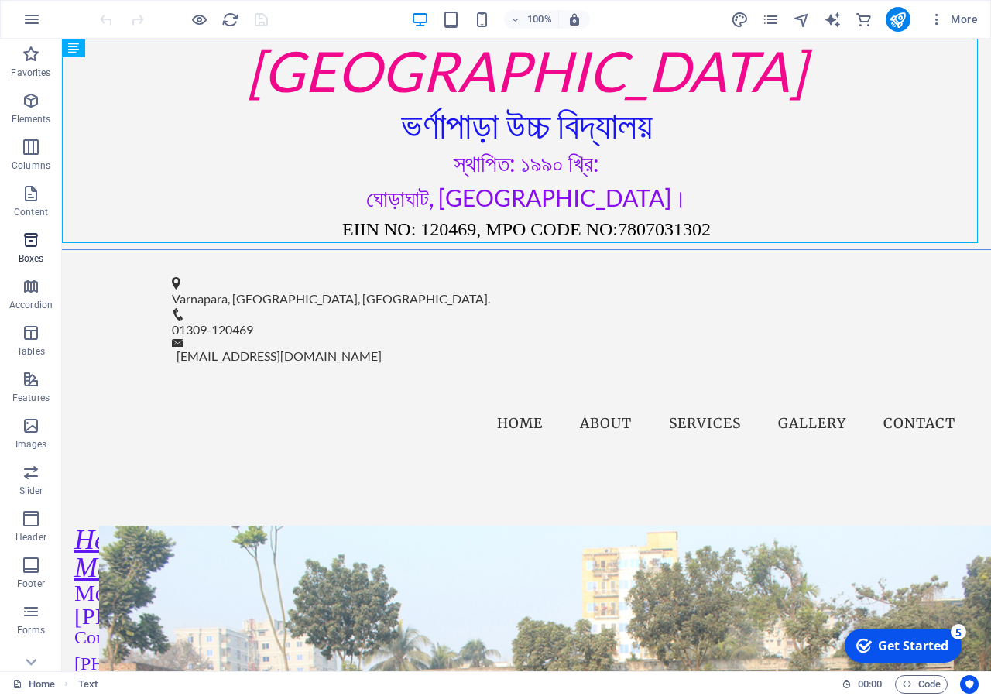
click at [36, 249] on icon "button" at bounding box center [31, 240] width 19 height 19
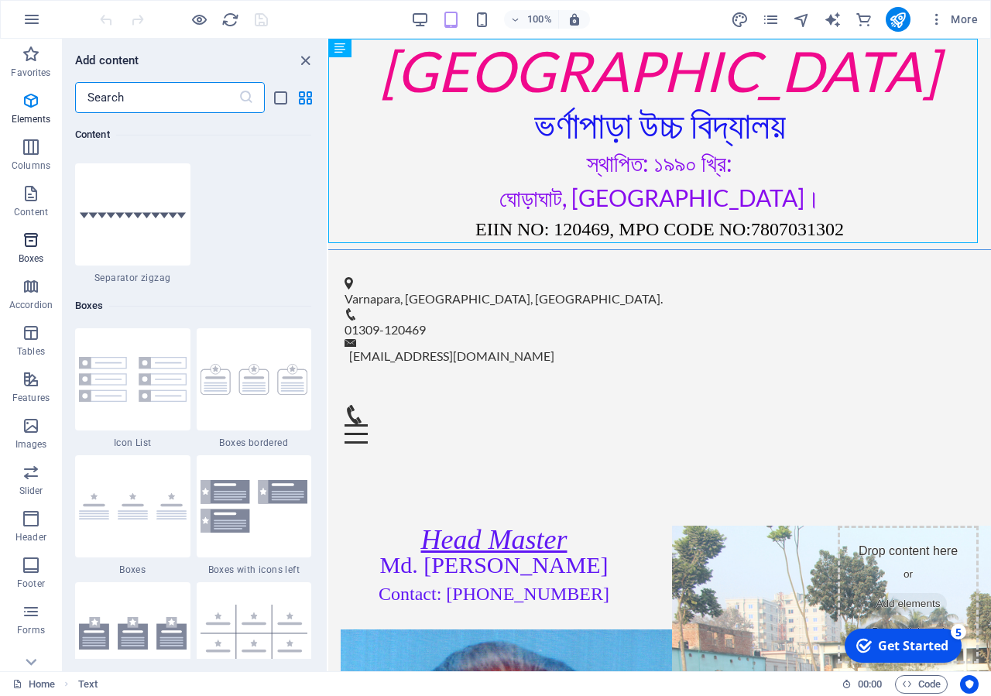
scroll to position [4273, 0]
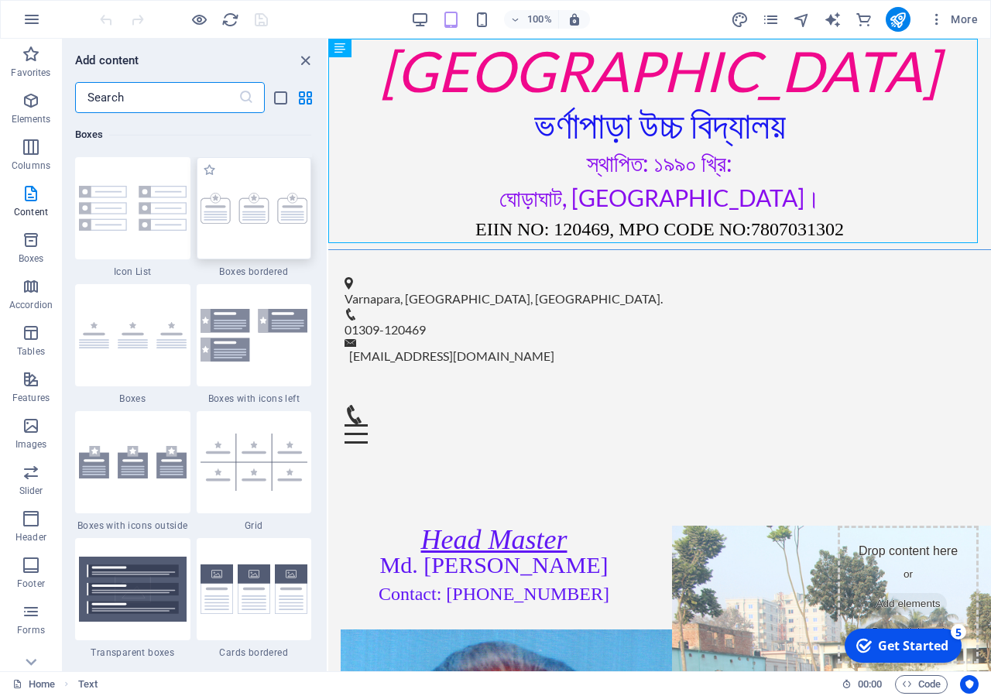
click at [207, 224] on img at bounding box center [255, 208] width 108 height 31
click at [328, 263] on div "Drag here to replace the existing content. Press “Ctrl” if you want to create a…" at bounding box center [659, 355] width 663 height 633
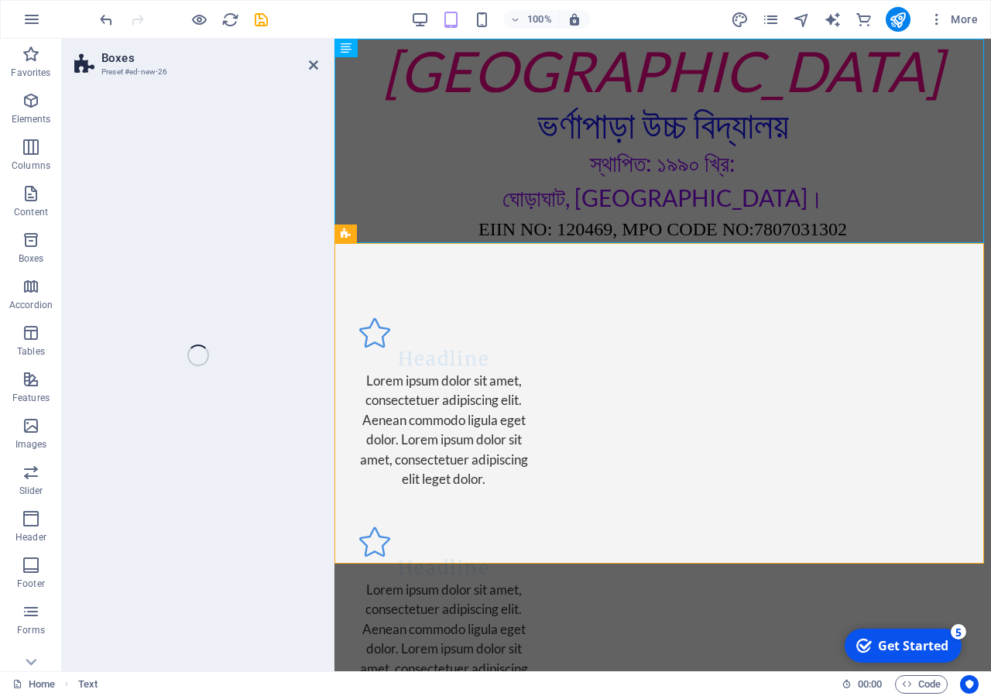
select select "rem"
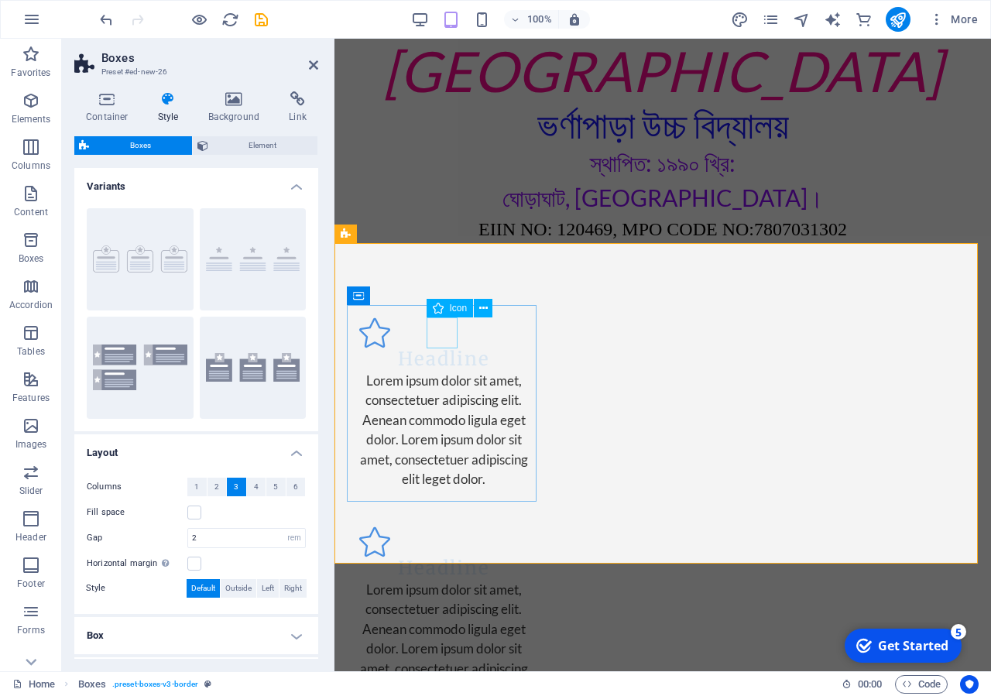
click at [448, 340] on figure at bounding box center [444, 333] width 170 height 31
click at [443, 339] on figure at bounding box center [444, 333] width 170 height 31
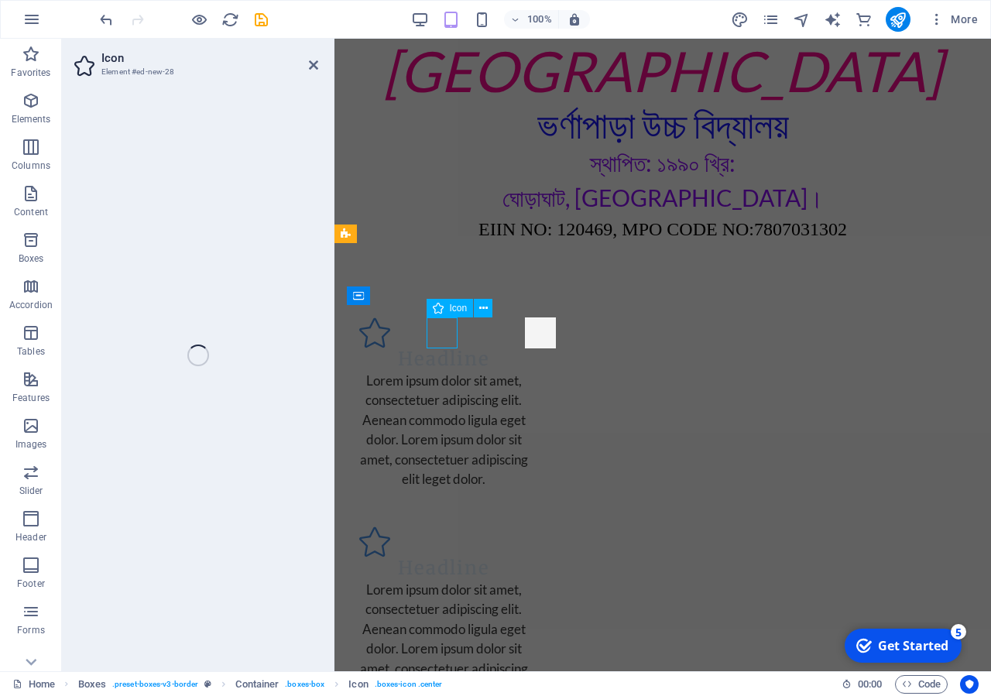
select select "xMidYMid"
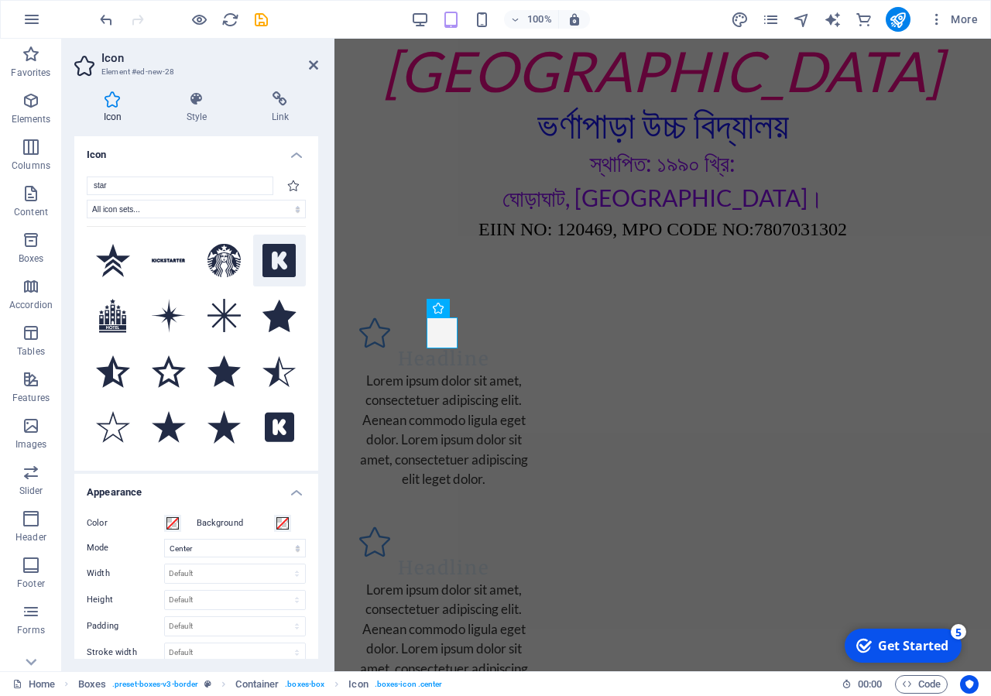
click at [263, 278] on icon at bounding box center [280, 261] width 34 height 34
click at [263, 332] on icon at bounding box center [280, 316] width 34 height 33
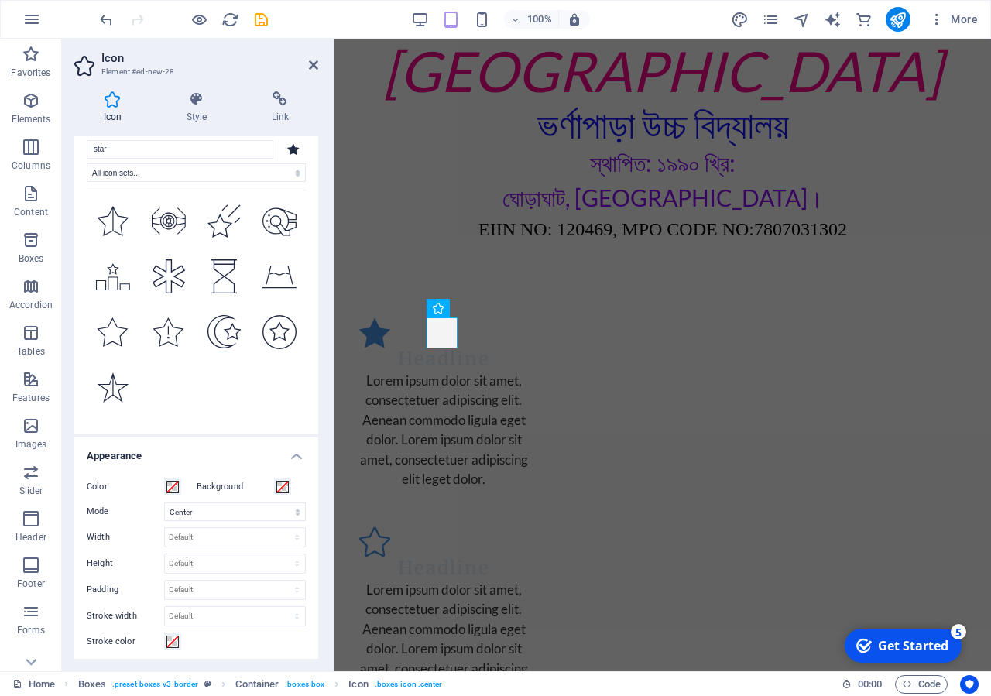
scroll to position [5660, 0]
click at [310, 67] on icon at bounding box center [313, 65] width 9 height 12
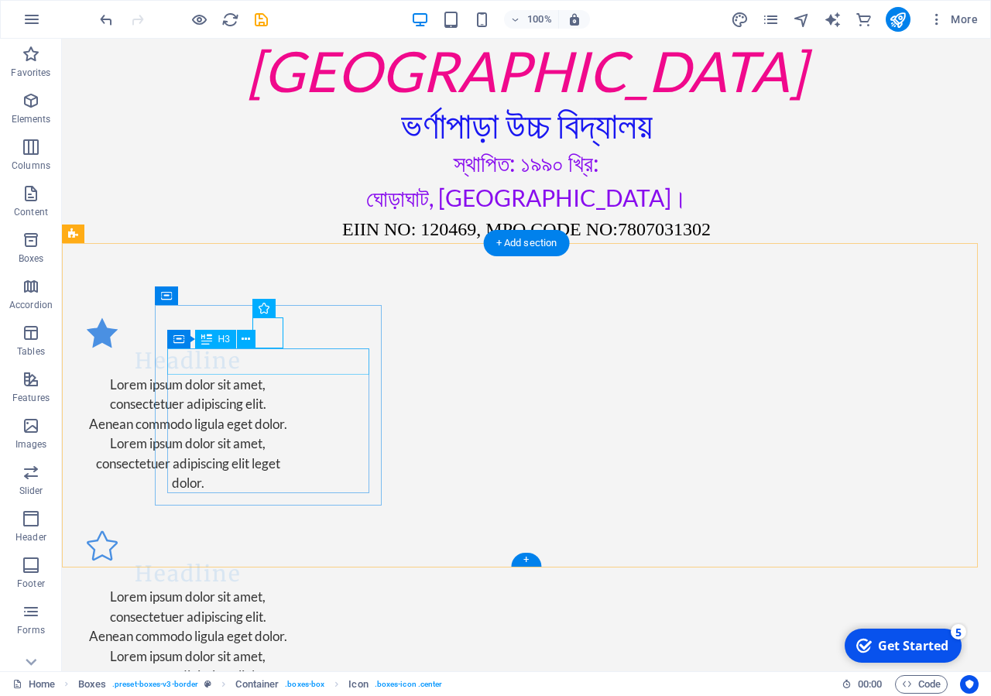
click at [266, 373] on div "Headline" at bounding box center [188, 362] width 202 height 26
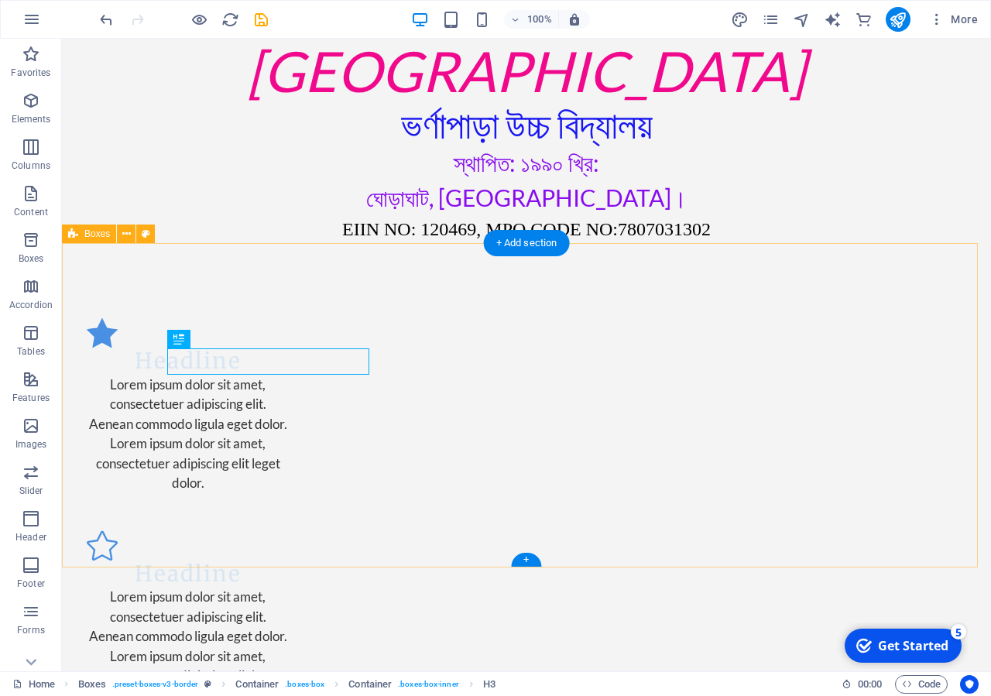
click at [114, 338] on div "Headline Lorem ipsum dolor sit amet, consectetuer adipiscing elit. Aenean commo…" at bounding box center [527, 618] width 930 height 750
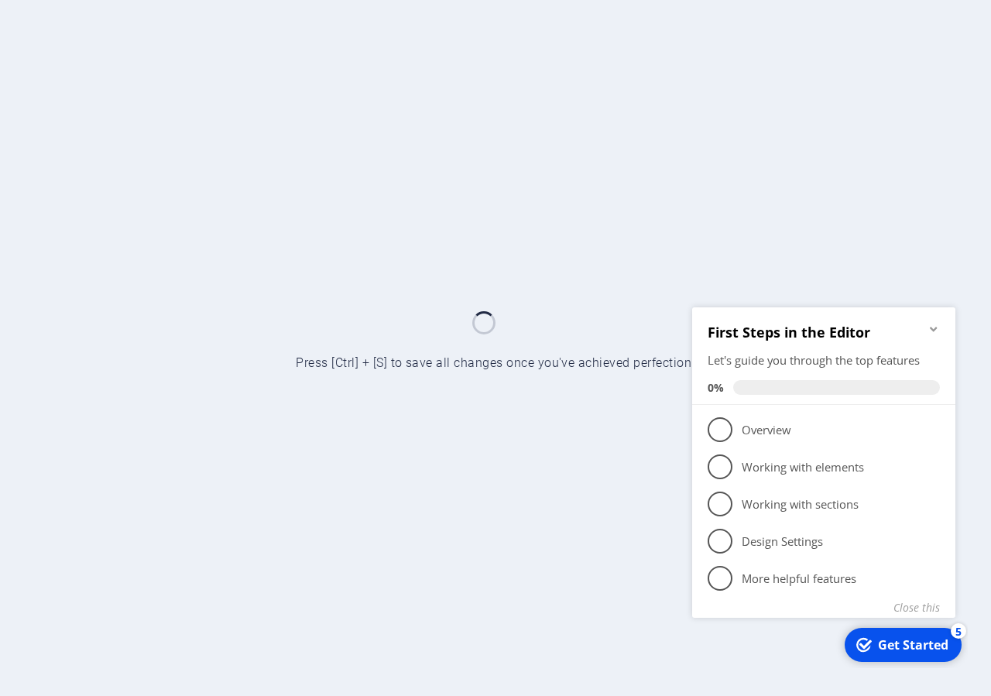
click at [929, 334] on icon "Minimize checklist" at bounding box center [934, 328] width 12 height 12
